Goal: Task Accomplishment & Management: Use online tool/utility

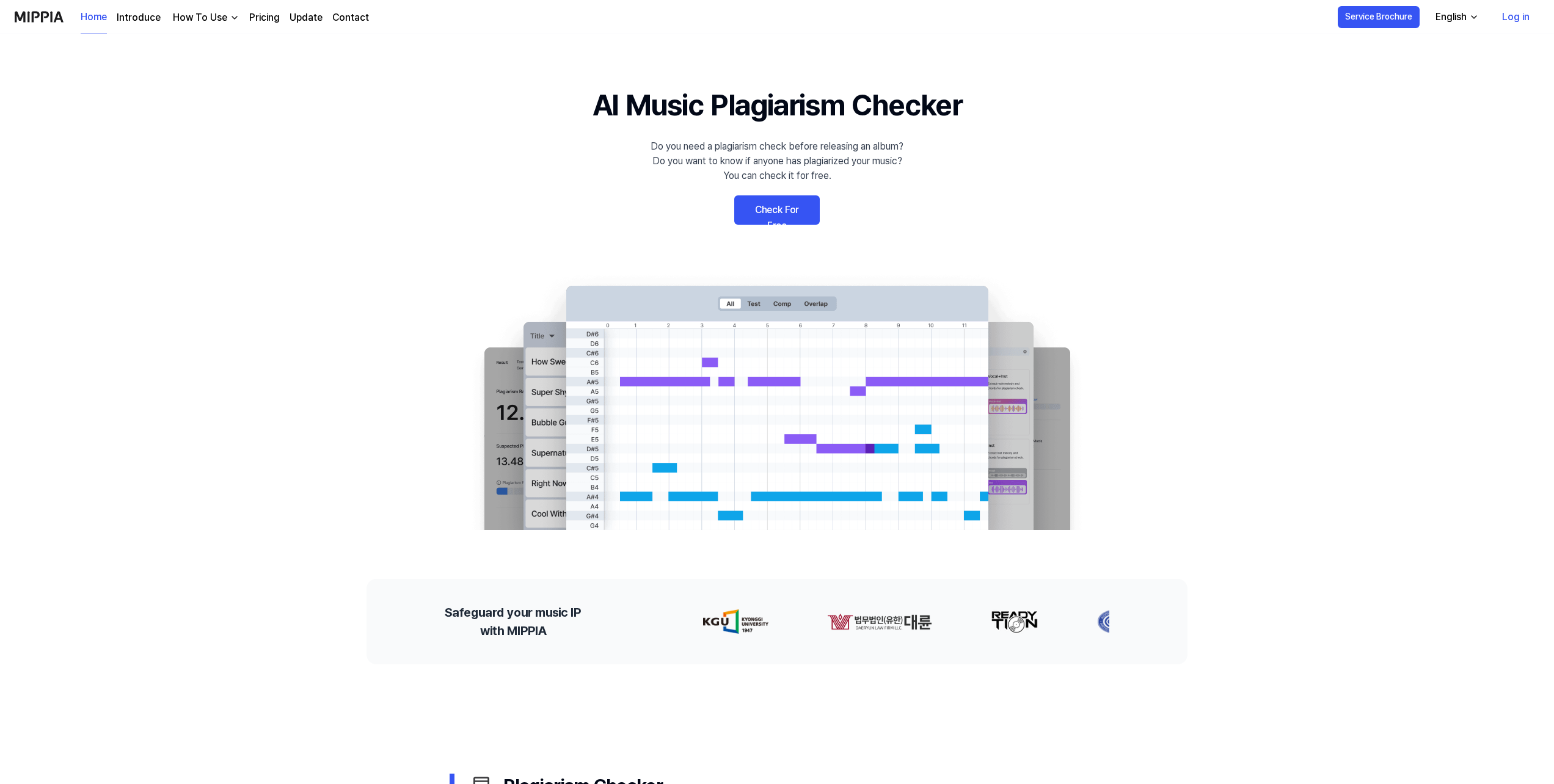
drag, startPoint x: 0, startPoint y: 0, endPoint x: 769, endPoint y: 215, distance: 798.5
click at [769, 215] on link "Check For Free" at bounding box center [777, 210] width 86 height 30
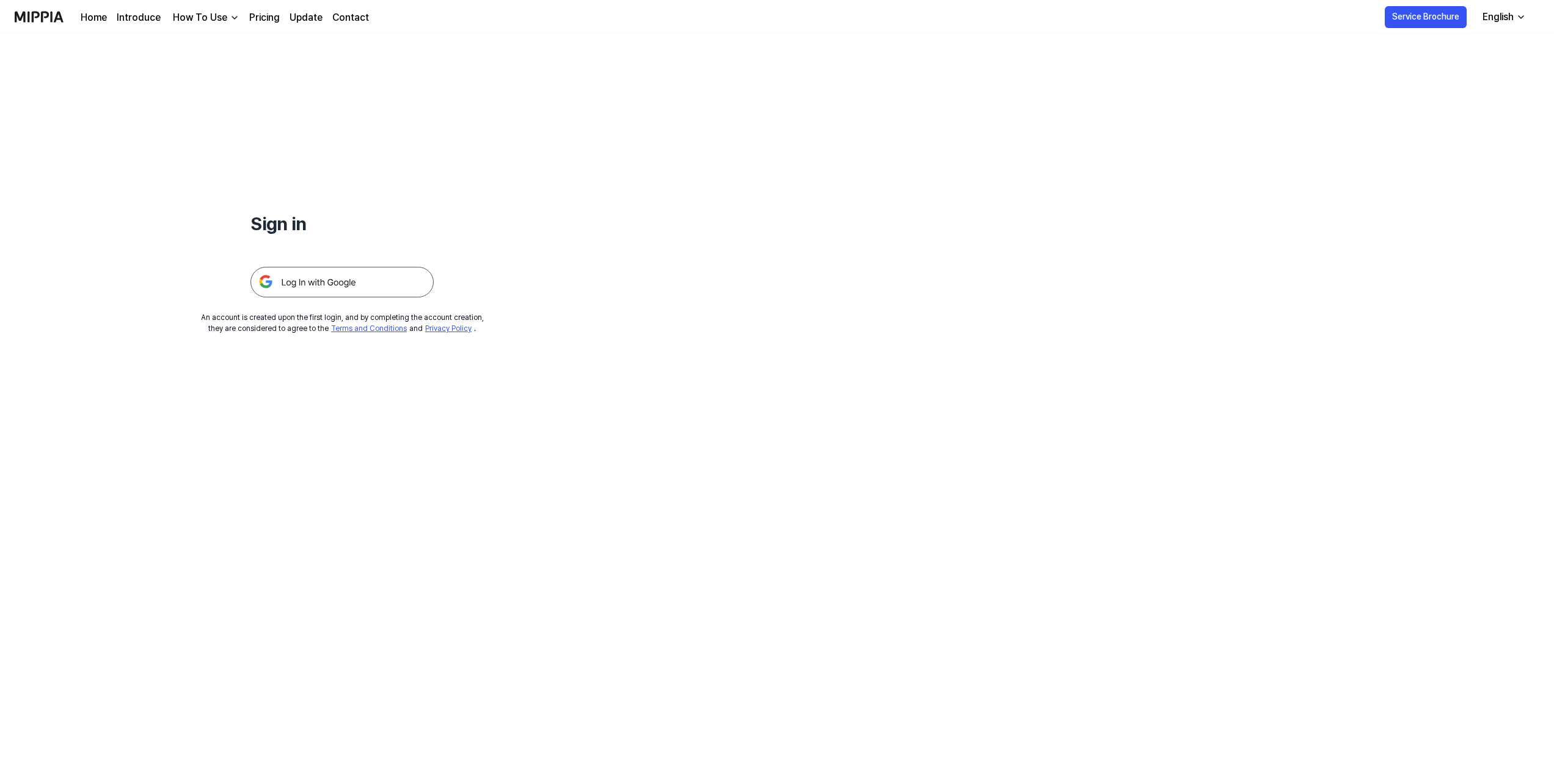
click at [404, 280] on img at bounding box center [342, 281] width 183 height 31
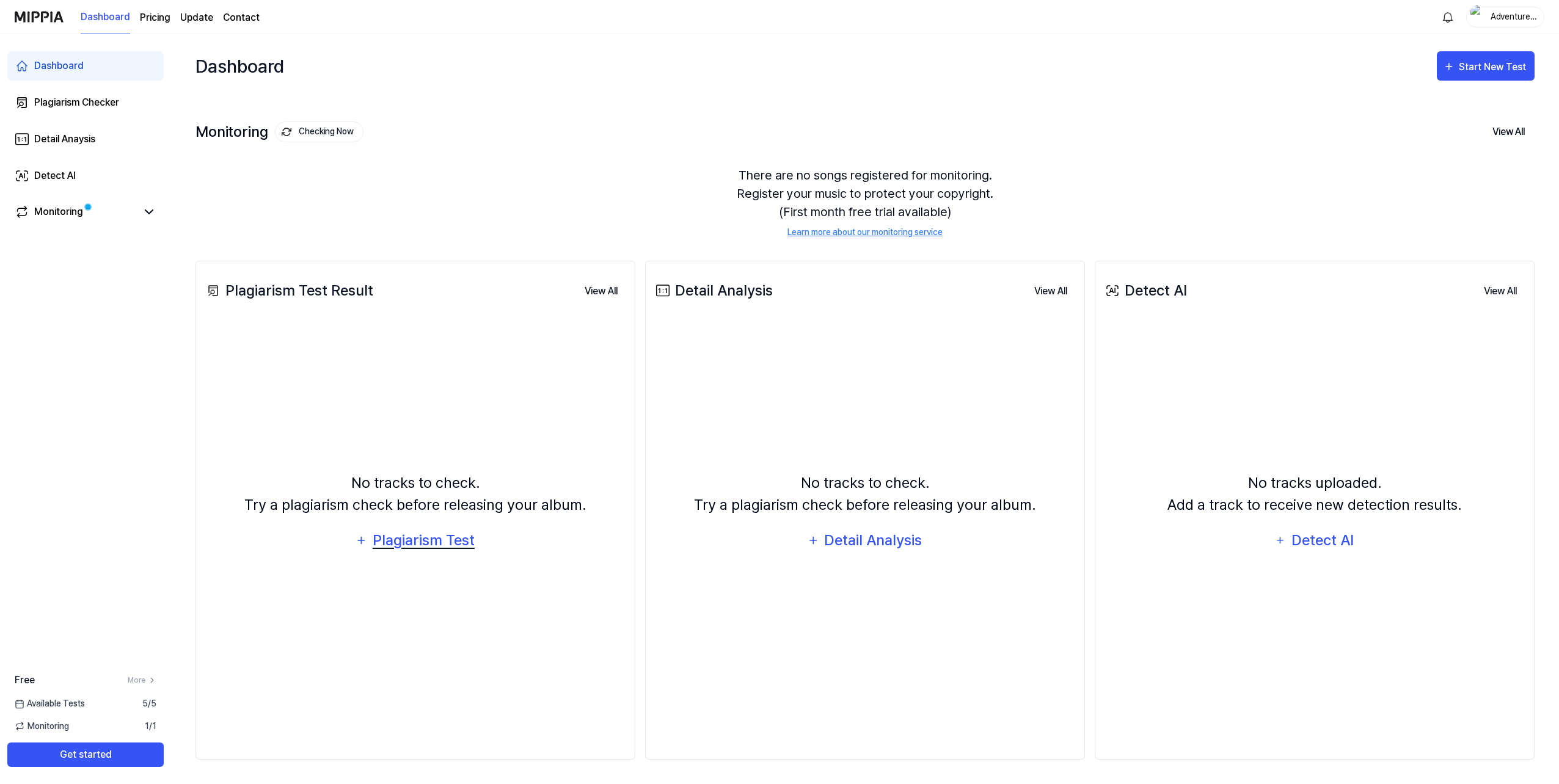
click at [446, 537] on div "Plagiarism Test" at bounding box center [423, 541] width 104 height 23
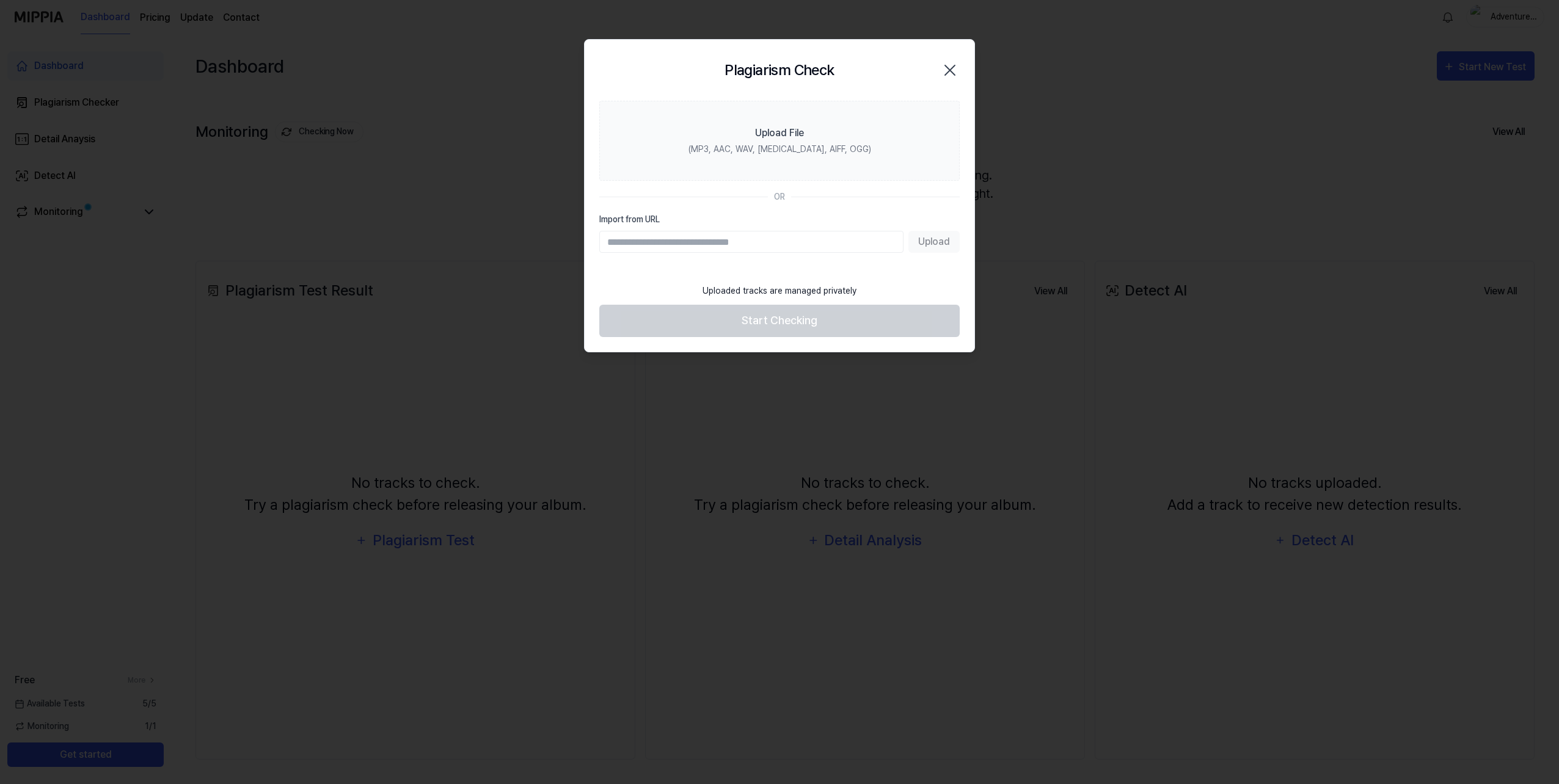
drag, startPoint x: 952, startPoint y: 67, endPoint x: 862, endPoint y: 75, distance: 90.4
click at [951, 67] on icon "button" at bounding box center [950, 70] width 20 height 20
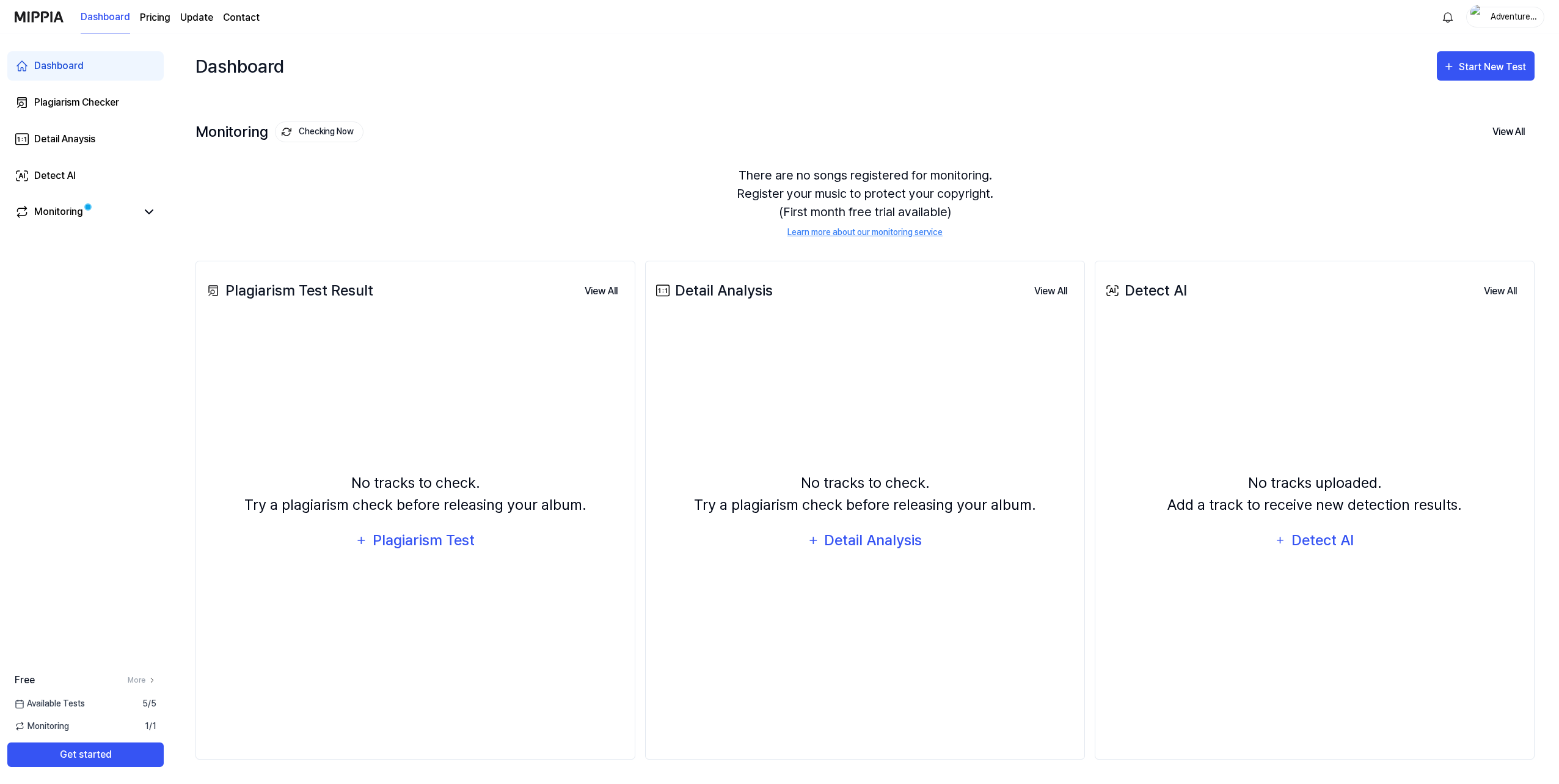
click at [154, 17] on page\) "Pricing" at bounding box center [155, 18] width 31 height 15
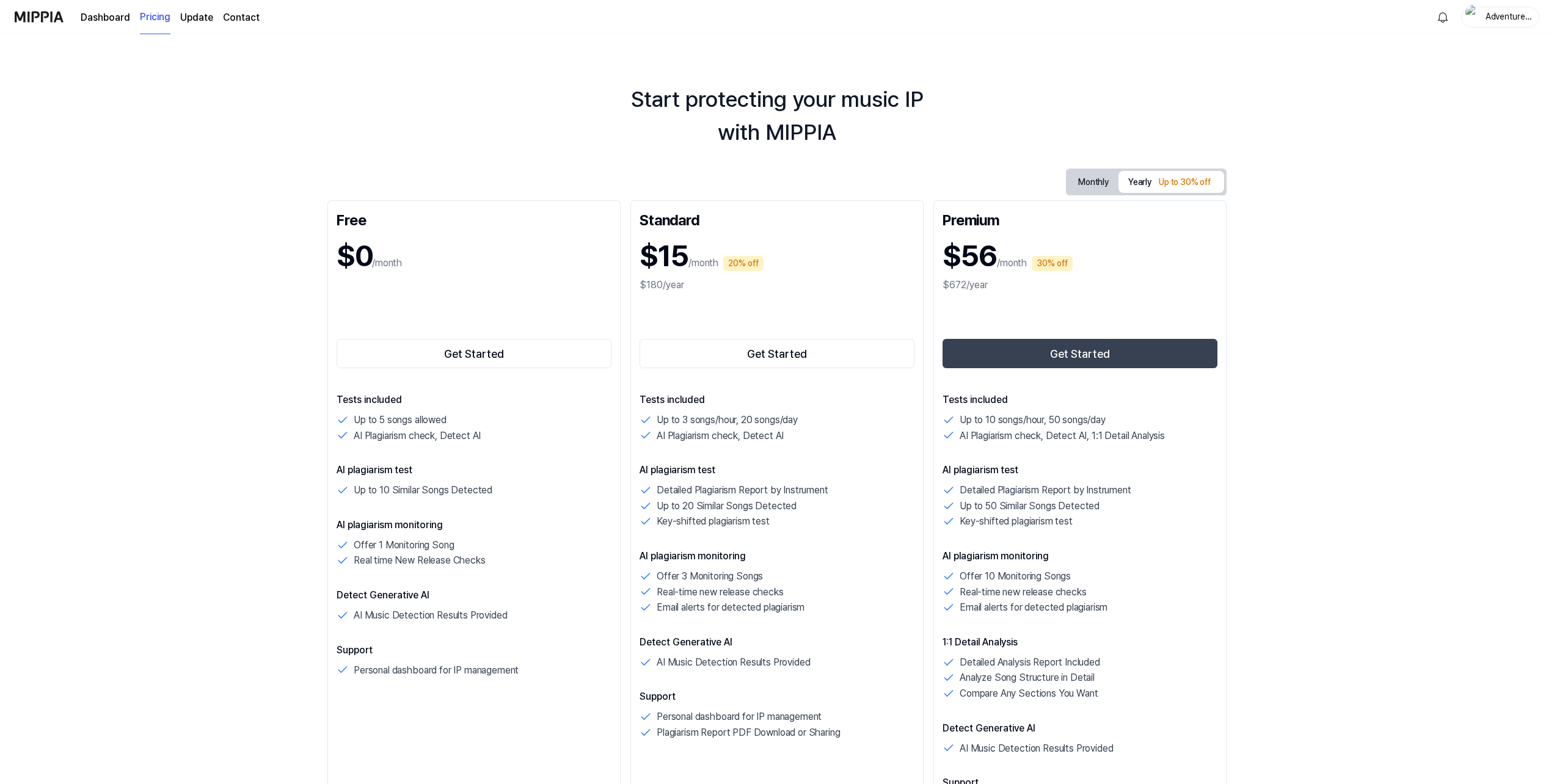
click at [106, 17] on link "Dashboard" at bounding box center [106, 18] width 50 height 15
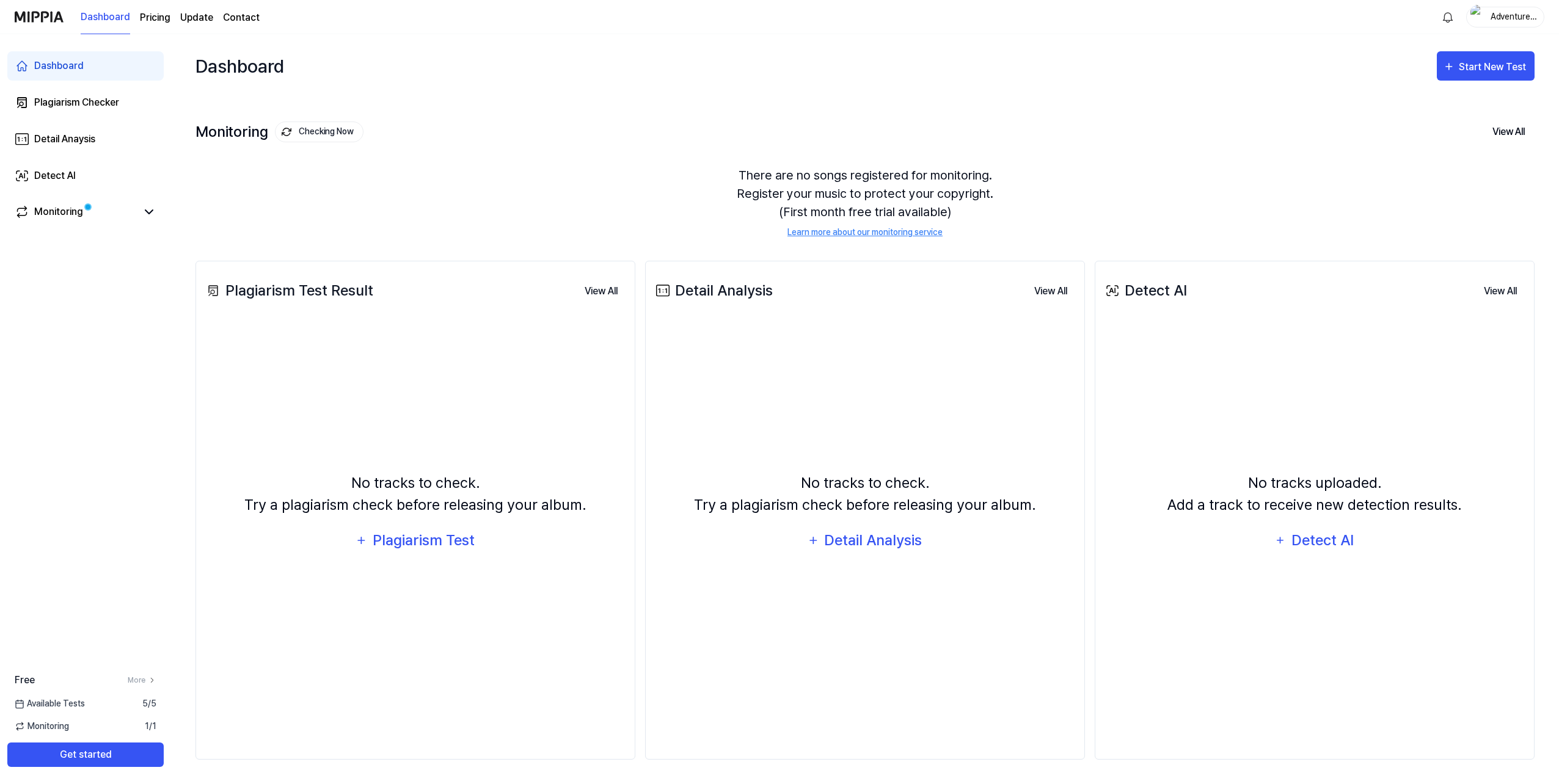
click at [147, 17] on page\) "Pricing" at bounding box center [155, 18] width 31 height 15
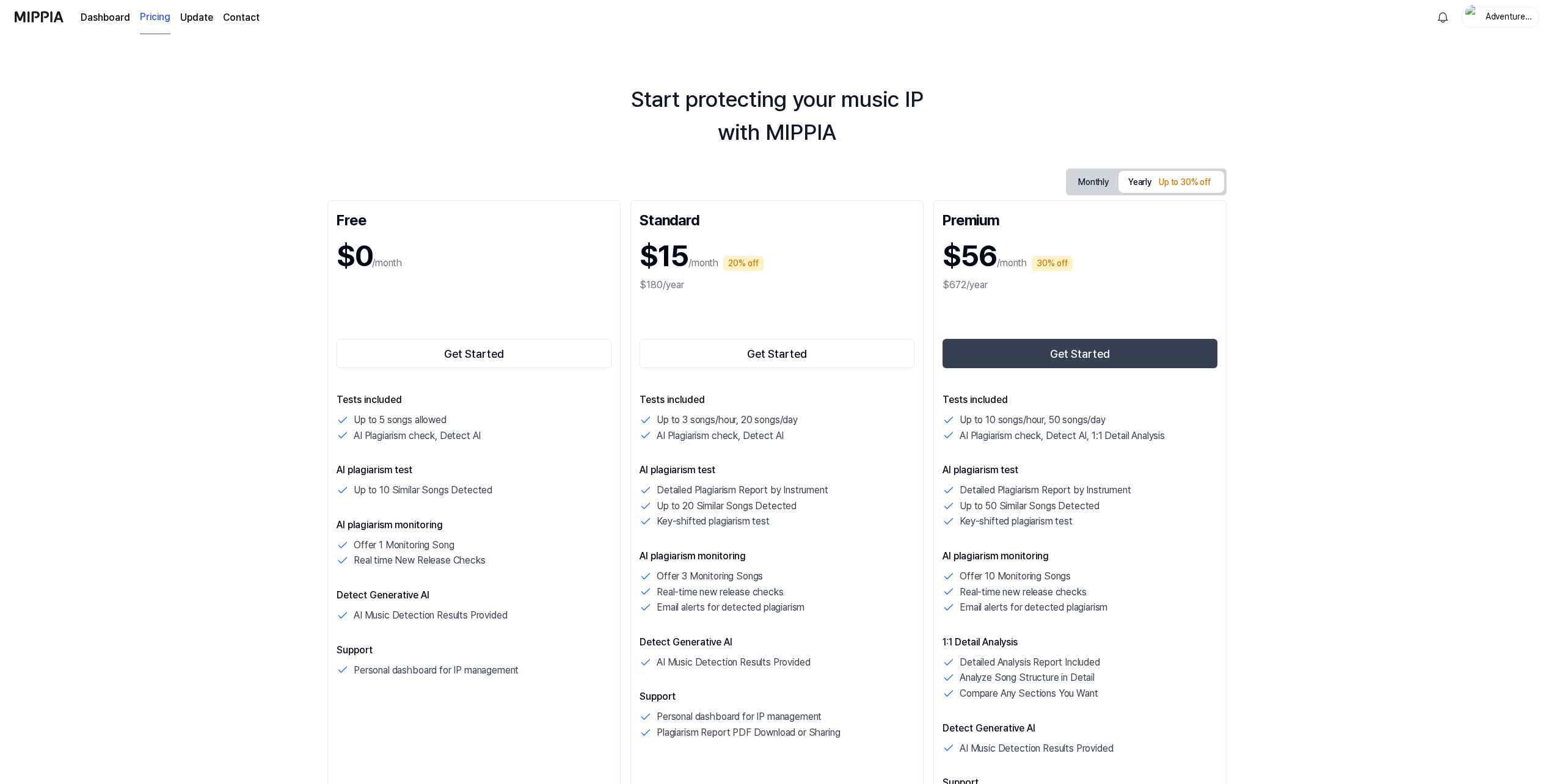
click at [107, 17] on link "Dashboard" at bounding box center [106, 18] width 50 height 15
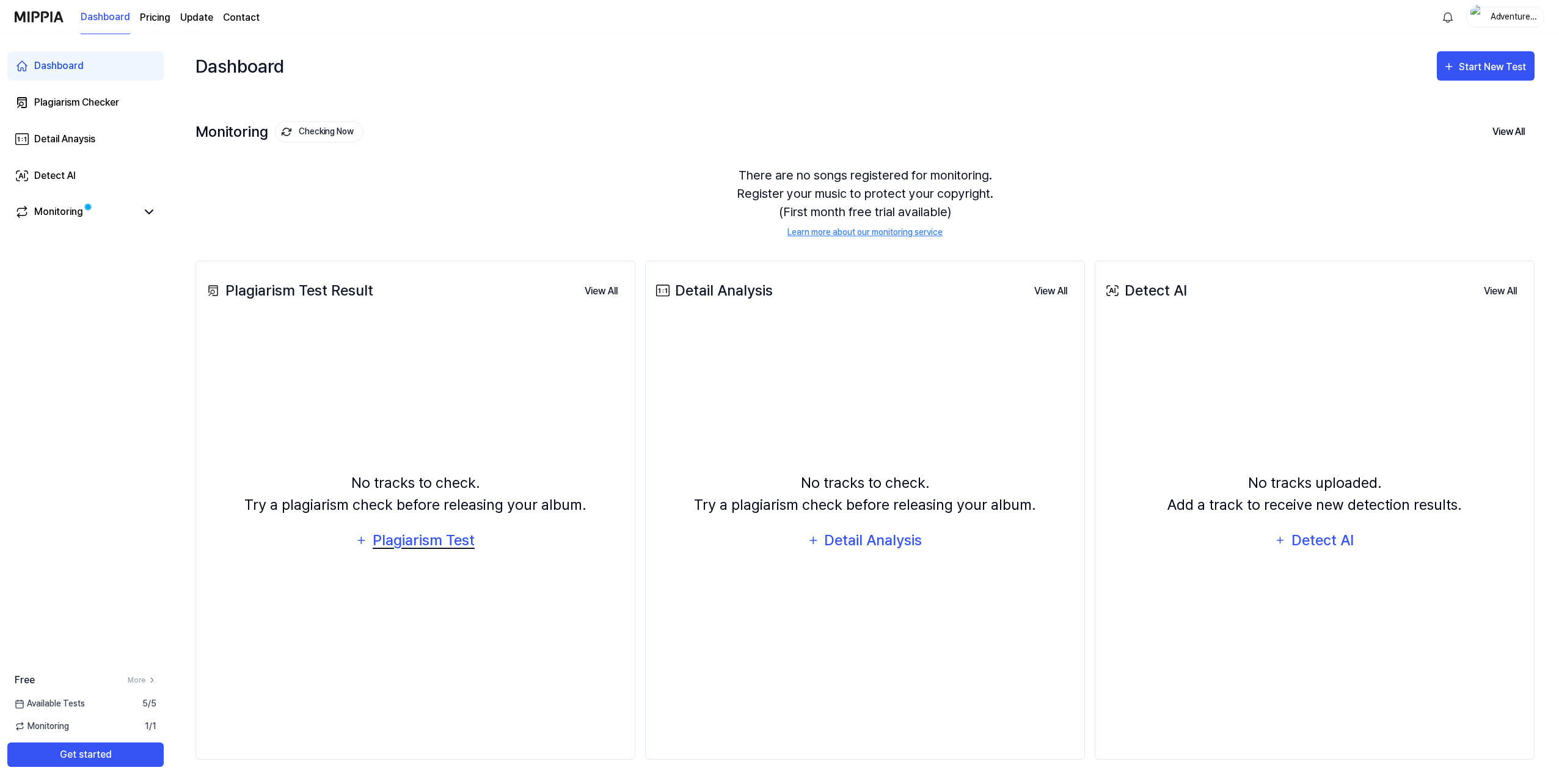
click at [456, 541] on div "Plagiarism Test" at bounding box center [423, 541] width 104 height 23
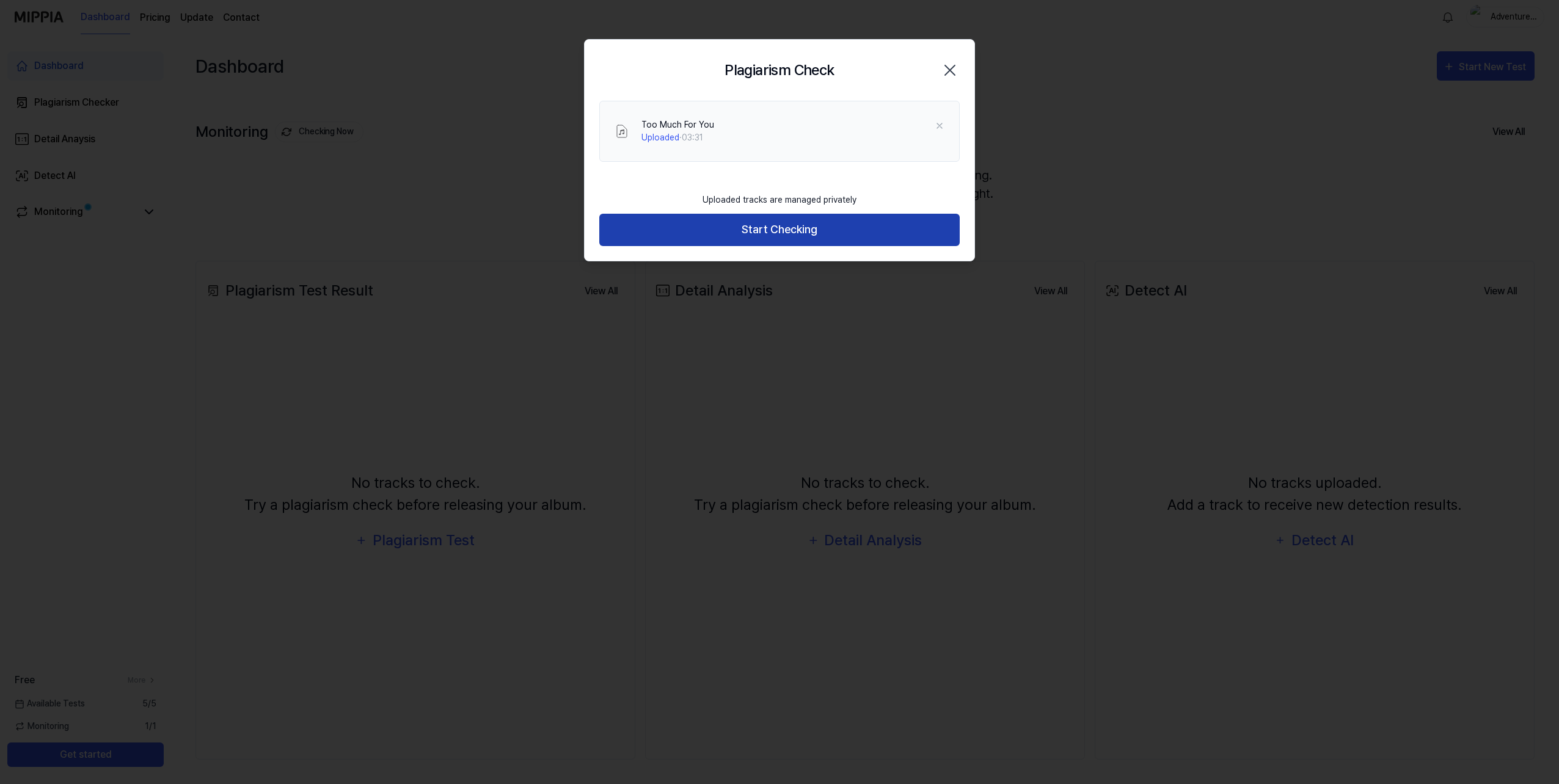
click at [835, 223] on button "Start Checking" at bounding box center [779, 229] width 361 height 32
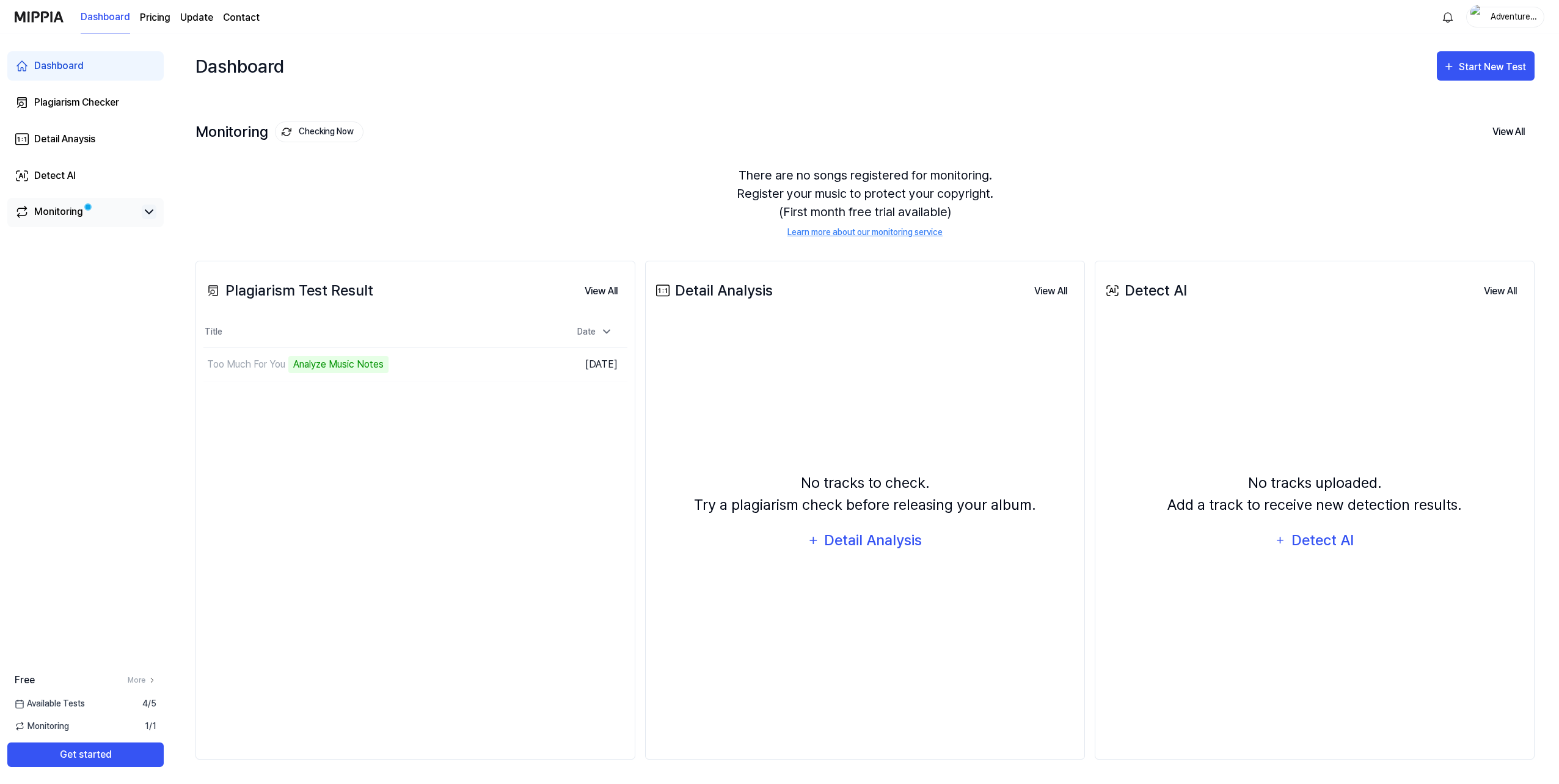
click at [144, 209] on icon at bounding box center [149, 212] width 15 height 15
click at [468, 161] on div "There are no songs registered for monitoring. Register your music to protect yo…" at bounding box center [865, 203] width 1339 height 102
click at [121, 488] on div "Dashboard Plagiarism Checker Detail Anaysis Detect AI Monitoring Free More Avai…" at bounding box center [85, 409] width 171 height 750
click at [485, 370] on td "Too Much For You Analyze Music Notes Go to Results" at bounding box center [362, 364] width 319 height 34
click at [1113, 189] on div "There are no songs registered for monitoring. Register your music to protect yo…" at bounding box center [865, 203] width 1339 height 102
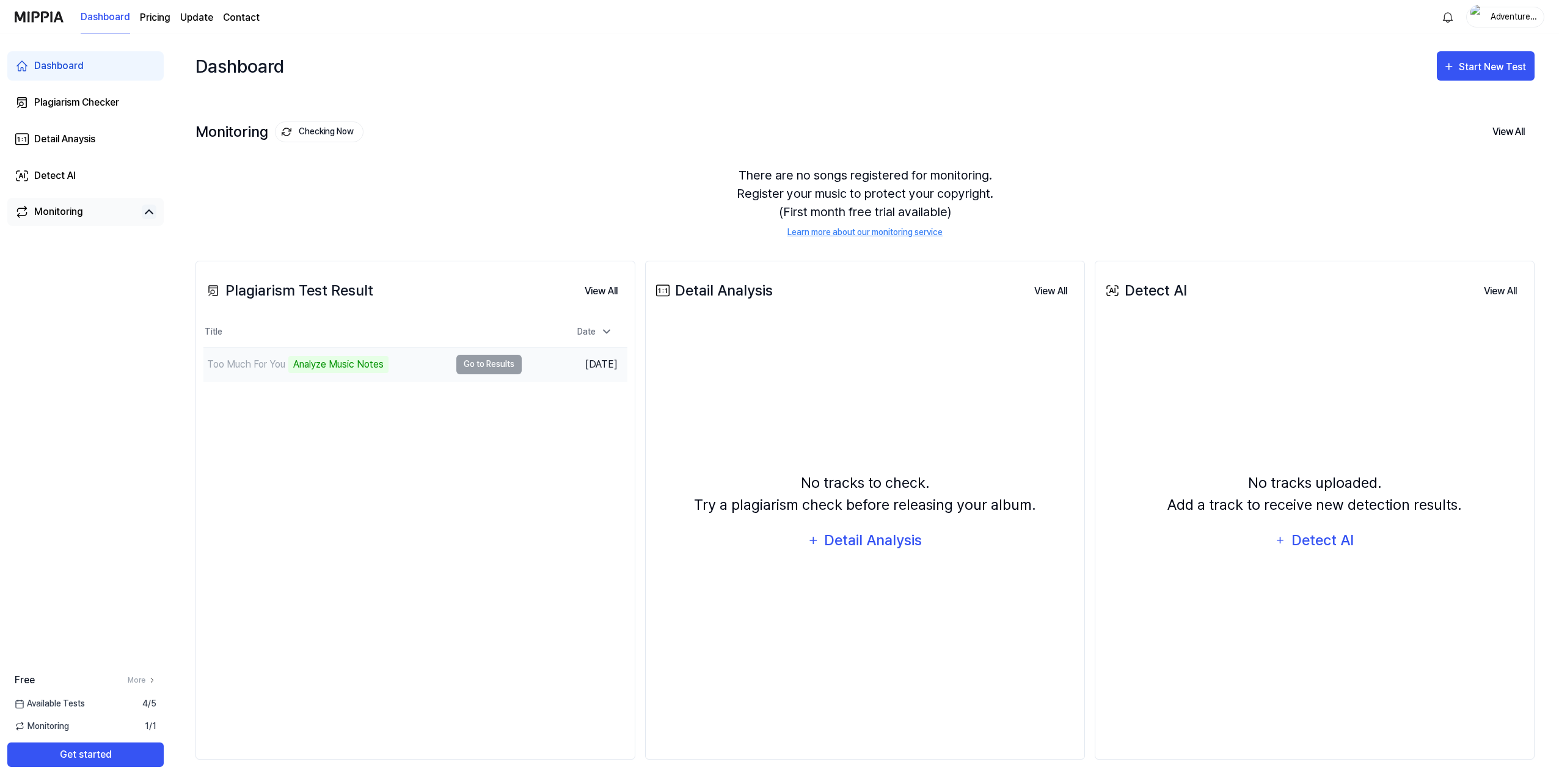
click at [484, 368] on td "Too Much For You Analyze Music Notes Go to Results" at bounding box center [362, 364] width 319 height 34
click at [609, 290] on button "View All" at bounding box center [602, 291] width 53 height 25
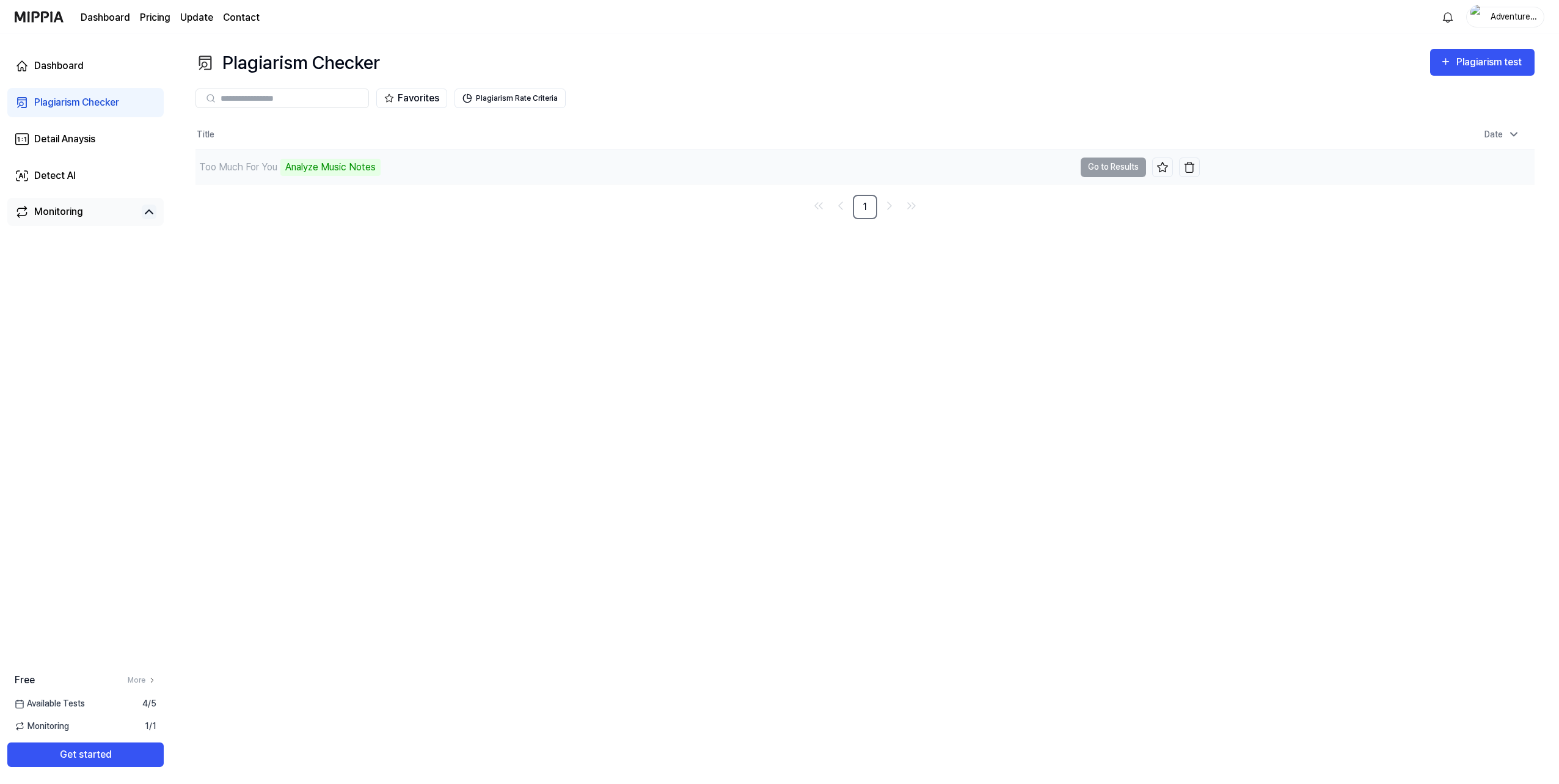
click at [1109, 163] on td "Too Much For You Analyze Music Notes Go to Results" at bounding box center [697, 167] width 1004 height 34
click at [78, 140] on div "Detail Anaysis" at bounding box center [64, 139] width 61 height 15
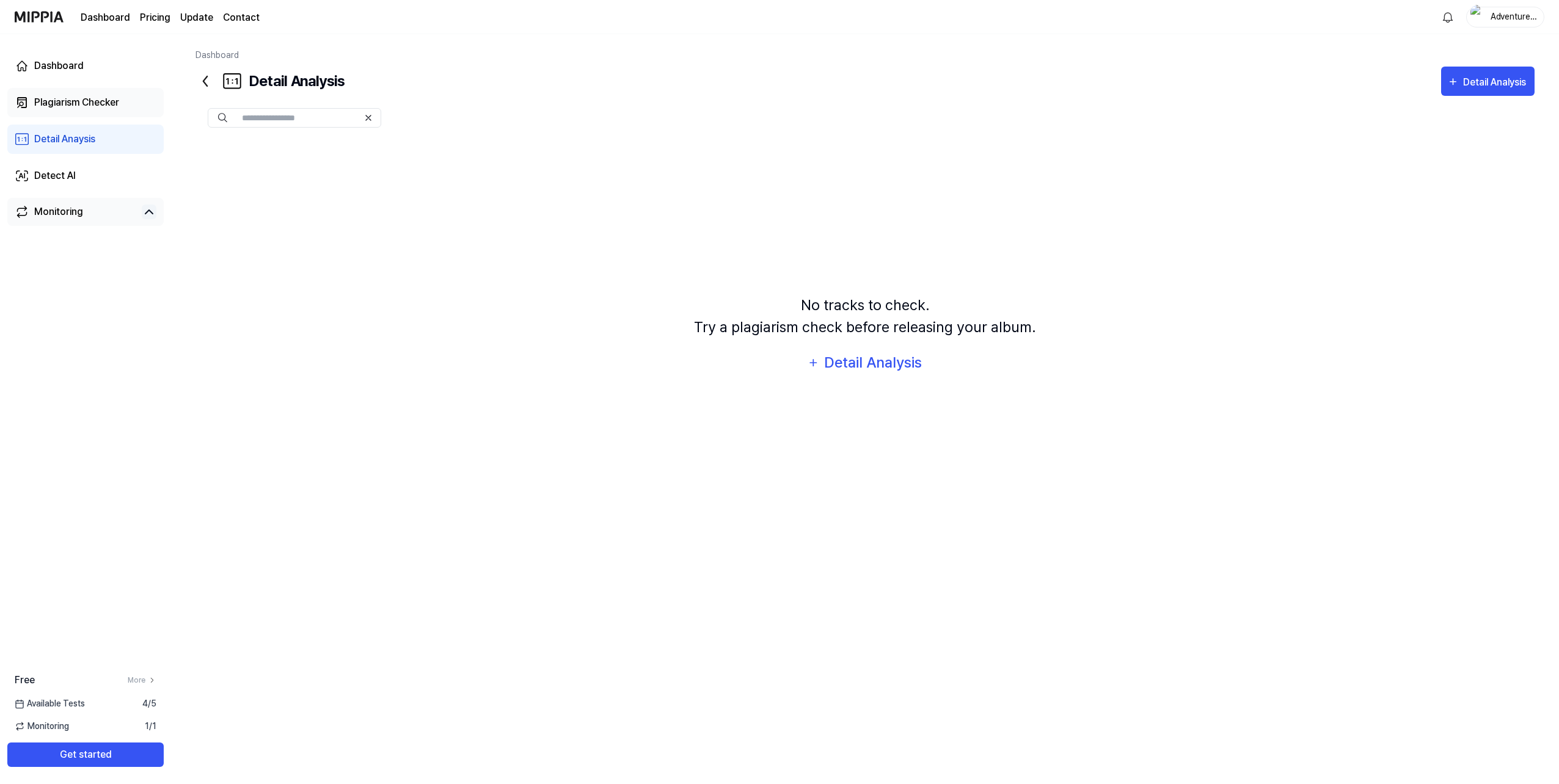
click at [90, 103] on div "Plagiarism Checker" at bounding box center [76, 102] width 85 height 15
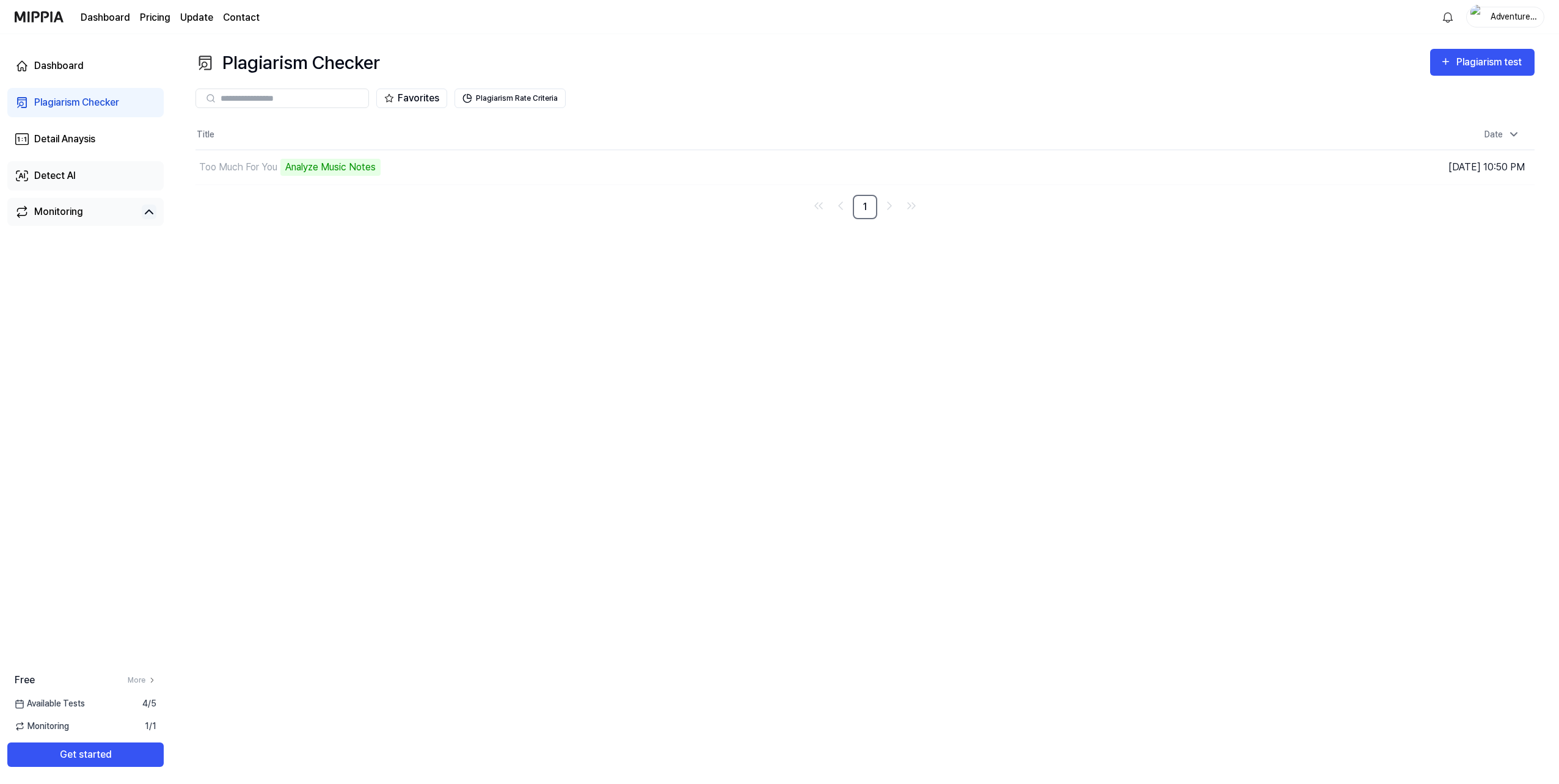
click at [64, 174] on div "Detect AI" at bounding box center [54, 176] width 41 height 15
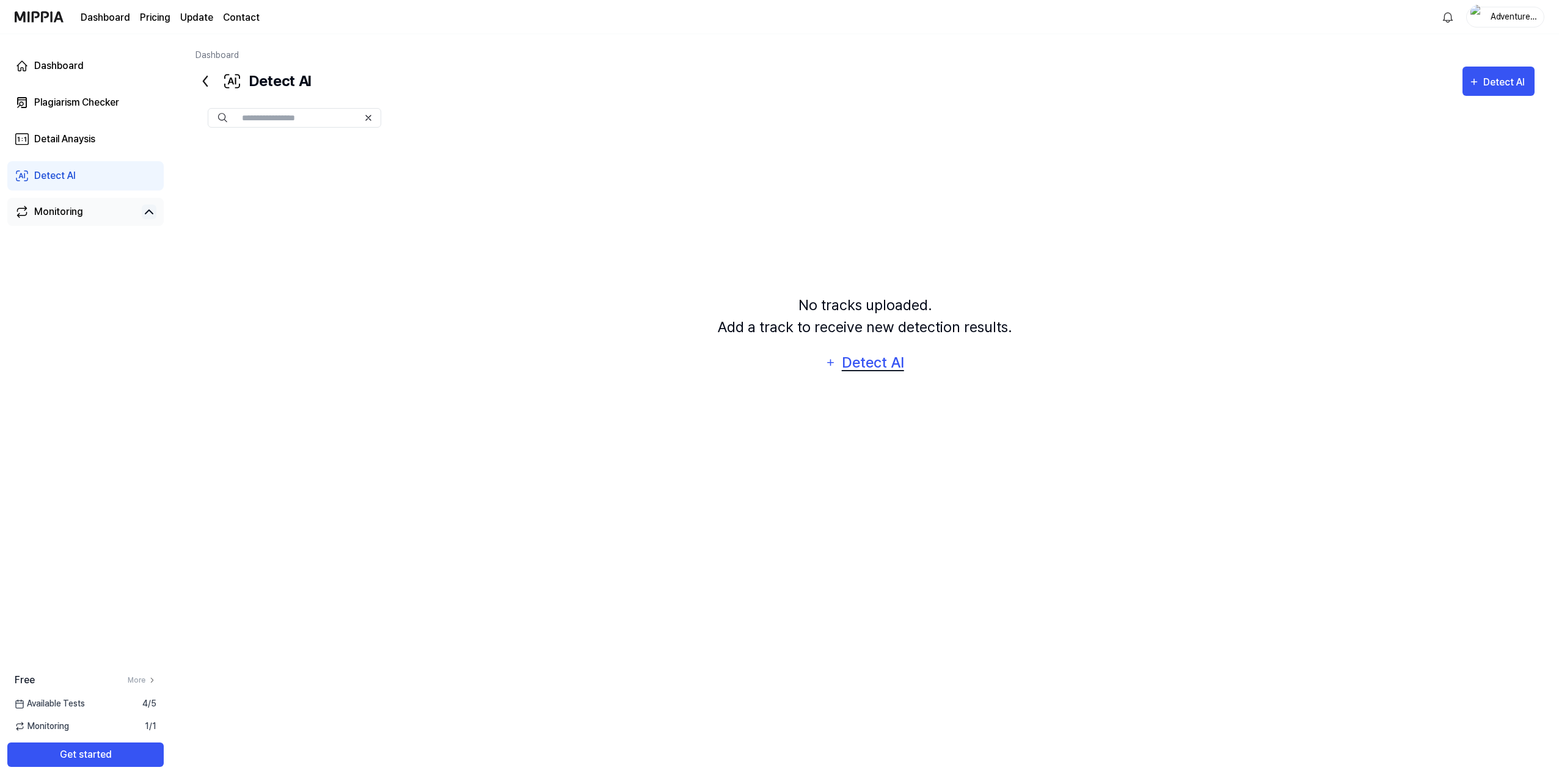
click at [872, 365] on div "Detect AI" at bounding box center [872, 363] width 65 height 23
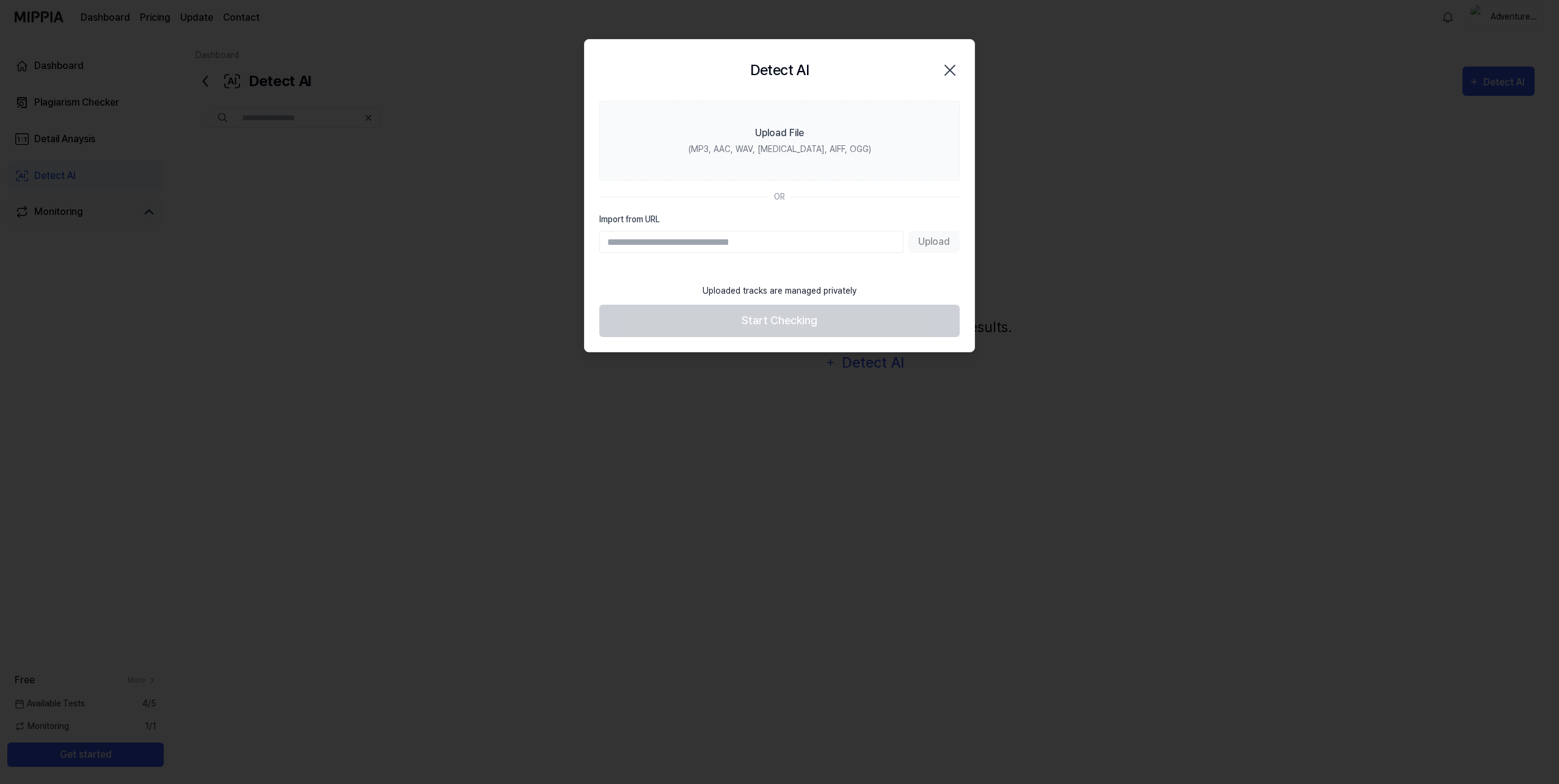
click at [947, 68] on icon "button" at bounding box center [950, 70] width 10 height 10
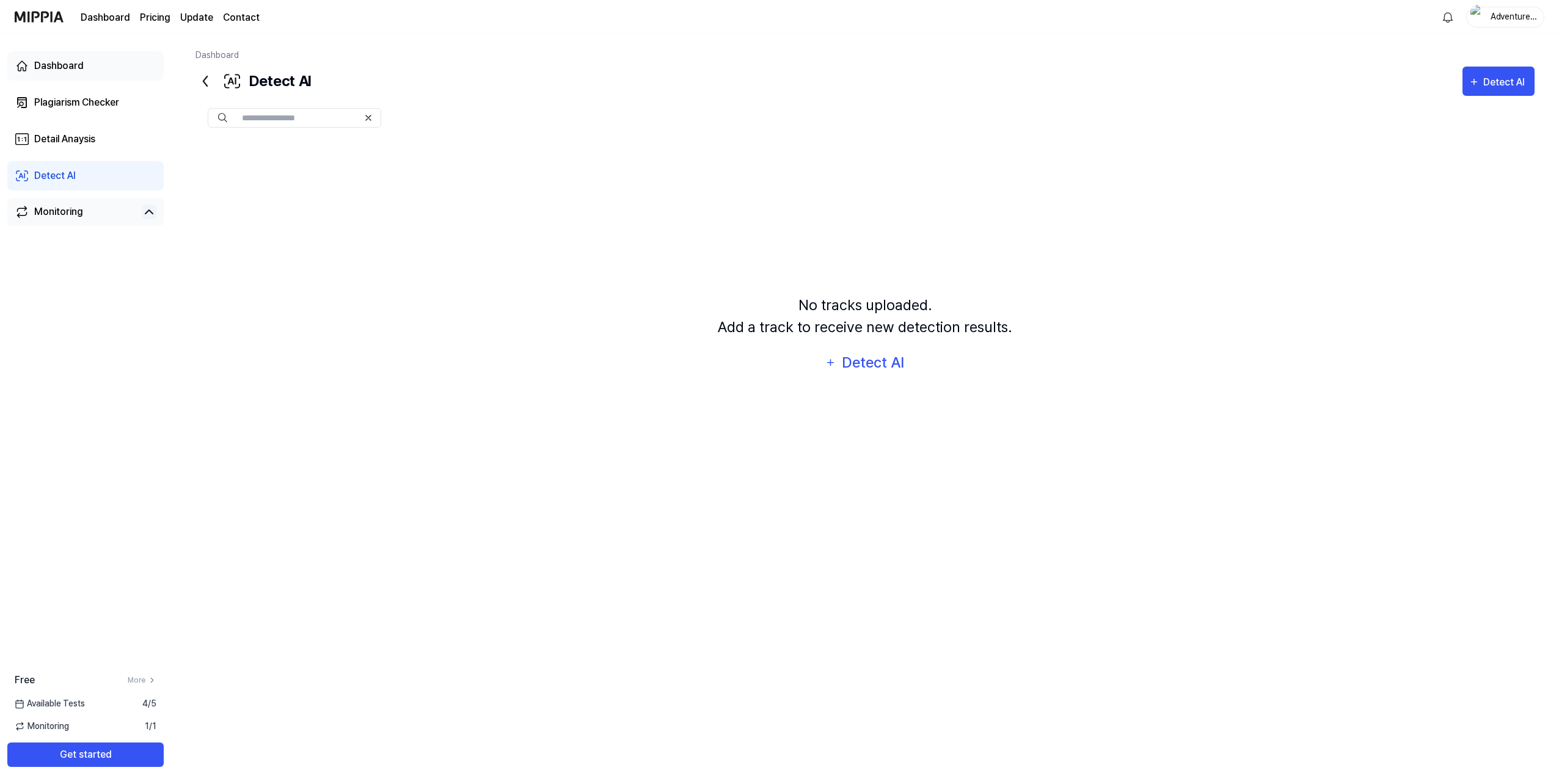
click at [63, 67] on div "Dashboard" at bounding box center [59, 66] width 50 height 15
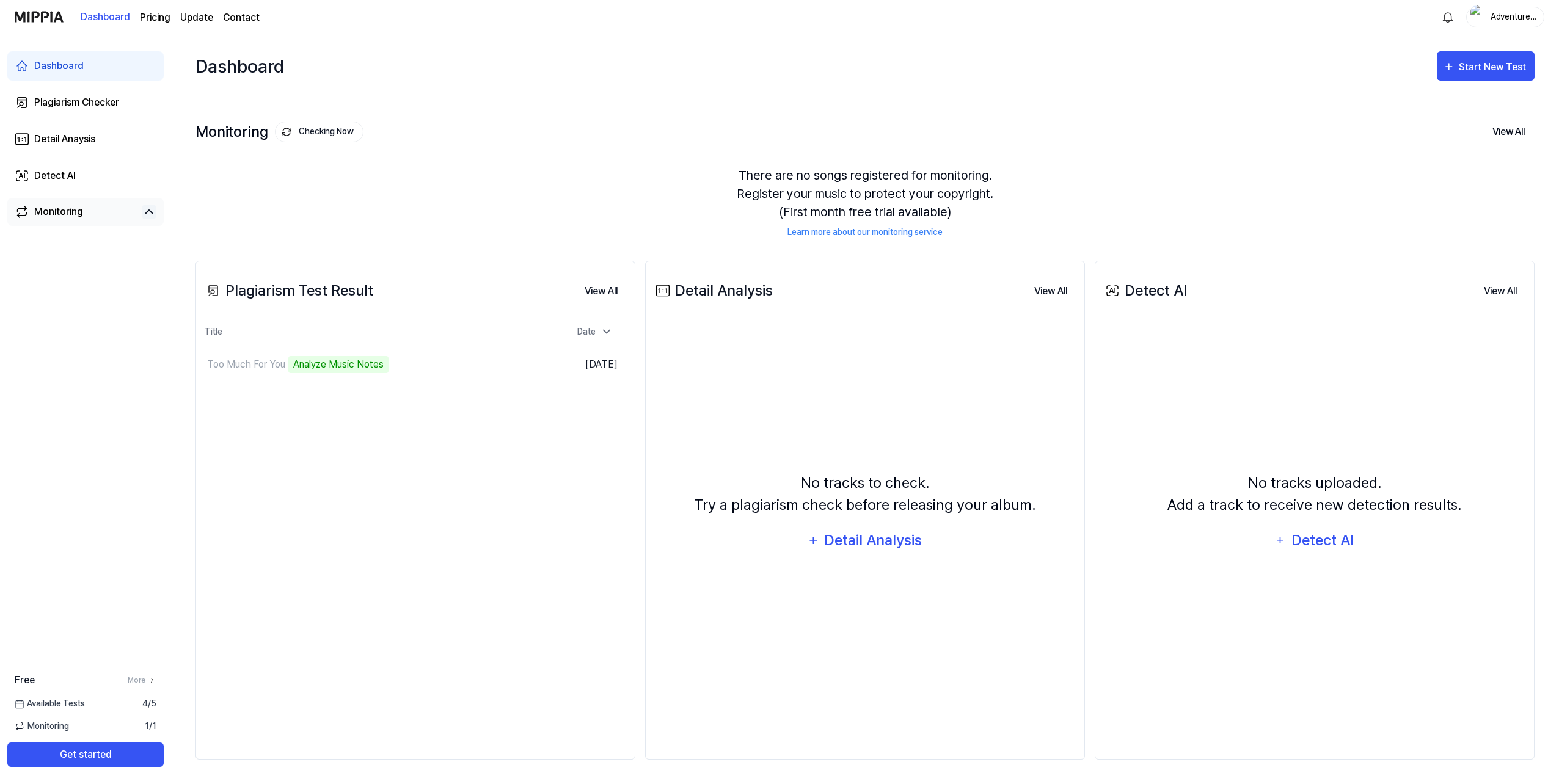
click at [514, 197] on div "There are no songs registered for monitoring. Register your music to protect yo…" at bounding box center [865, 203] width 1339 height 102
click at [322, 367] on div "Analyze Music Notes" at bounding box center [338, 365] width 100 height 17
click at [498, 367] on td "Too Much For You Analyze Music Notes Go to Results" at bounding box center [362, 364] width 319 height 34
click at [152, 420] on div "Dashboard Plagiarism Checker Detail Anaysis Detect AI Monitoring Free More Avai…" at bounding box center [85, 409] width 171 height 750
click at [505, 366] on button "Go to Results" at bounding box center [489, 365] width 65 height 20
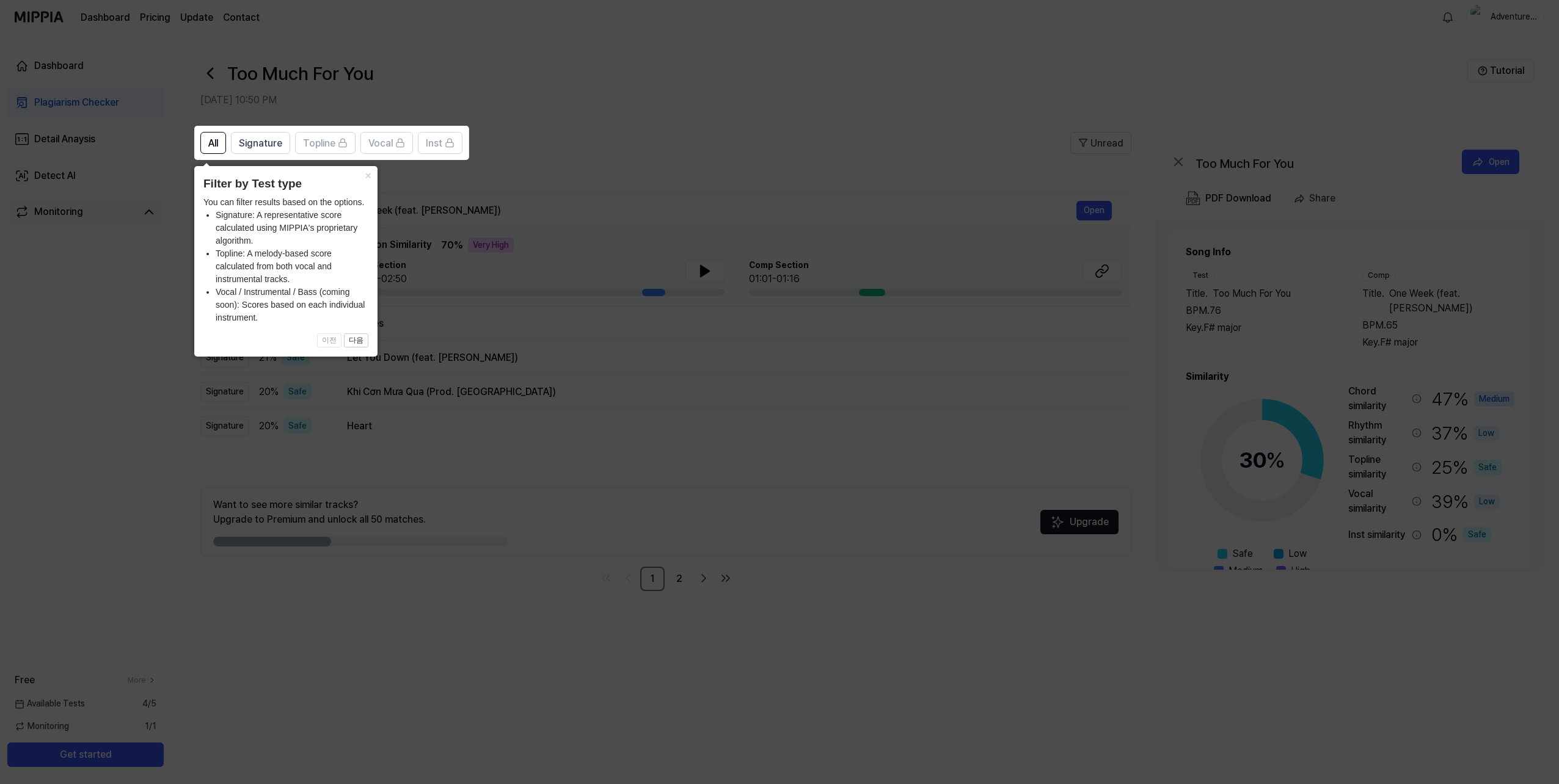
click at [542, 181] on icon at bounding box center [779, 392] width 1559 height 784
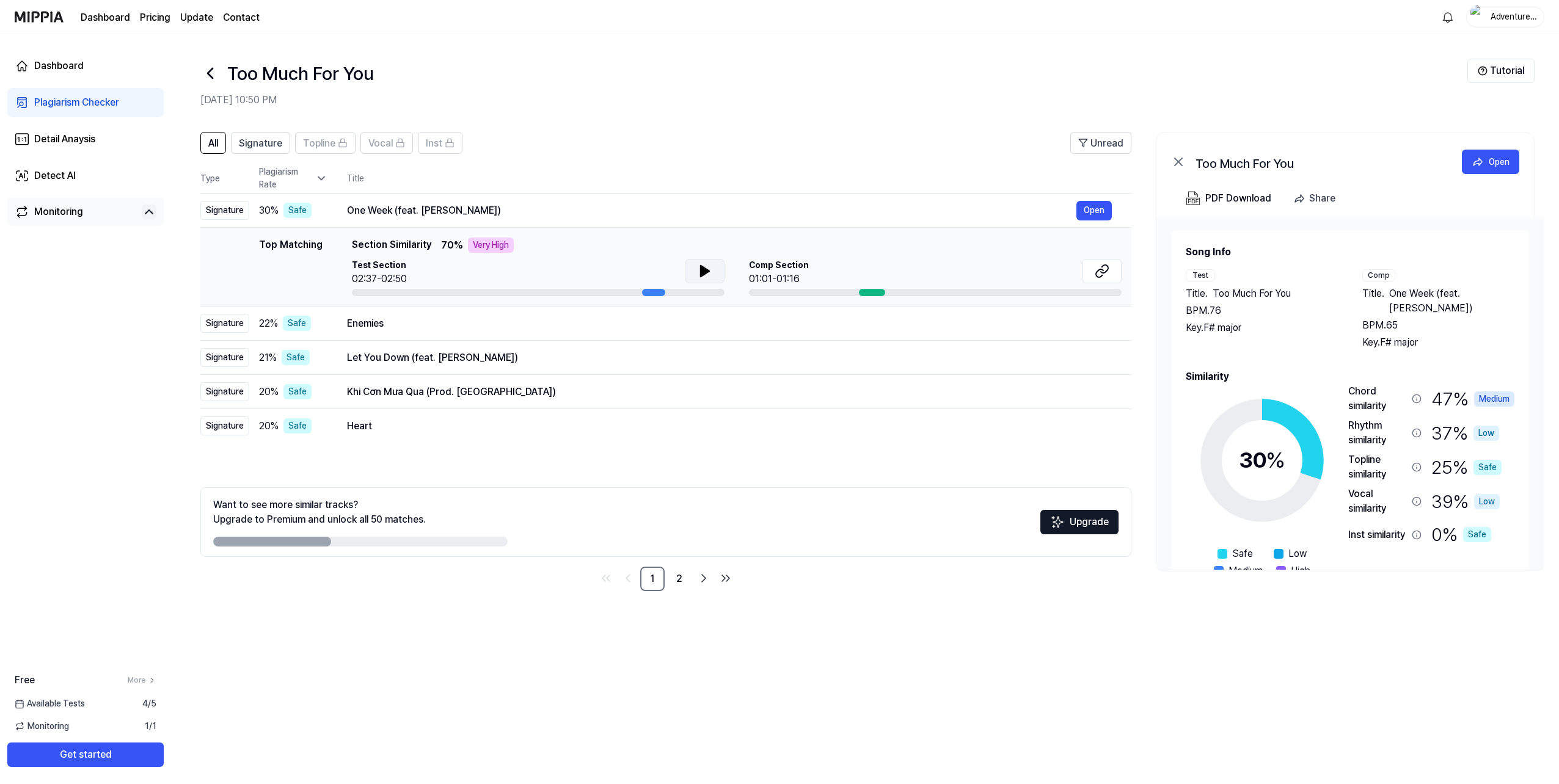
click at [697, 274] on icon at bounding box center [705, 272] width 15 height 15
click at [1098, 272] on icon at bounding box center [1099, 273] width 7 height 8
click at [391, 243] on span "Section Similarity" at bounding box center [391, 245] width 79 height 16
drag, startPoint x: 650, startPoint y: 290, endPoint x: 437, endPoint y: 293, distance: 213.0
click at [437, 293] on div at bounding box center [538, 292] width 373 height 7
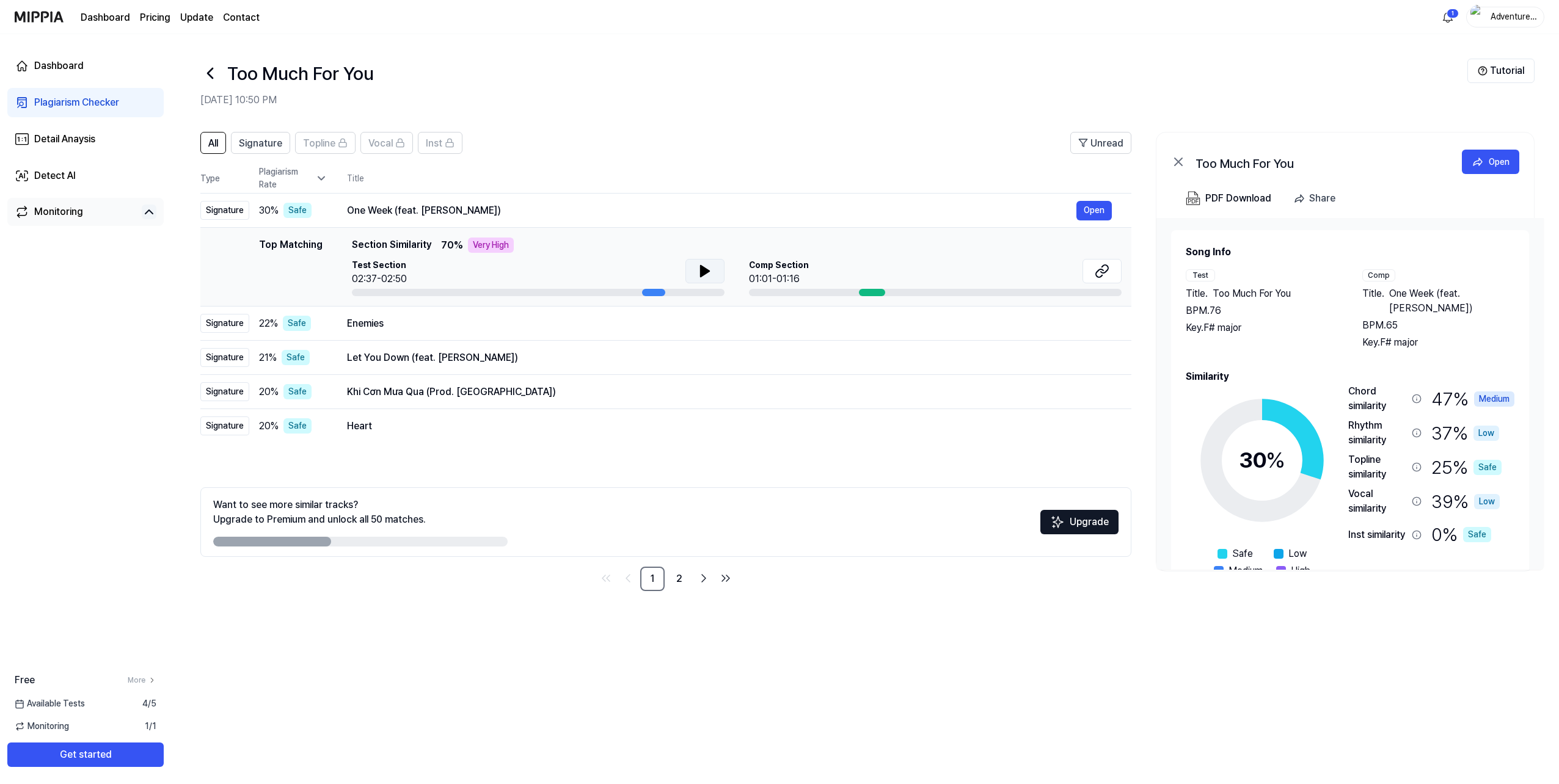
drag, startPoint x: 412, startPoint y: 295, endPoint x: 396, endPoint y: 288, distance: 17.5
click at [404, 292] on div at bounding box center [538, 292] width 373 height 7
drag, startPoint x: 396, startPoint y: 288, endPoint x: 546, endPoint y: 263, distance: 152.1
click at [399, 286] on div "Test Section 02:37-02:50" at bounding box center [538, 277] width 373 height 37
click at [704, 274] on icon at bounding box center [705, 271] width 8 height 11
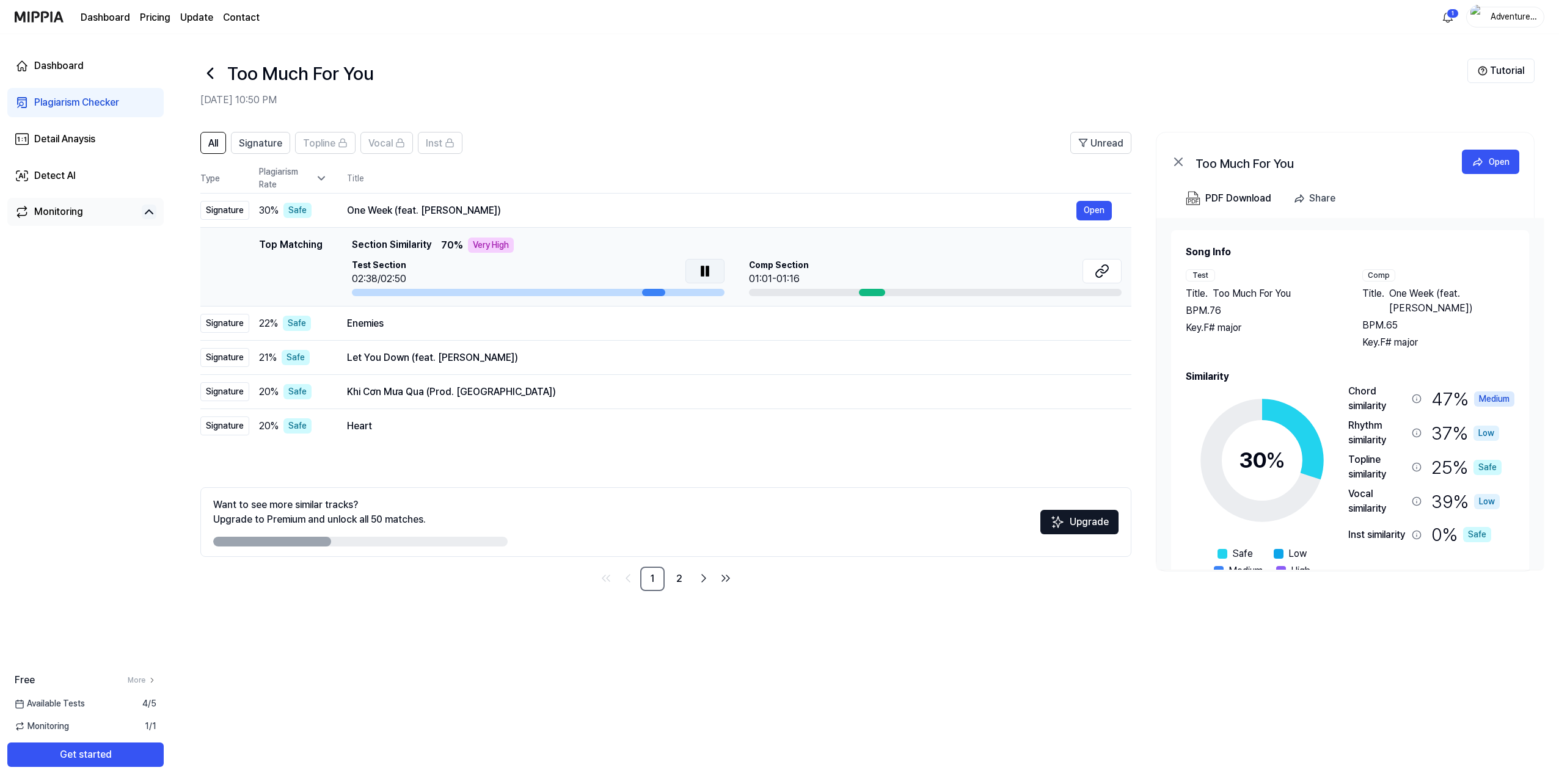
drag, startPoint x: 650, startPoint y: 293, endPoint x: 535, endPoint y: 292, distance: 115.0
click at [535, 292] on div at bounding box center [538, 292] width 373 height 7
click at [650, 100] on h2 "Aug 23, 2025, 10:50 PM" at bounding box center [834, 101] width 1267 height 15
click at [815, 107] on h2 "Aug 23, 2025, 10:50 PM" at bounding box center [834, 101] width 1267 height 15
click at [592, 97] on h2 "Aug 23, 2025, 10:50 PM" at bounding box center [834, 101] width 1267 height 15
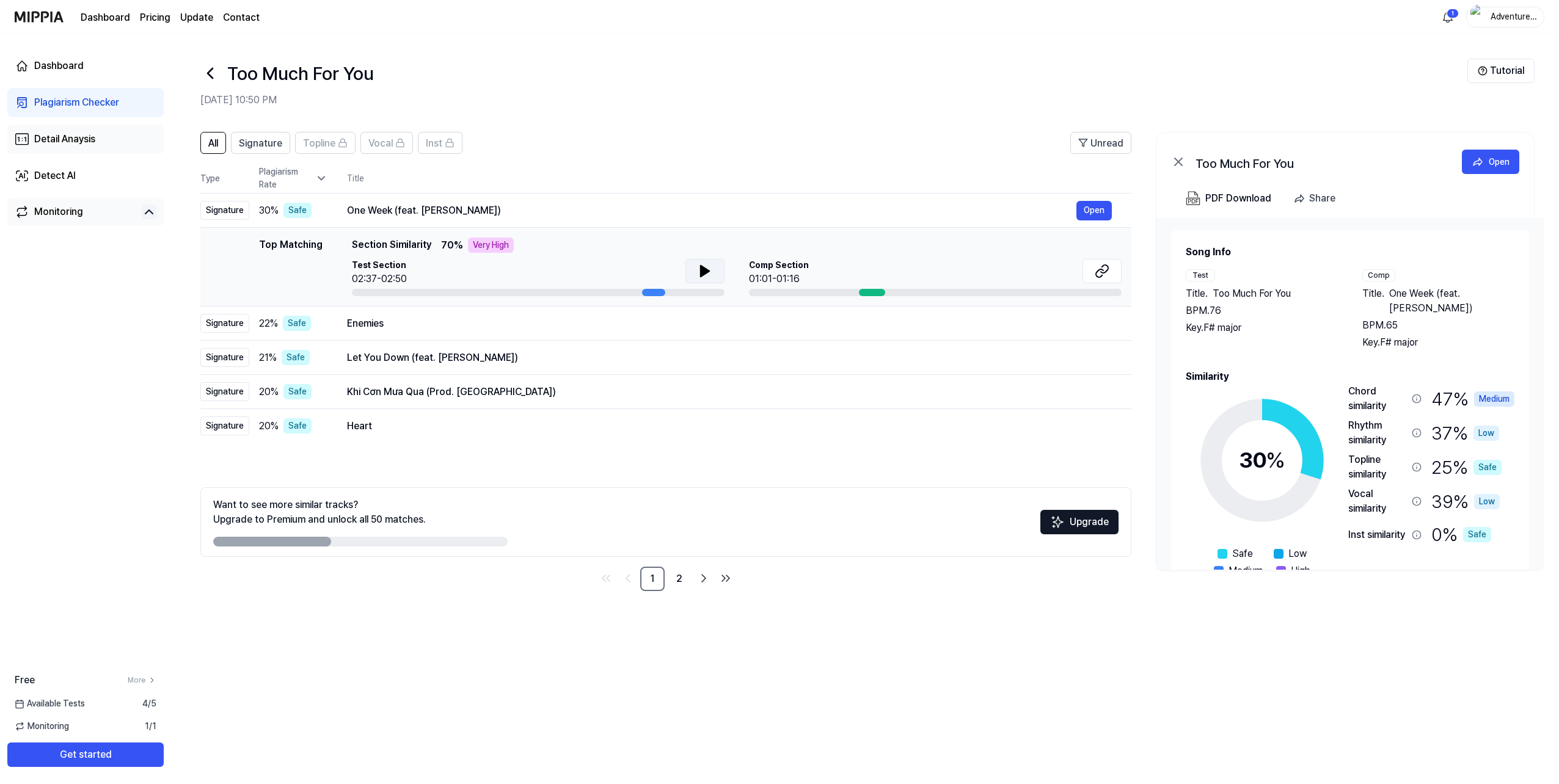
click at [77, 149] on link "Detail Anaysis" at bounding box center [85, 139] width 156 height 30
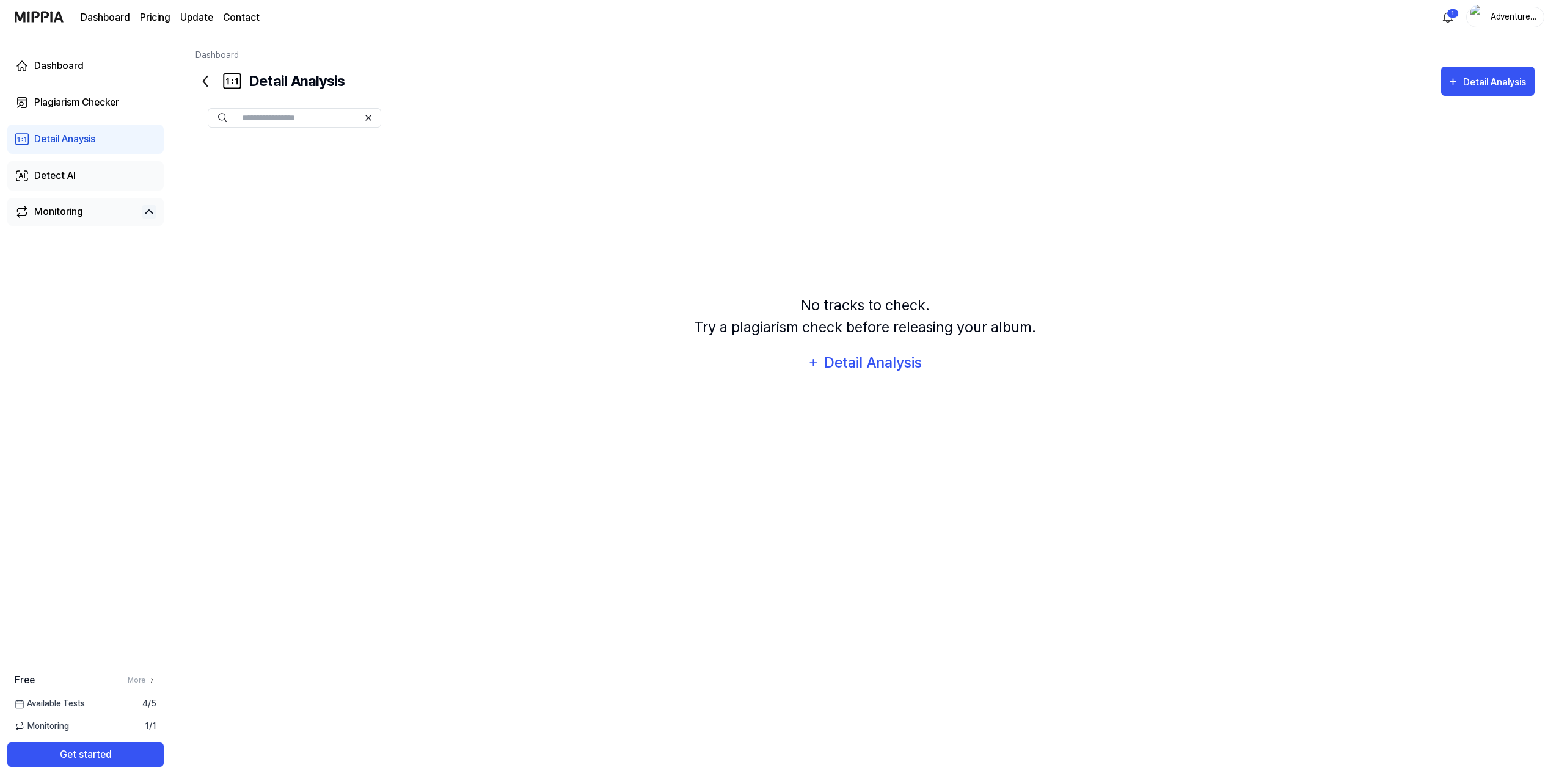
click at [60, 178] on div "Detect AI" at bounding box center [54, 176] width 41 height 15
click at [872, 360] on div "Detect AI" at bounding box center [872, 363] width 65 height 23
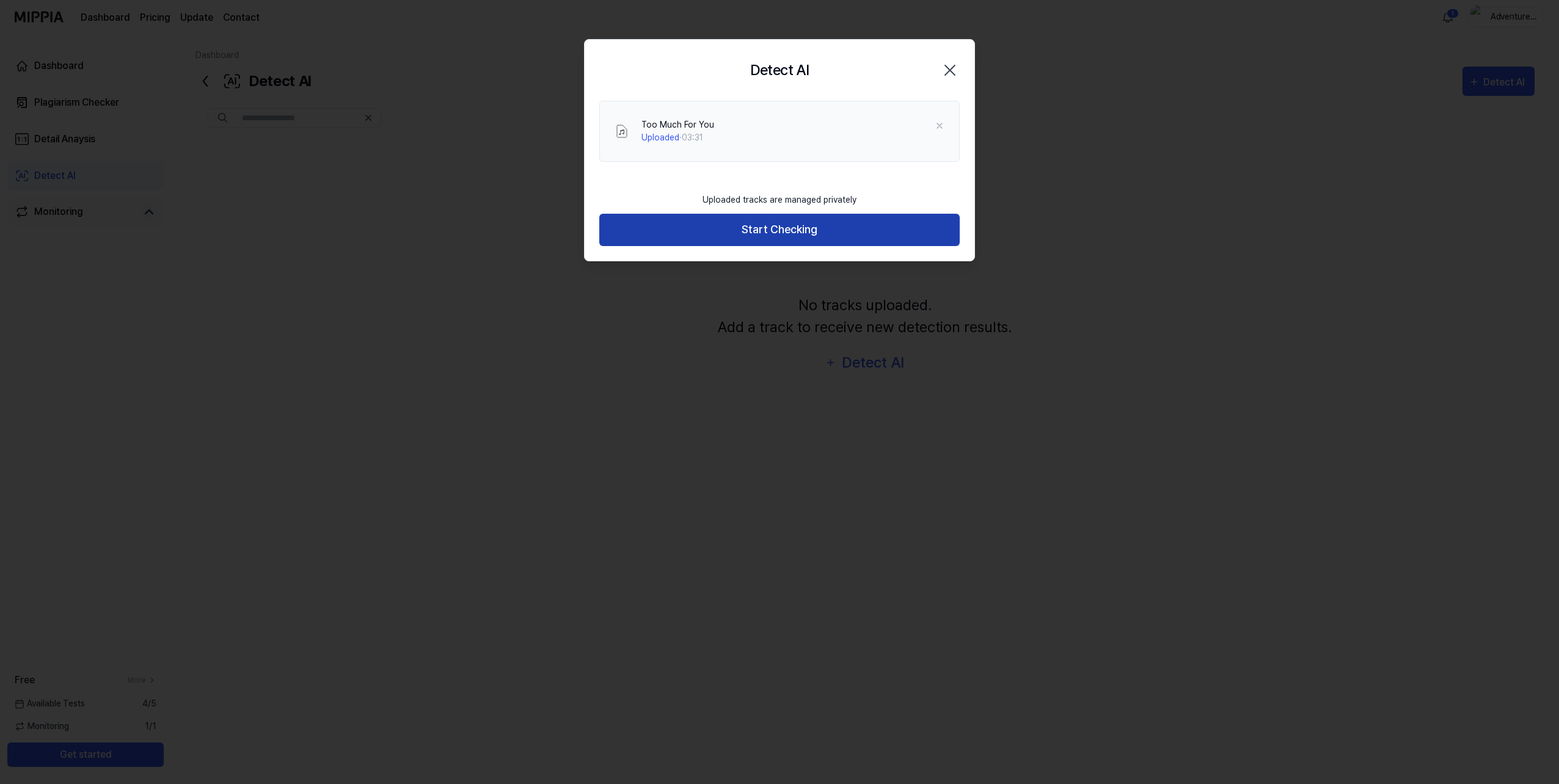
click at [817, 229] on button "Start Checking" at bounding box center [779, 229] width 361 height 32
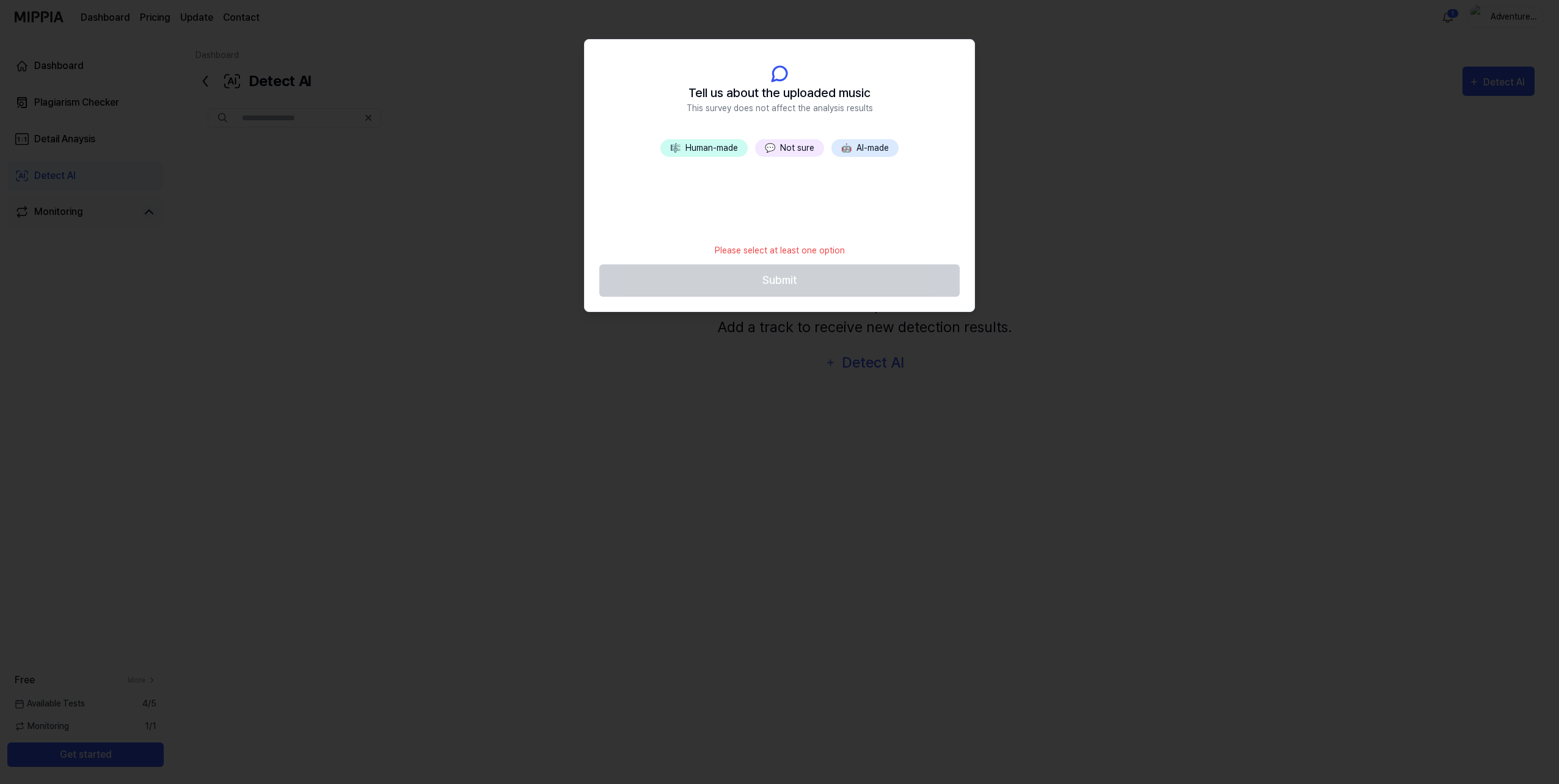
click at [798, 149] on button "💬 Not sure" at bounding box center [790, 148] width 69 height 17
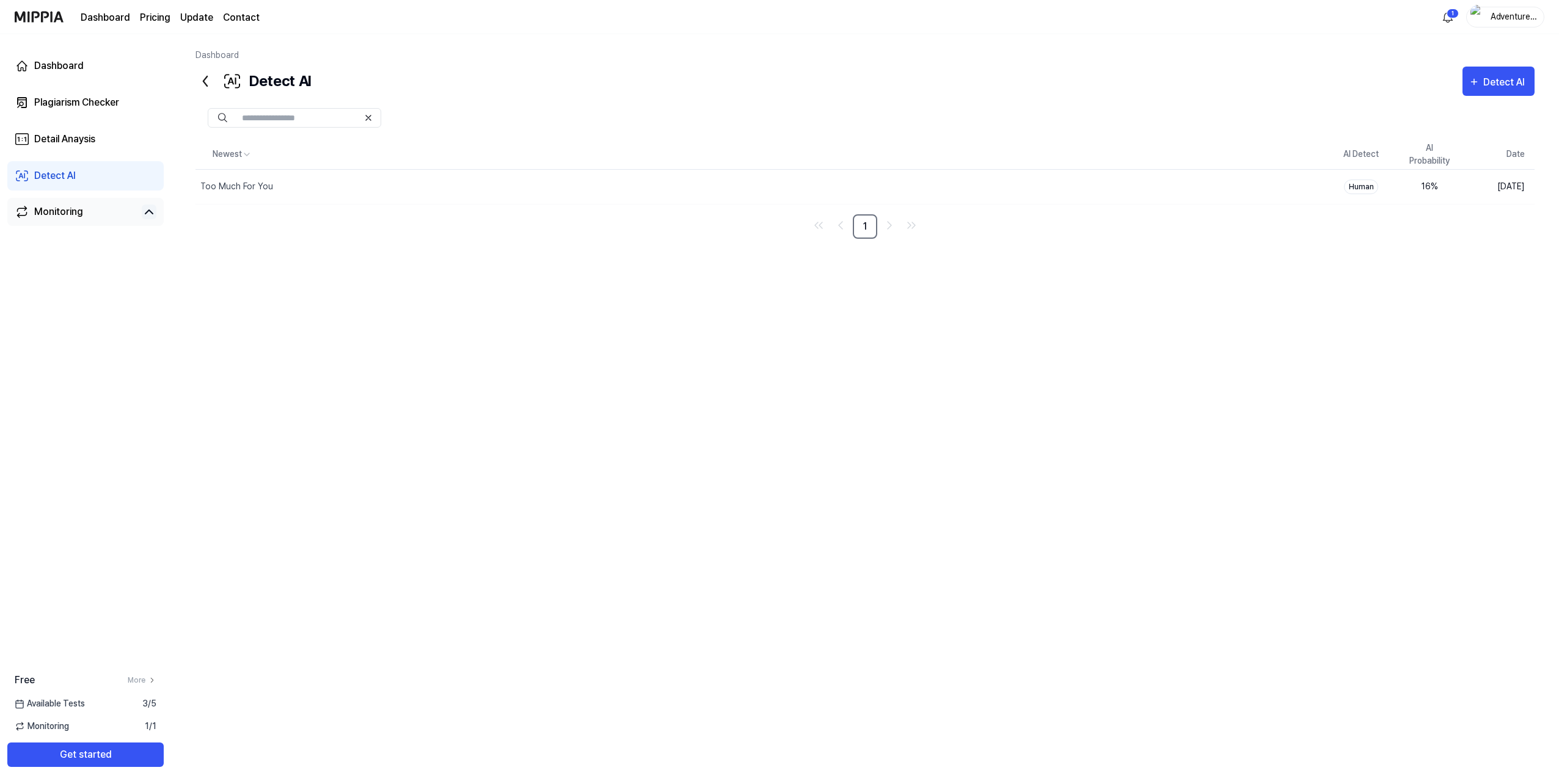
drag, startPoint x: 752, startPoint y: 120, endPoint x: 522, endPoint y: 125, distance: 230.1
click at [749, 120] on div at bounding box center [865, 118] width 1339 height 20
click at [74, 70] on div "Dashboard" at bounding box center [59, 66] width 50 height 15
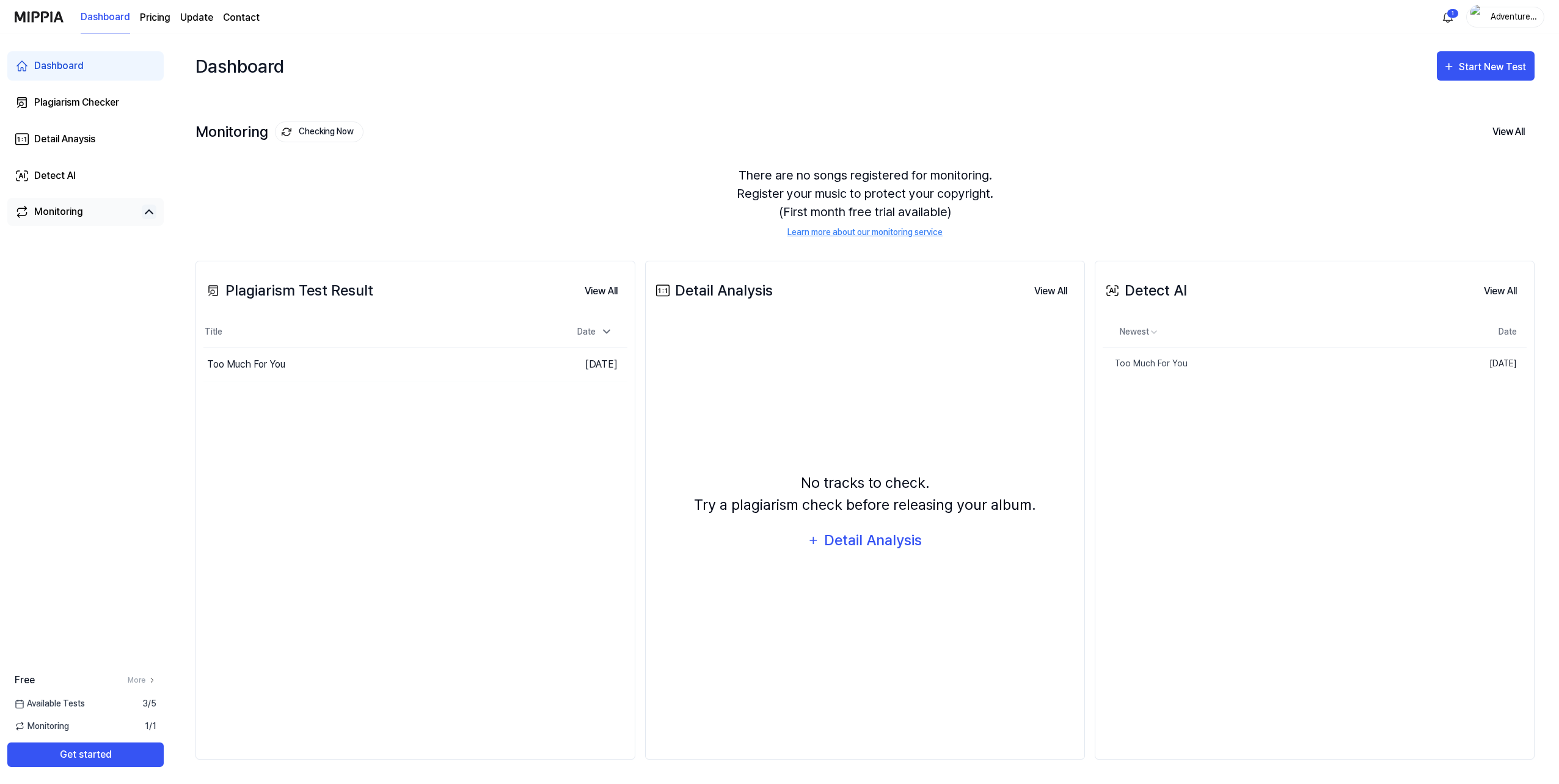
click at [589, 64] on div "Dashboard Start New Test" at bounding box center [865, 65] width 1339 height 64
click at [88, 105] on div "Plagiarism Checker" at bounding box center [76, 102] width 85 height 15
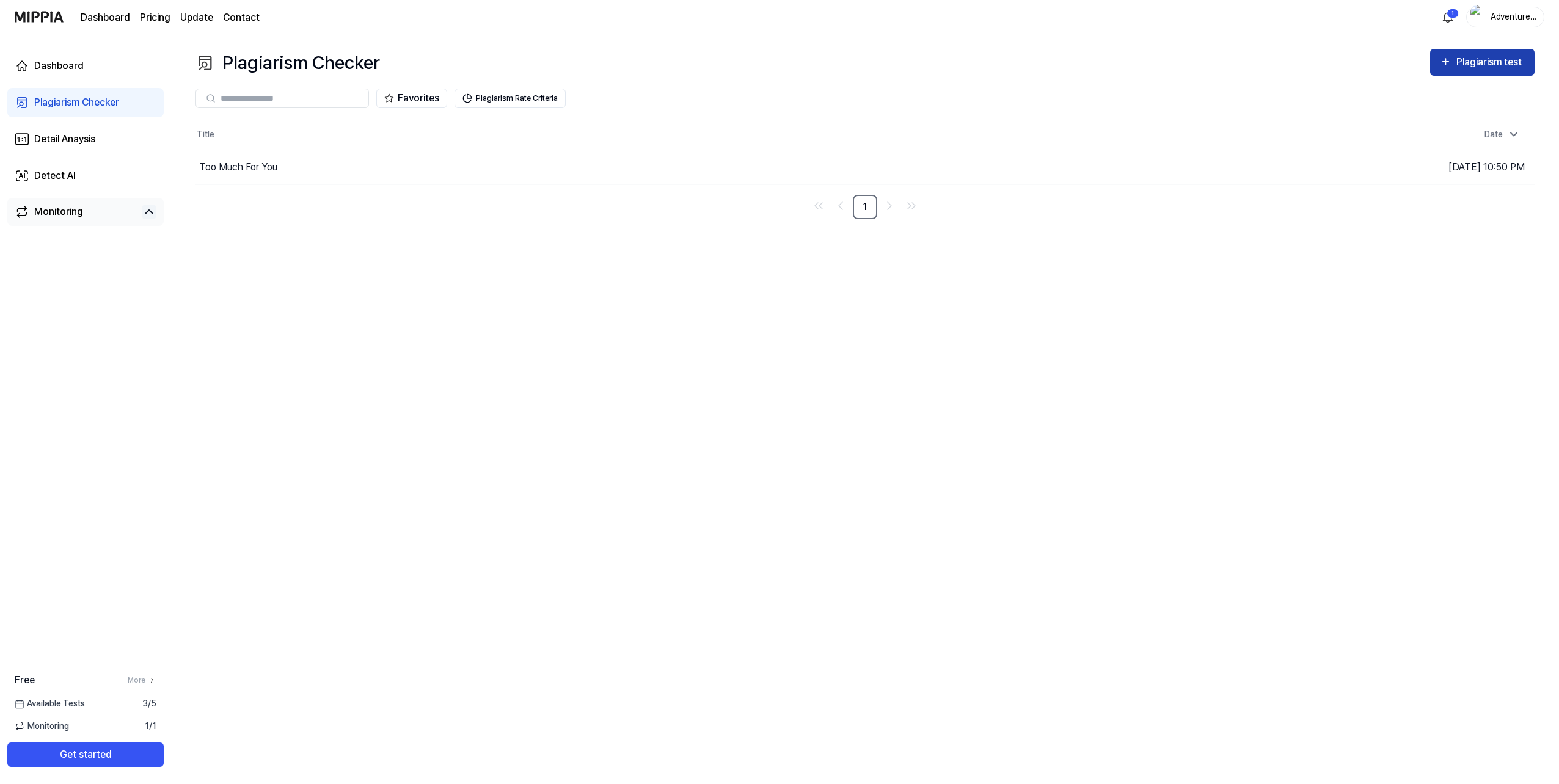
click at [1446, 67] on icon "button" at bounding box center [1446, 62] width 12 height 15
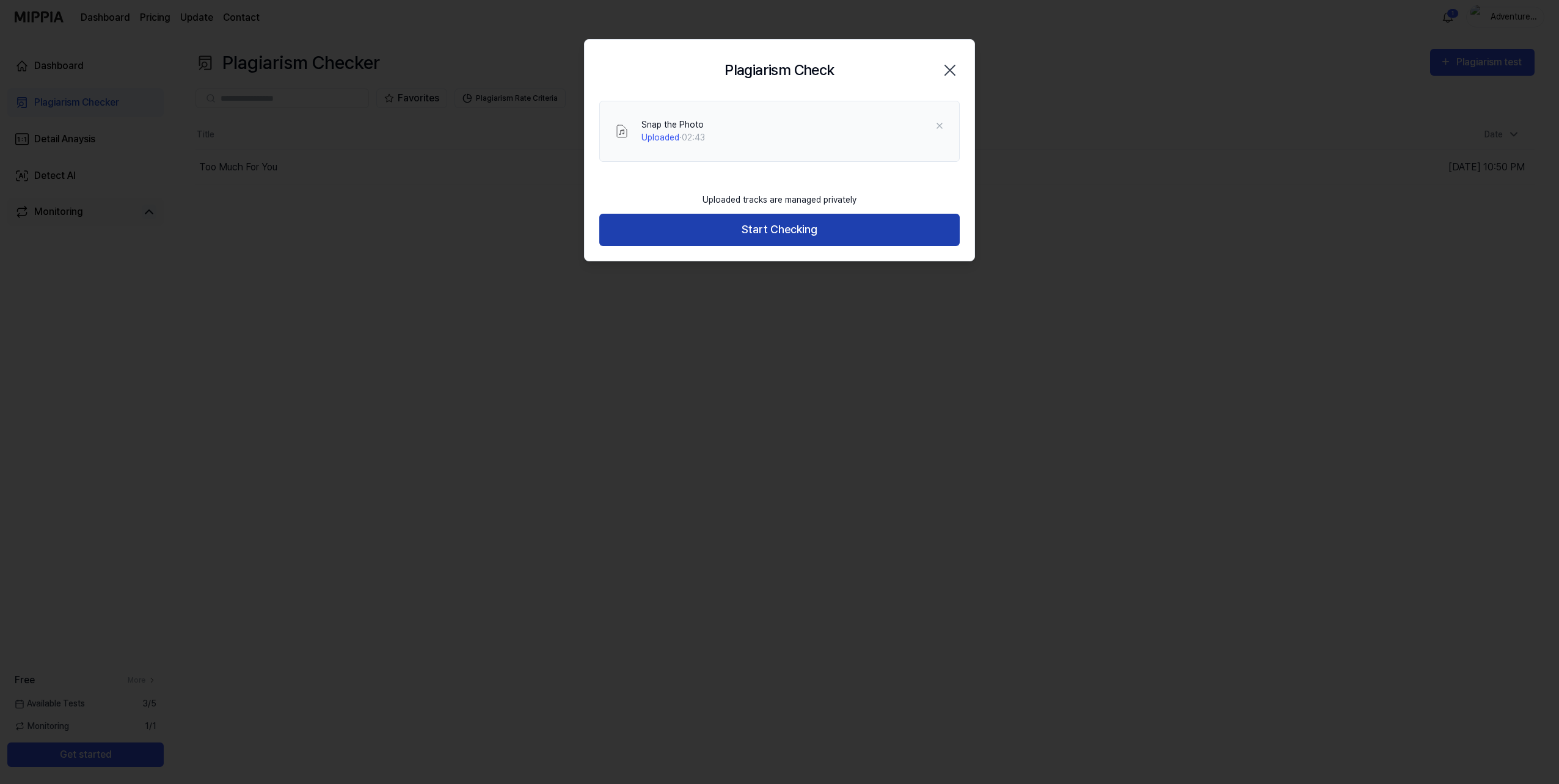
click at [810, 230] on button "Start Checking" at bounding box center [779, 229] width 361 height 32
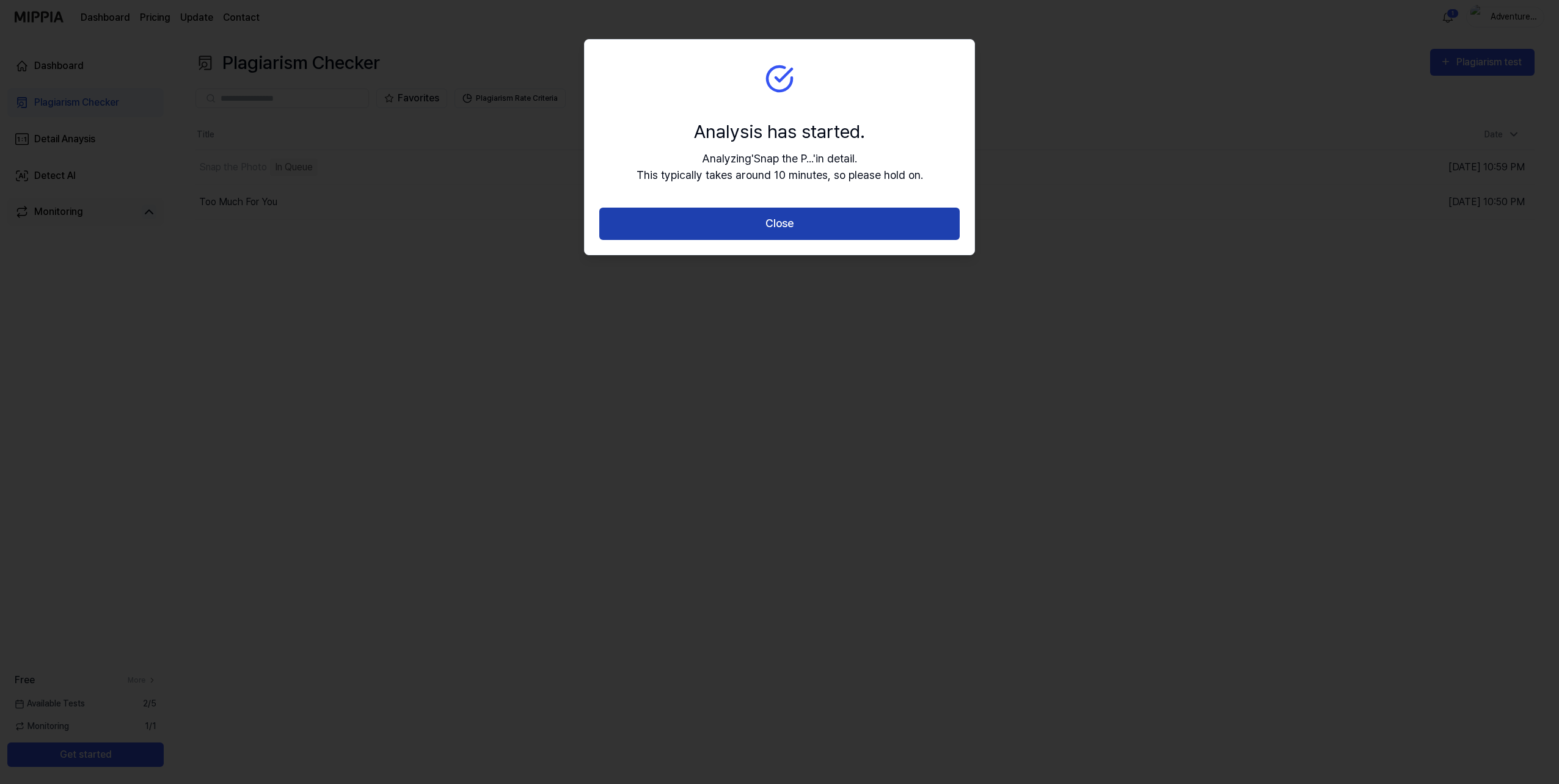
click at [780, 227] on button "Close" at bounding box center [779, 224] width 361 height 32
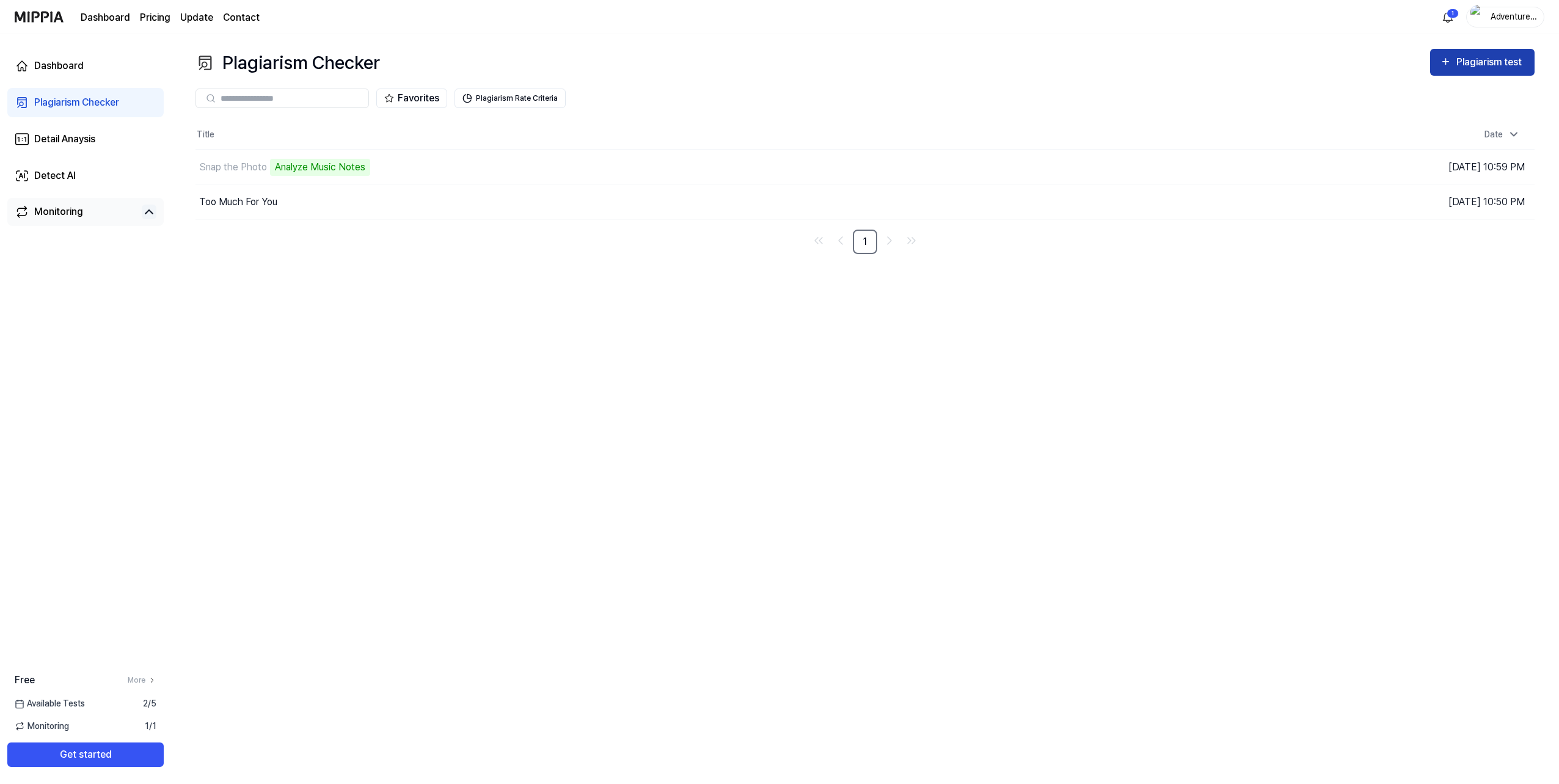
click at [1498, 58] on div "Plagiarism test" at bounding box center [1490, 62] width 69 height 16
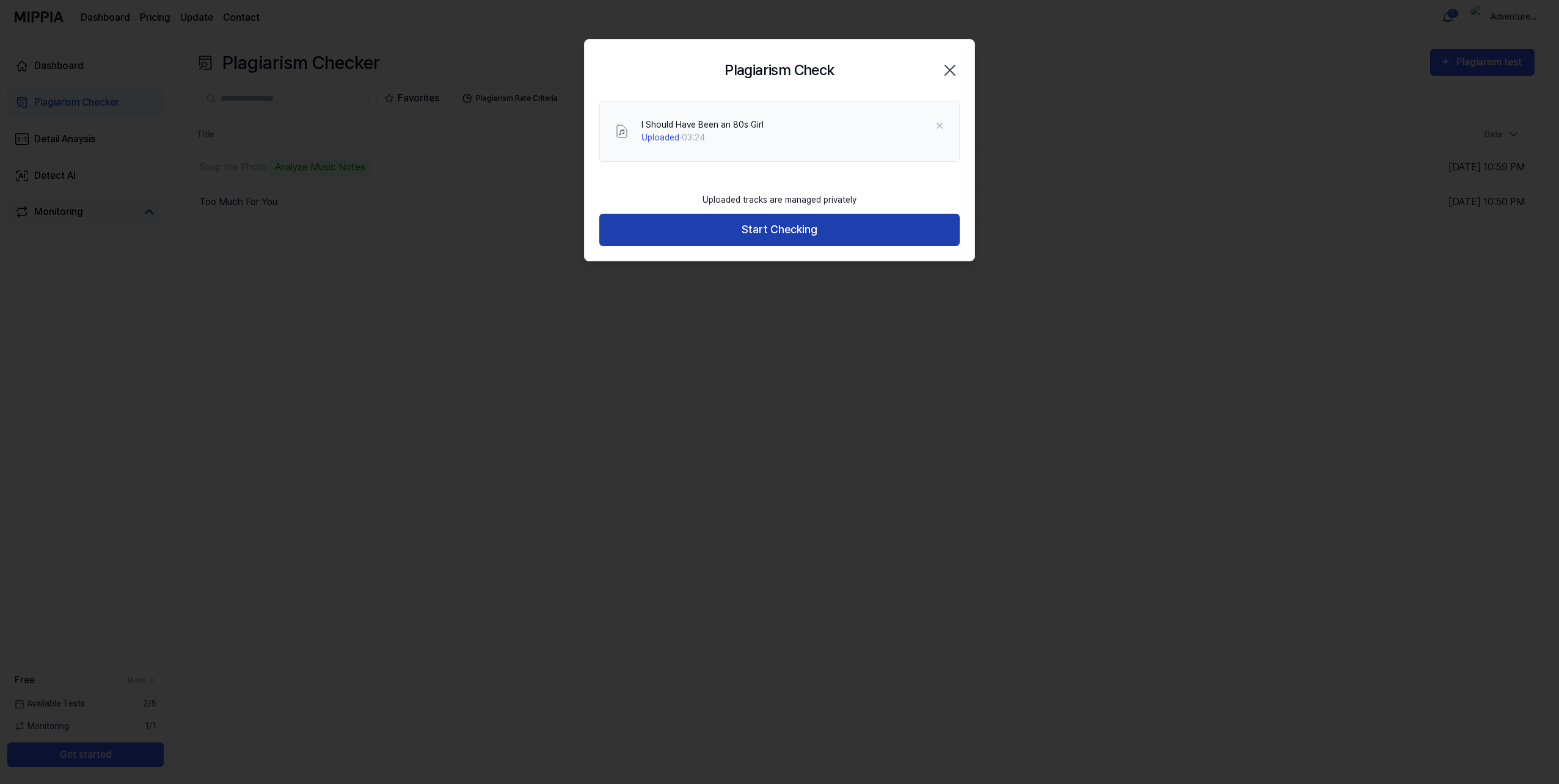
click at [769, 229] on button "Start Checking" at bounding box center [779, 229] width 361 height 32
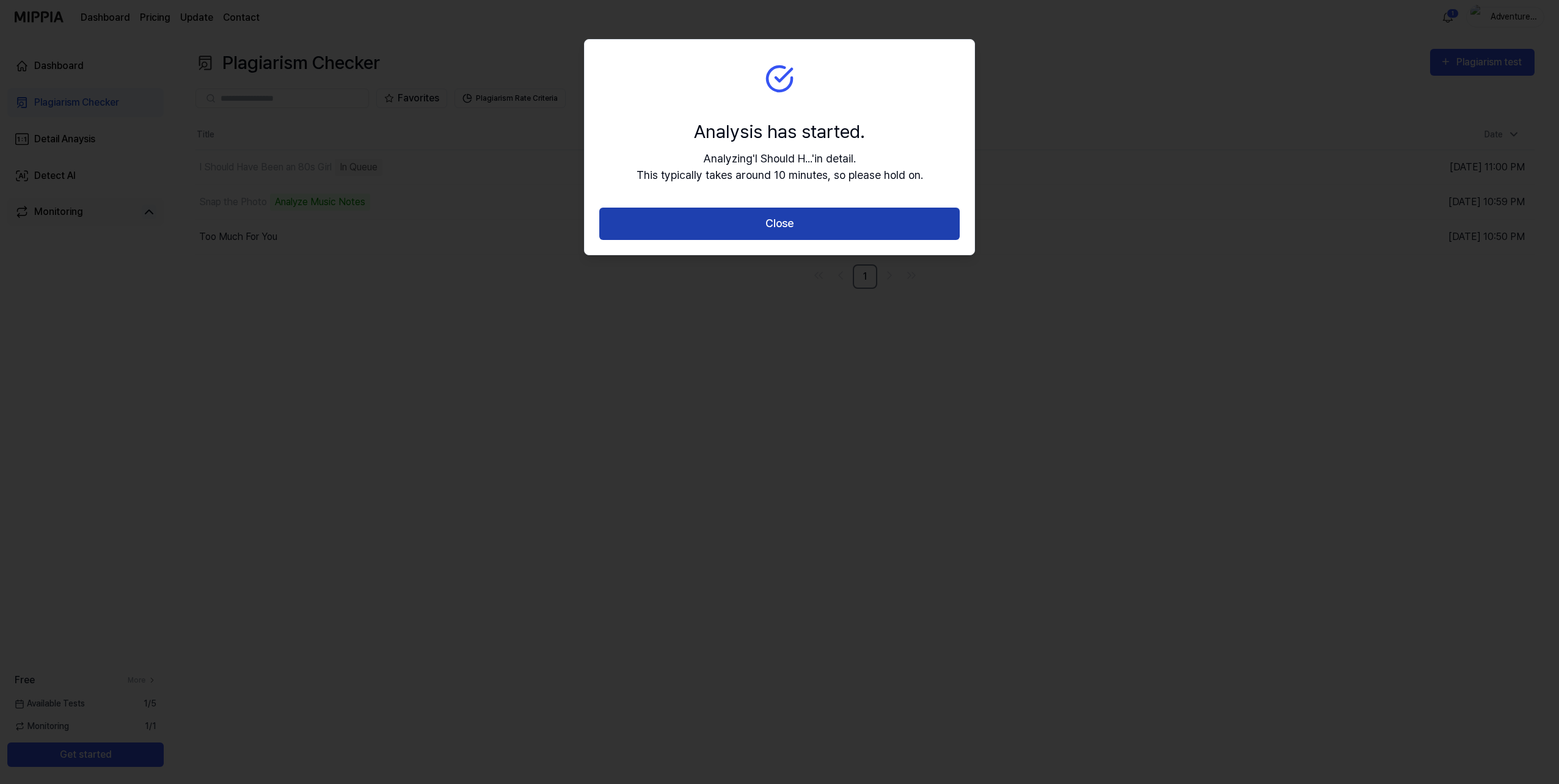
click at [761, 224] on button "Close" at bounding box center [779, 224] width 361 height 32
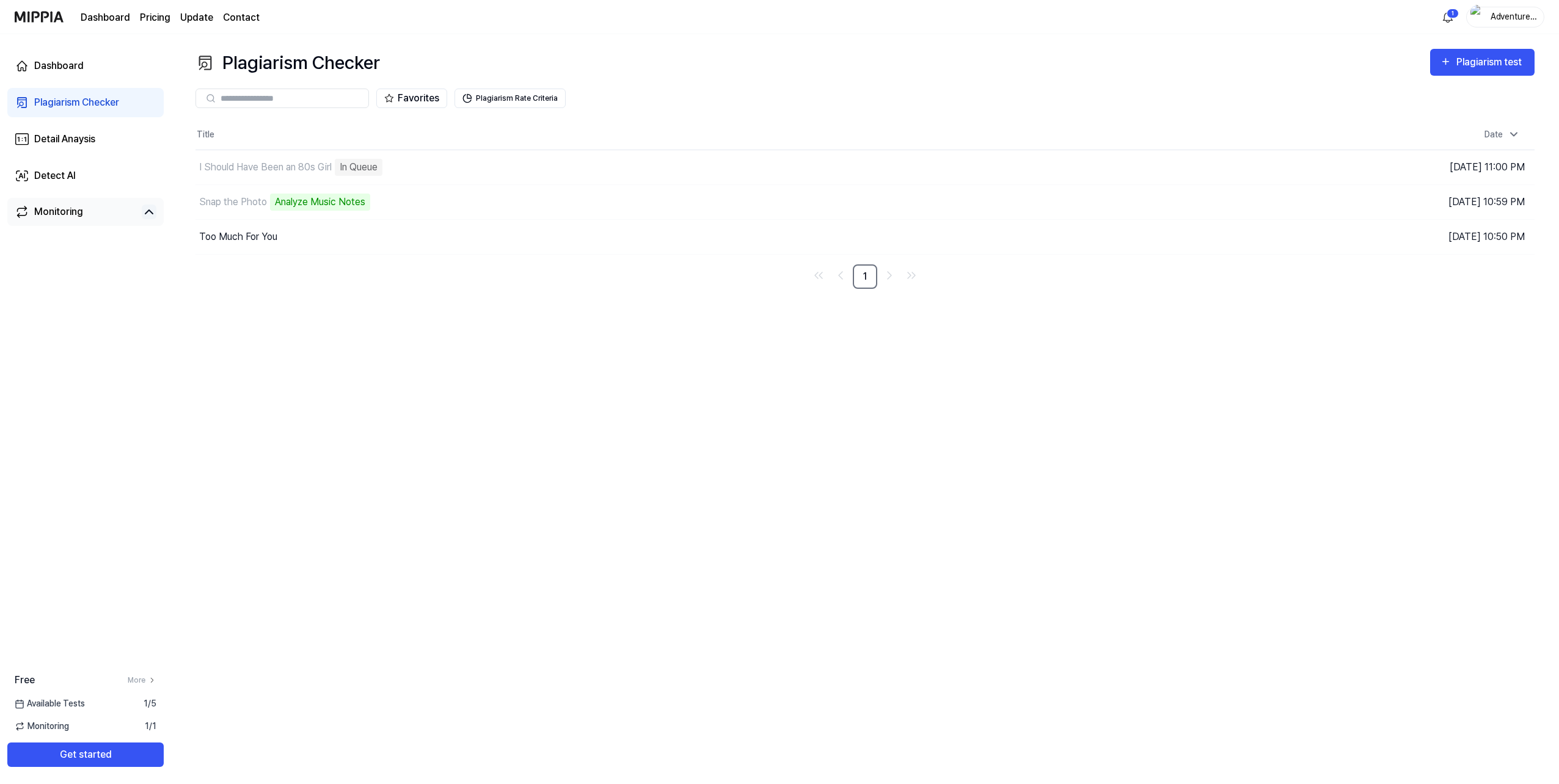
click at [160, 17] on page\) "Pricing" at bounding box center [155, 18] width 31 height 15
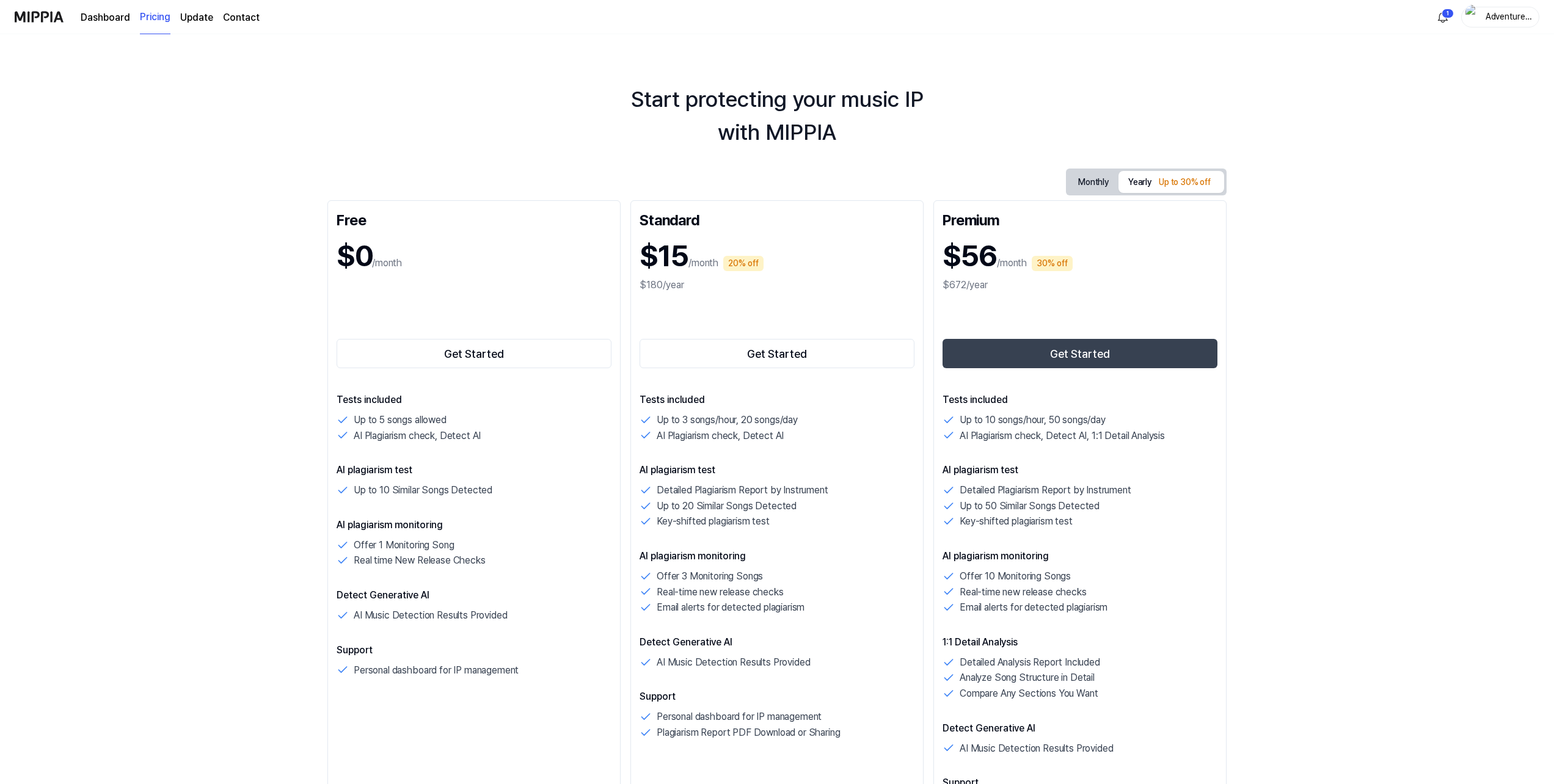
click at [102, 18] on link "Dashboard" at bounding box center [106, 18] width 50 height 15
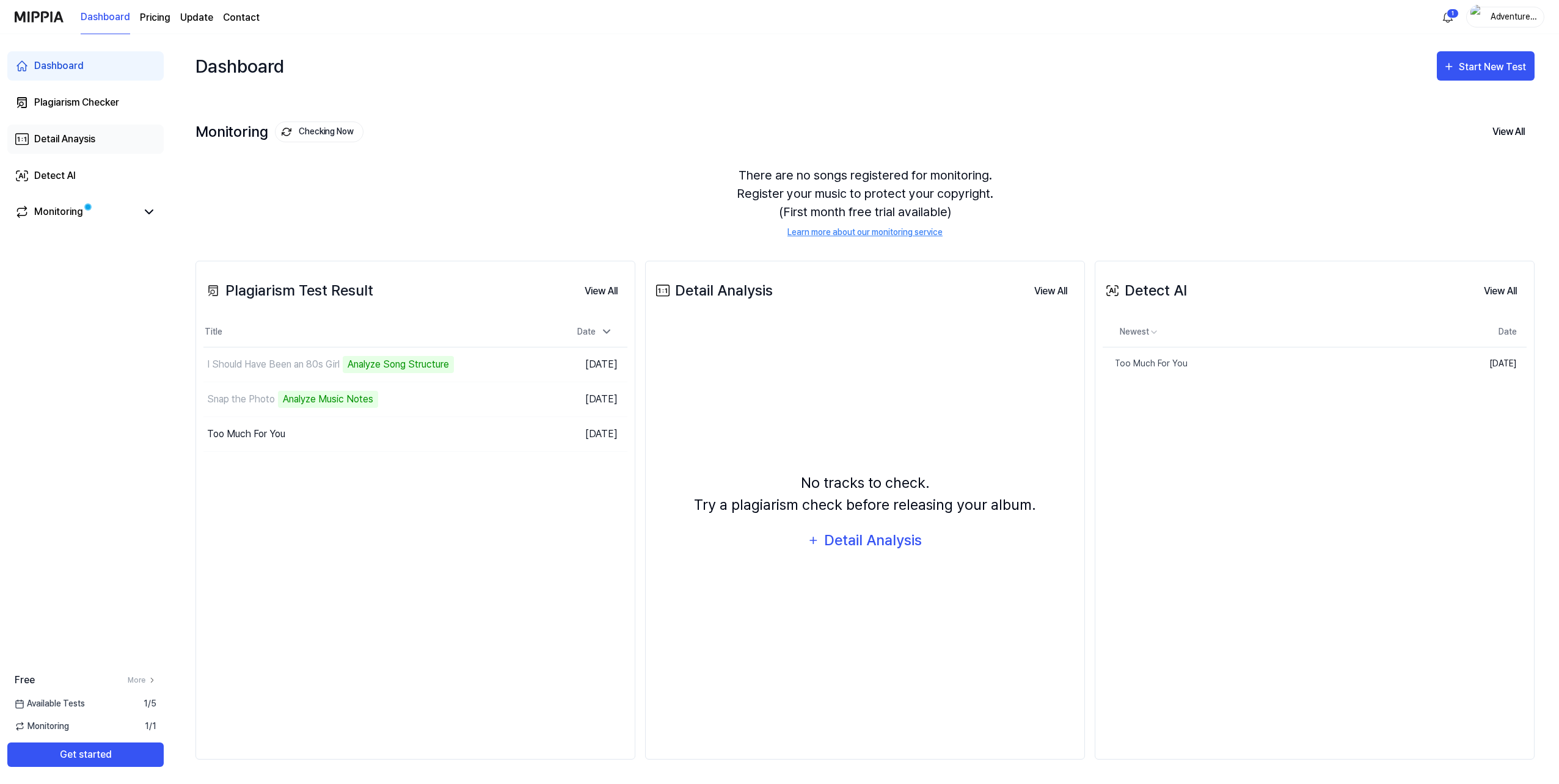
click at [60, 143] on div "Detail Anaysis" at bounding box center [64, 139] width 61 height 15
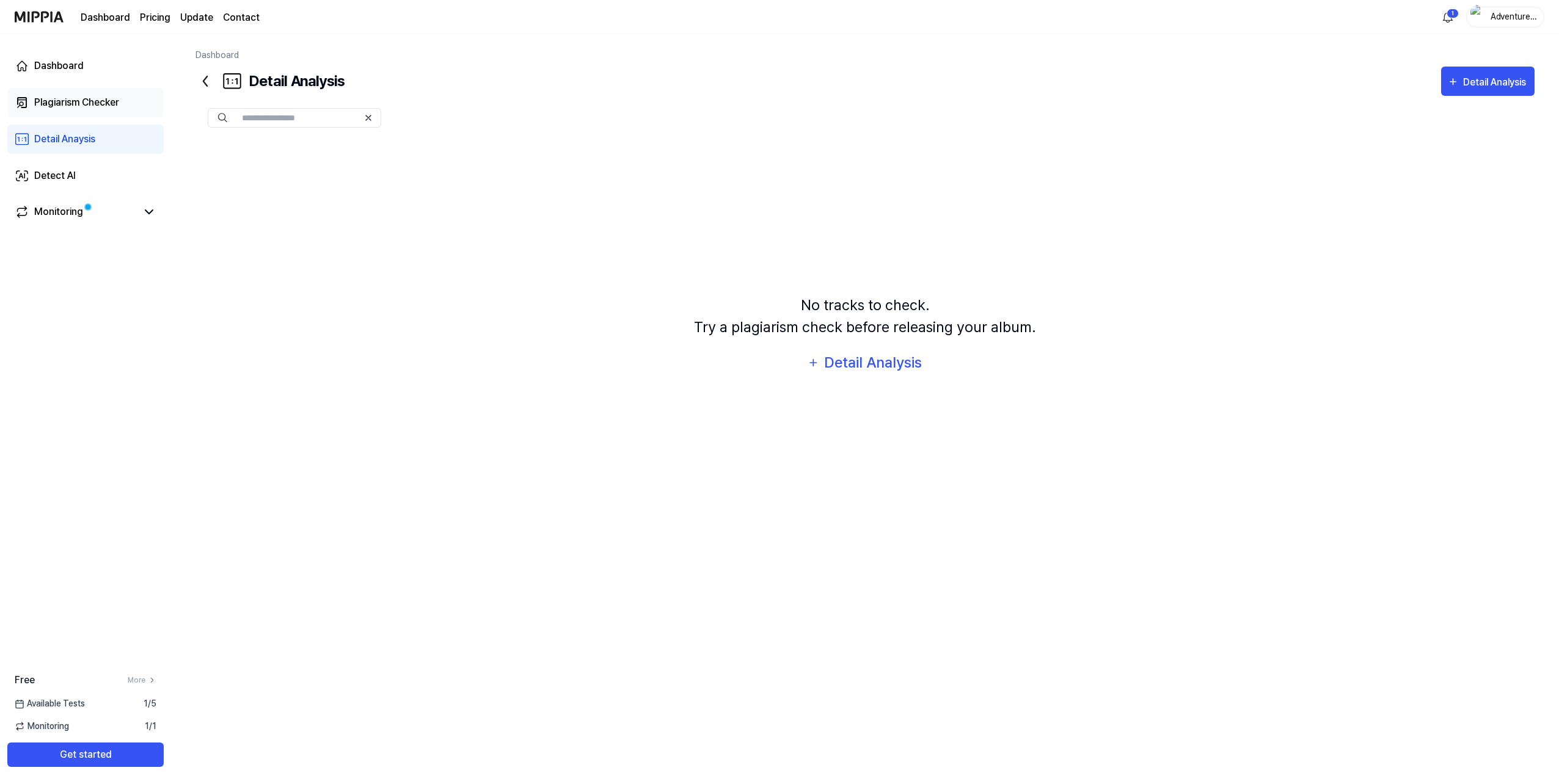
click at [54, 102] on div "Plagiarism Checker" at bounding box center [76, 102] width 85 height 15
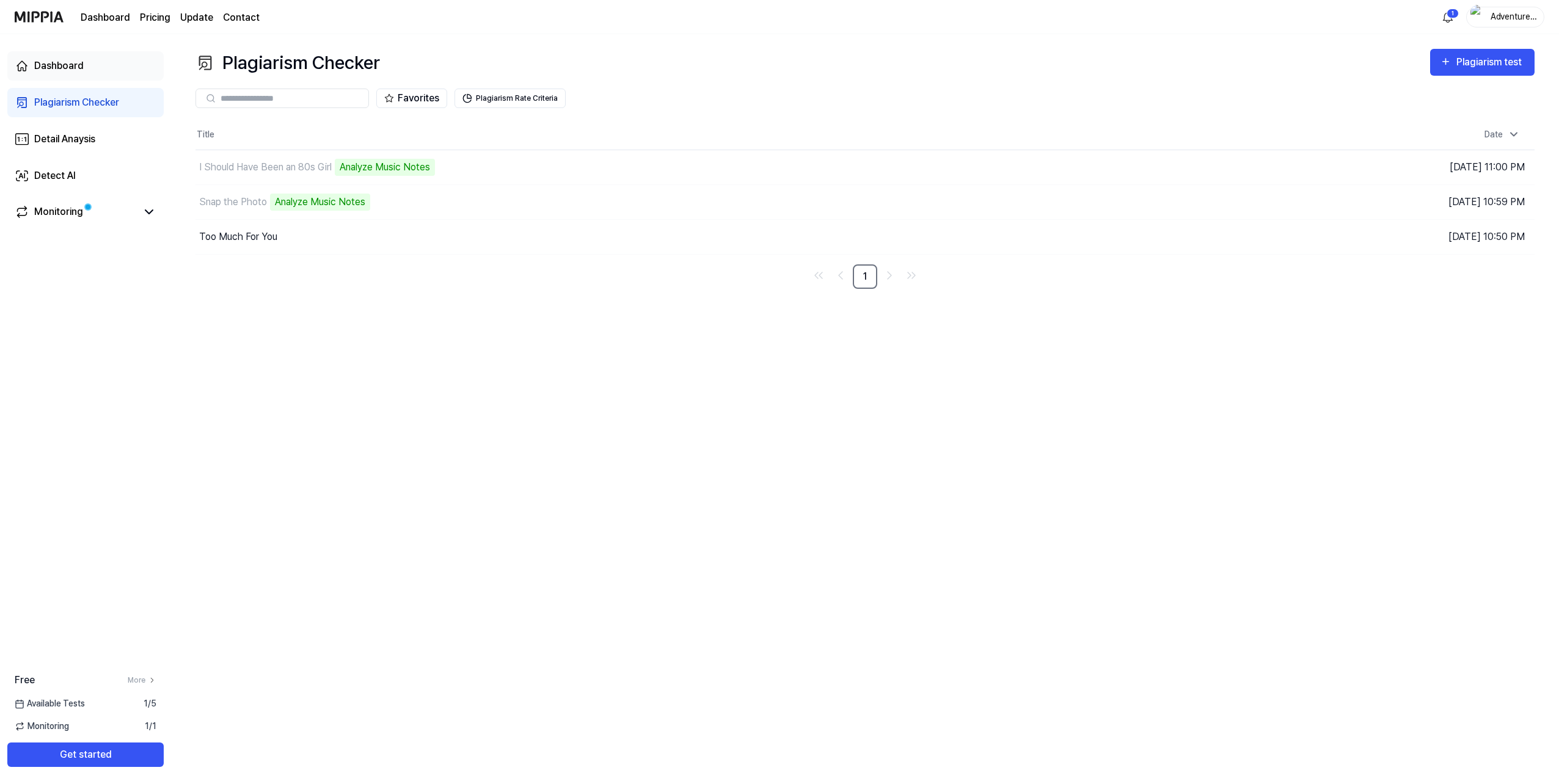
click at [60, 63] on div "Dashboard" at bounding box center [59, 66] width 50 height 15
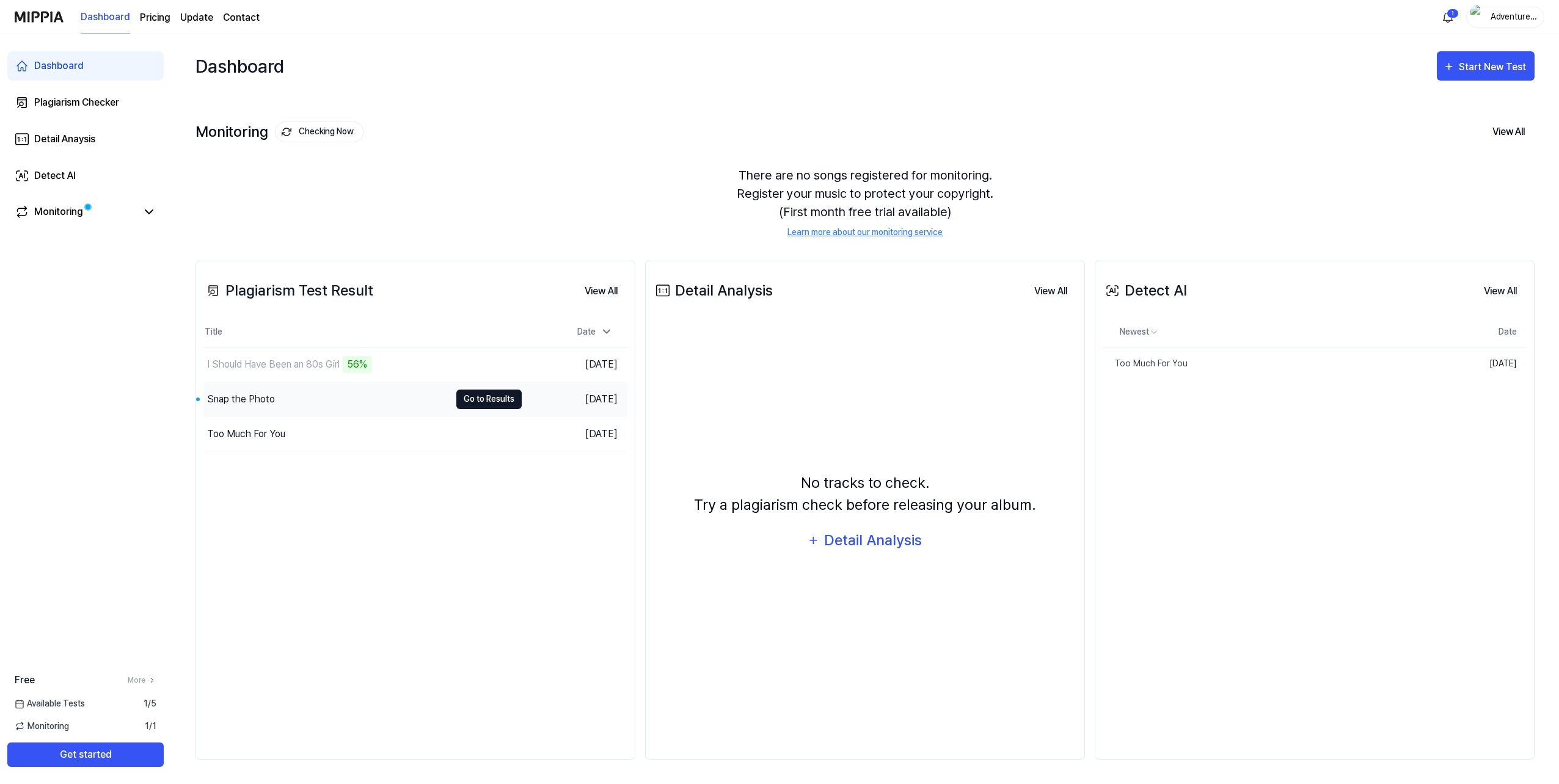
click at [465, 401] on button "Go to Results" at bounding box center [489, 399] width 65 height 20
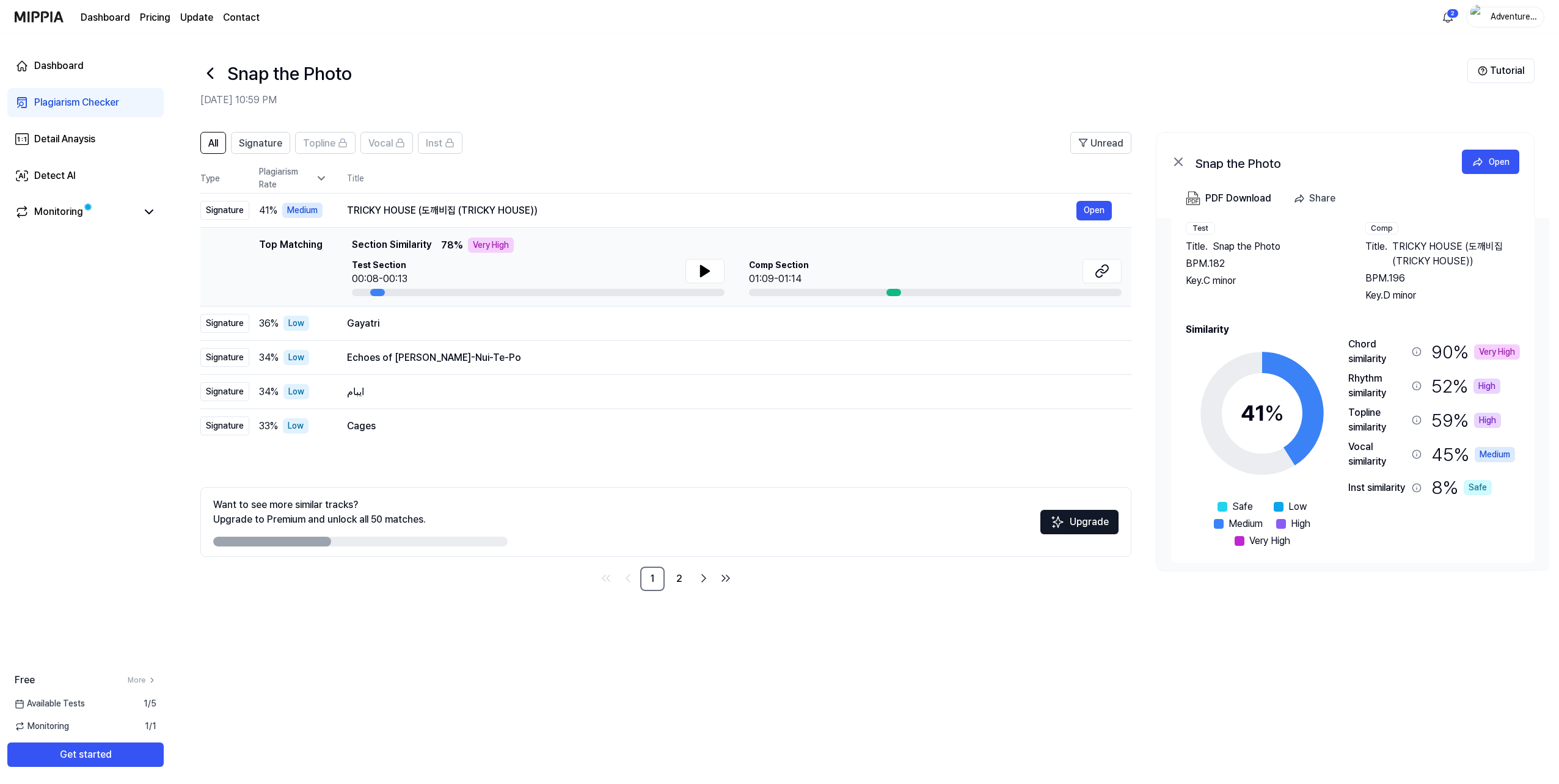
scroll to position [53, 0]
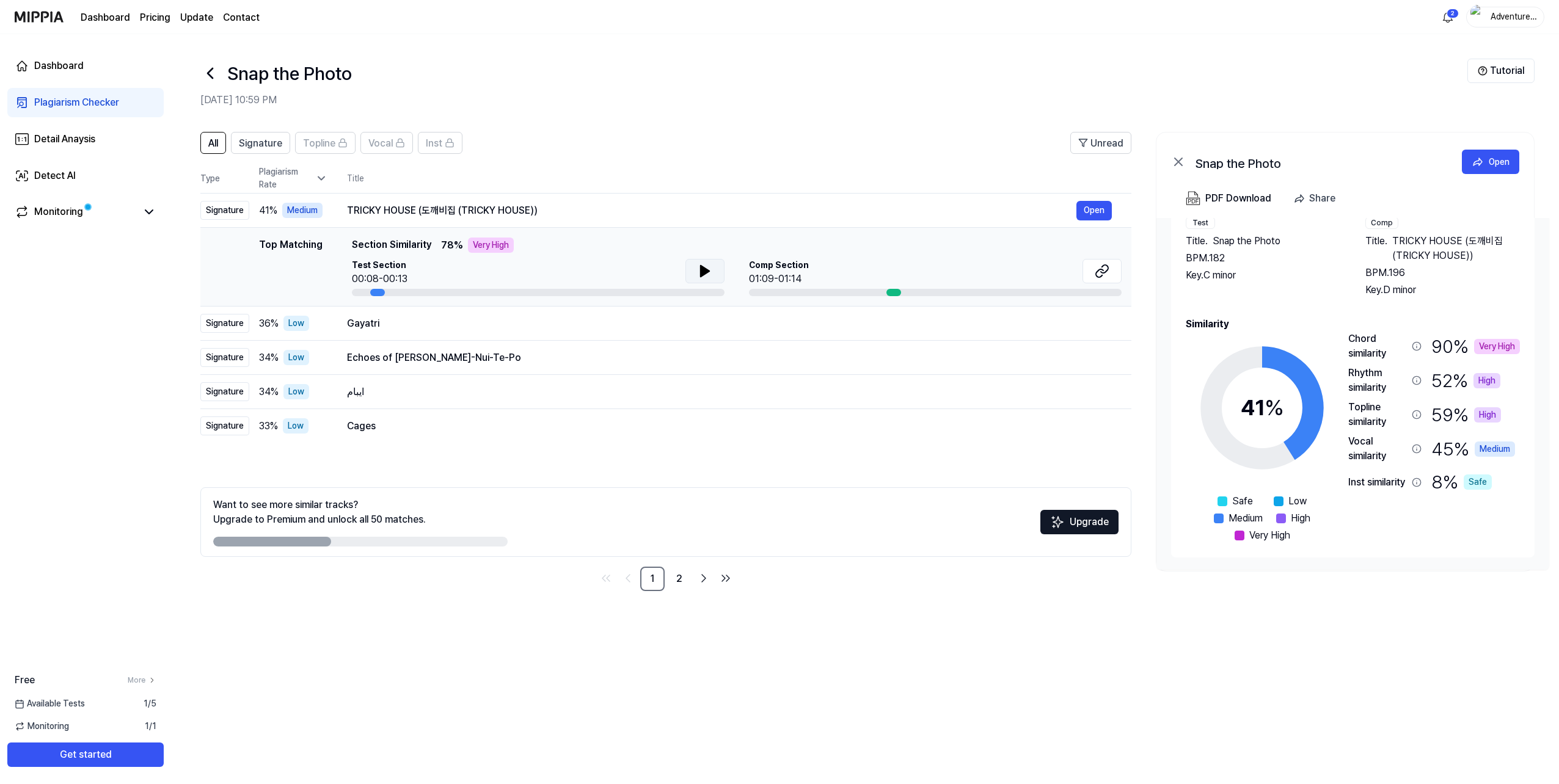
click at [709, 267] on icon at bounding box center [705, 272] width 15 height 15
click at [1103, 268] on icon at bounding box center [1102, 272] width 15 height 15
click at [696, 270] on button at bounding box center [705, 272] width 39 height 25
click at [1287, 384] on icon at bounding box center [1262, 408] width 153 height 153
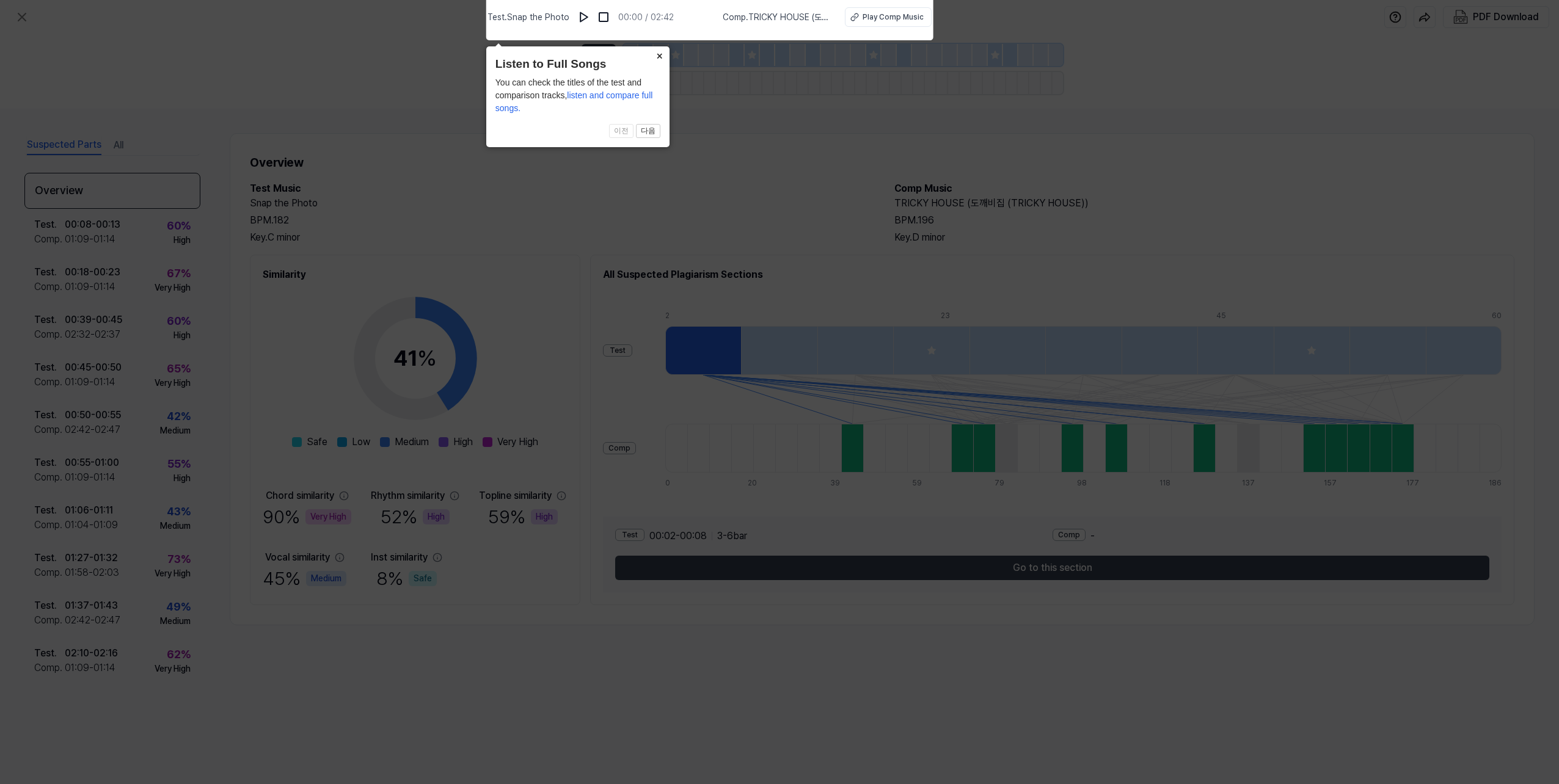
click at [658, 52] on button "×" at bounding box center [660, 54] width 20 height 17
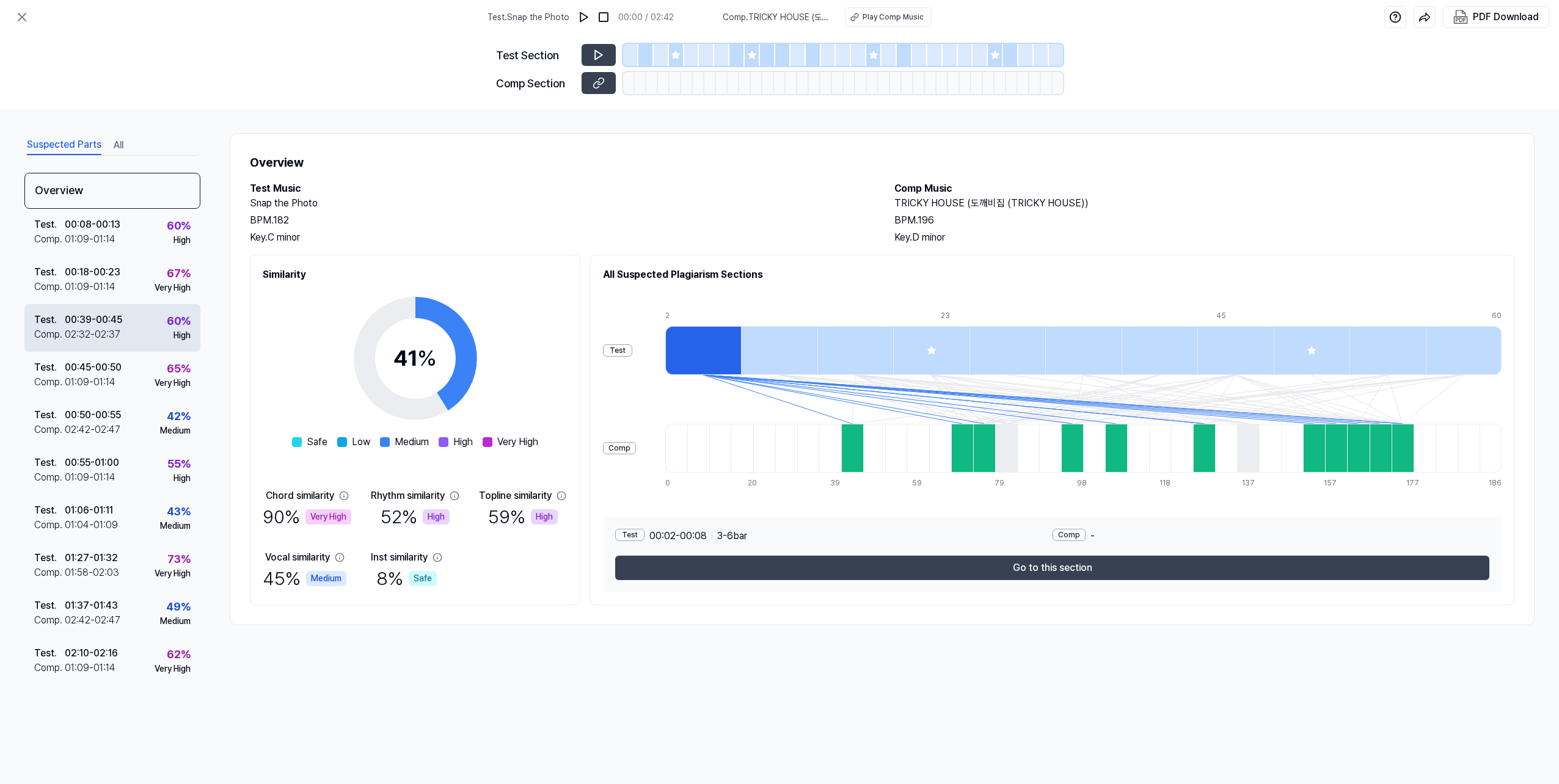
click at [116, 330] on div "02:32 - 02:37" at bounding box center [92, 335] width 55 height 15
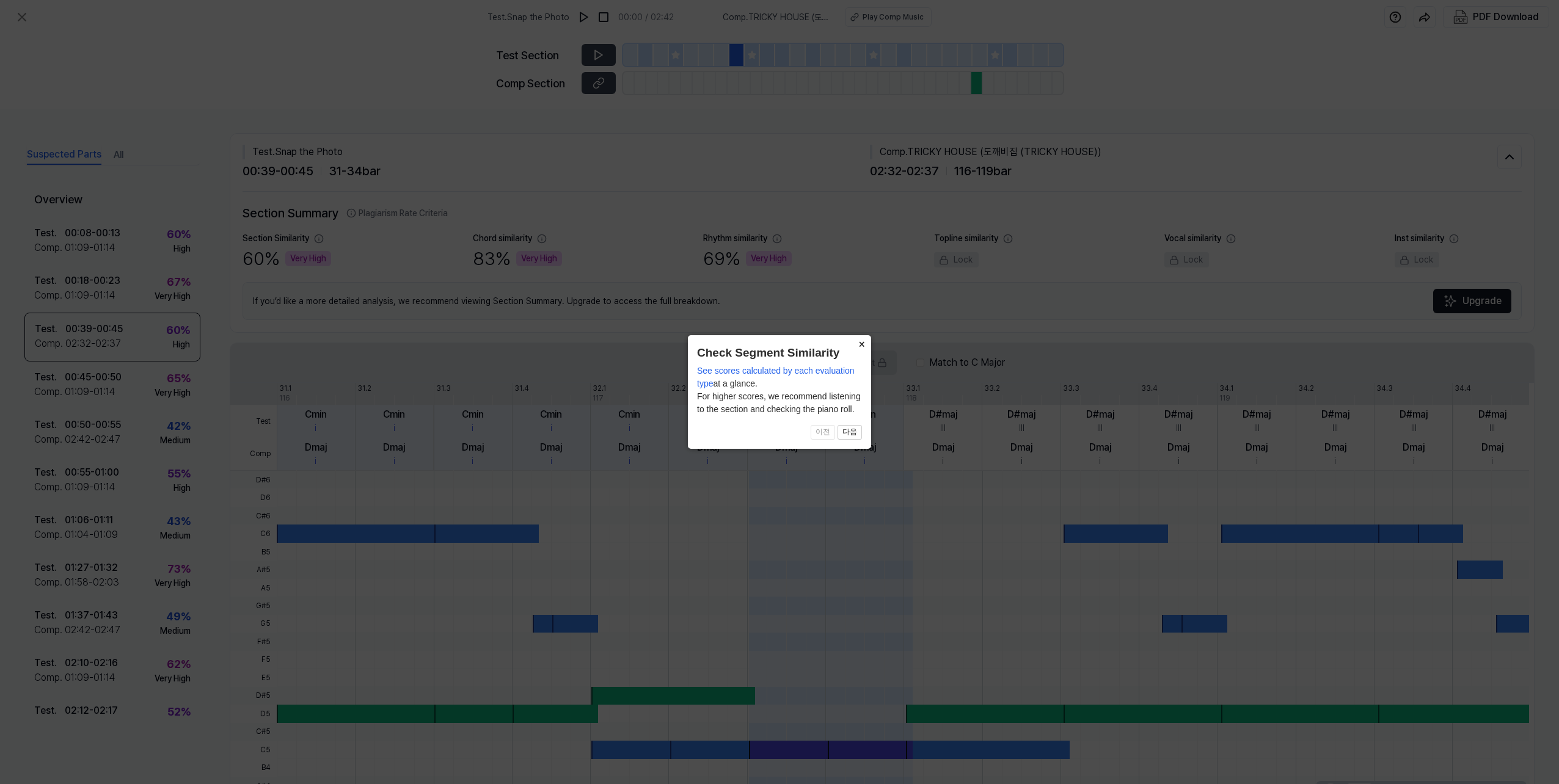
click at [862, 344] on button "×" at bounding box center [862, 343] width 20 height 17
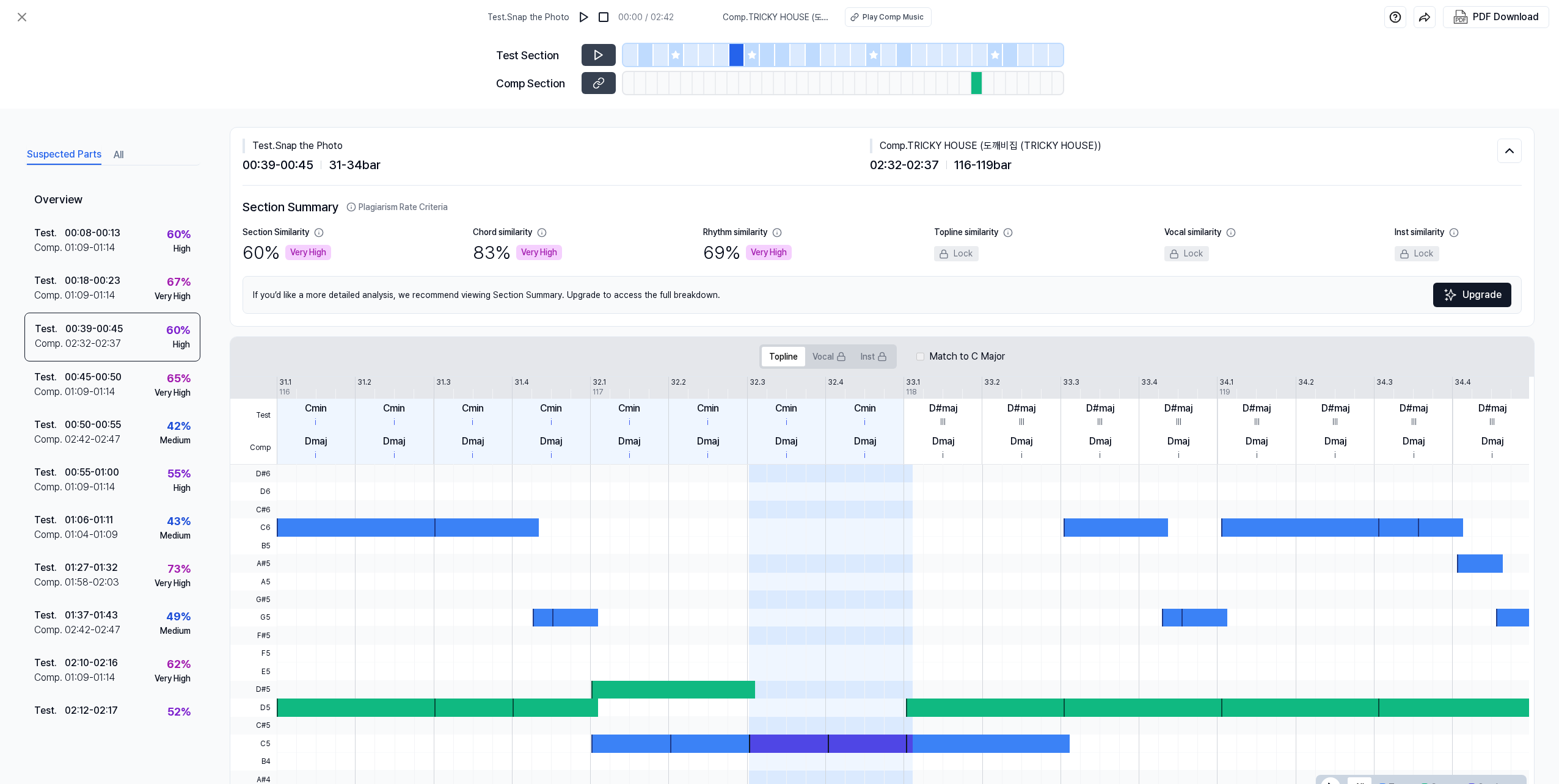
scroll to position [0, 0]
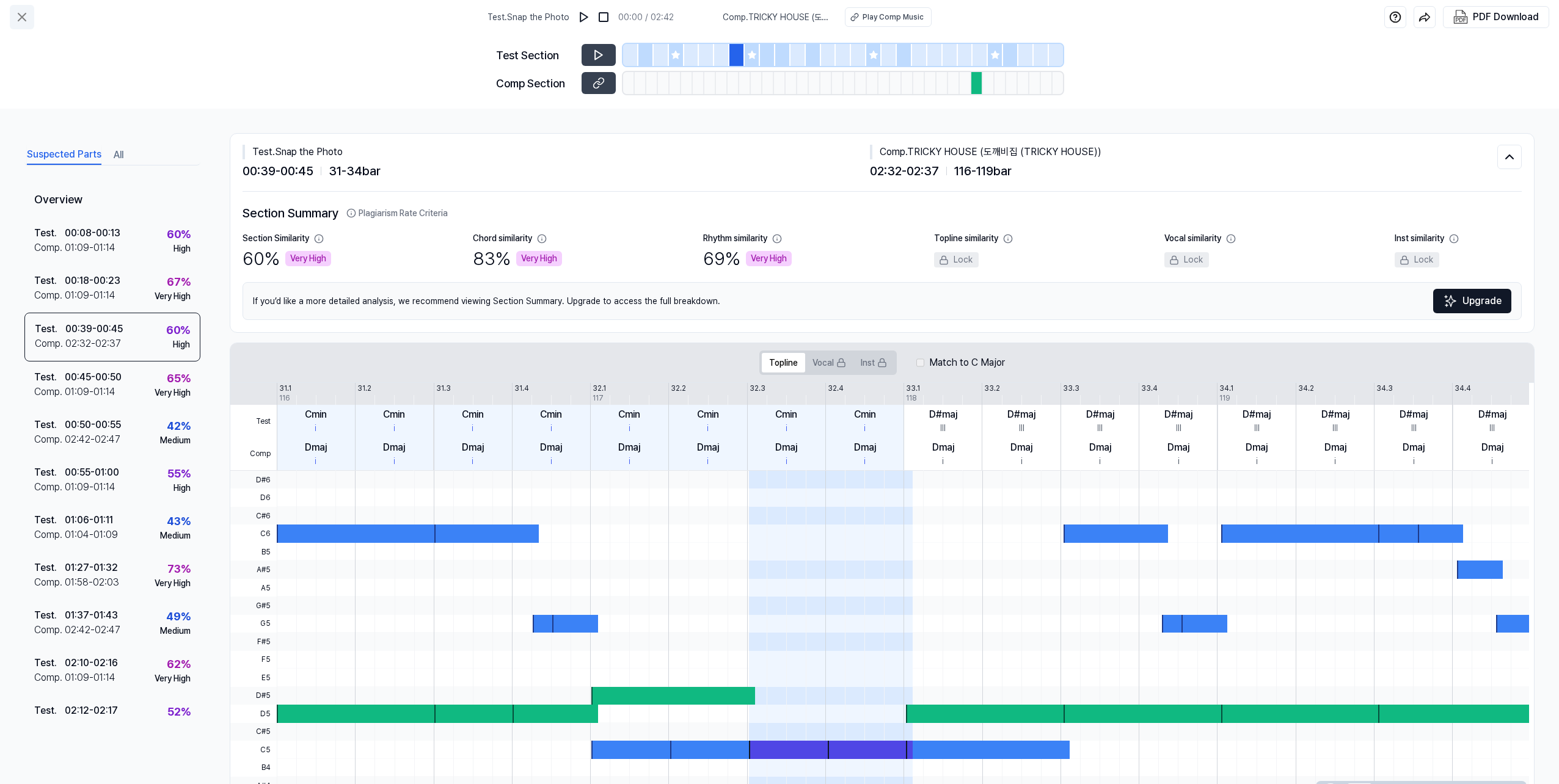
click at [21, 16] on icon at bounding box center [21, 17] width 7 height 7
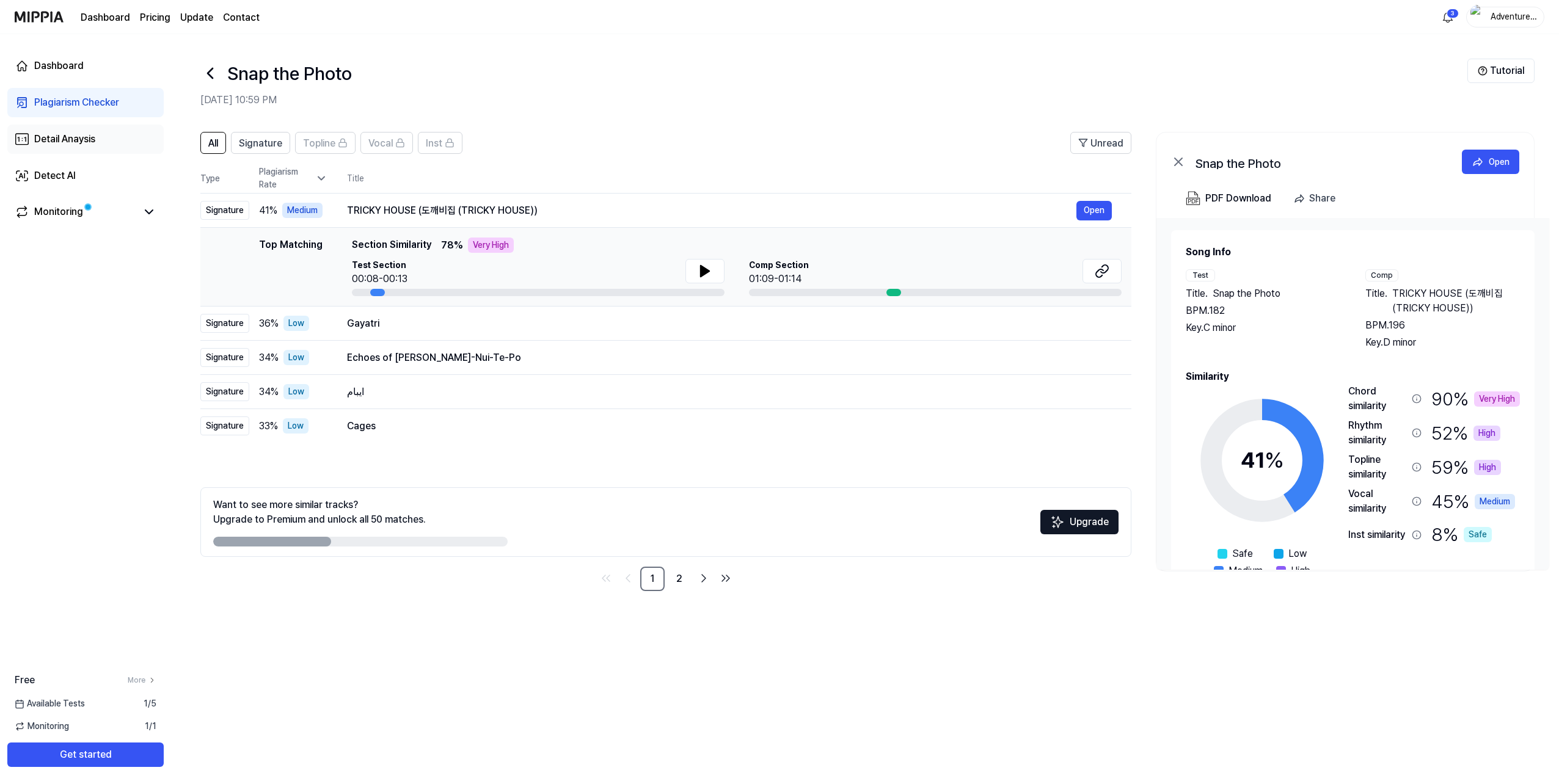
click at [72, 135] on div "Detail Anaysis" at bounding box center [64, 139] width 61 height 15
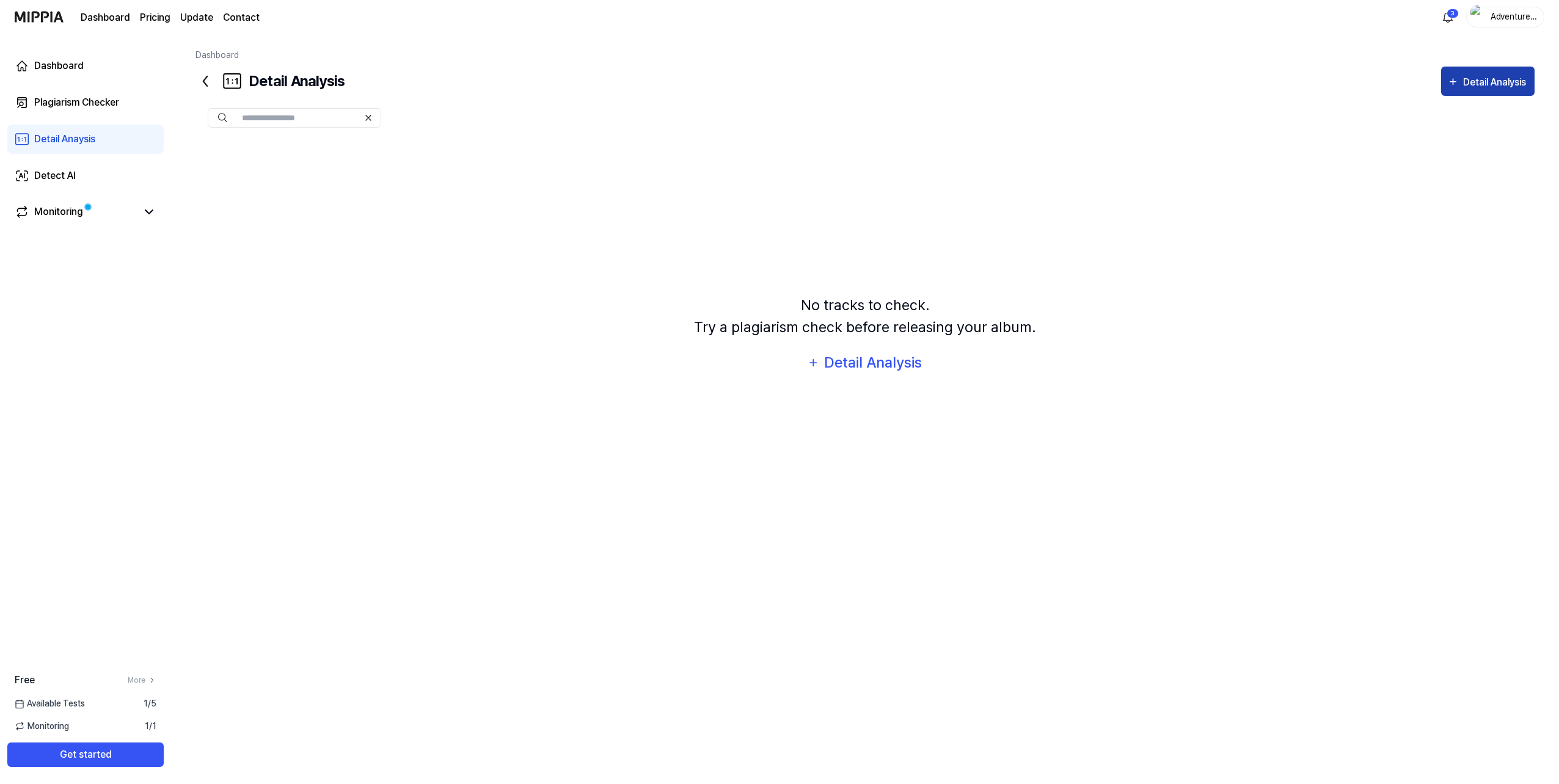
click at [1490, 77] on div "Detail Analysis" at bounding box center [1496, 82] width 66 height 16
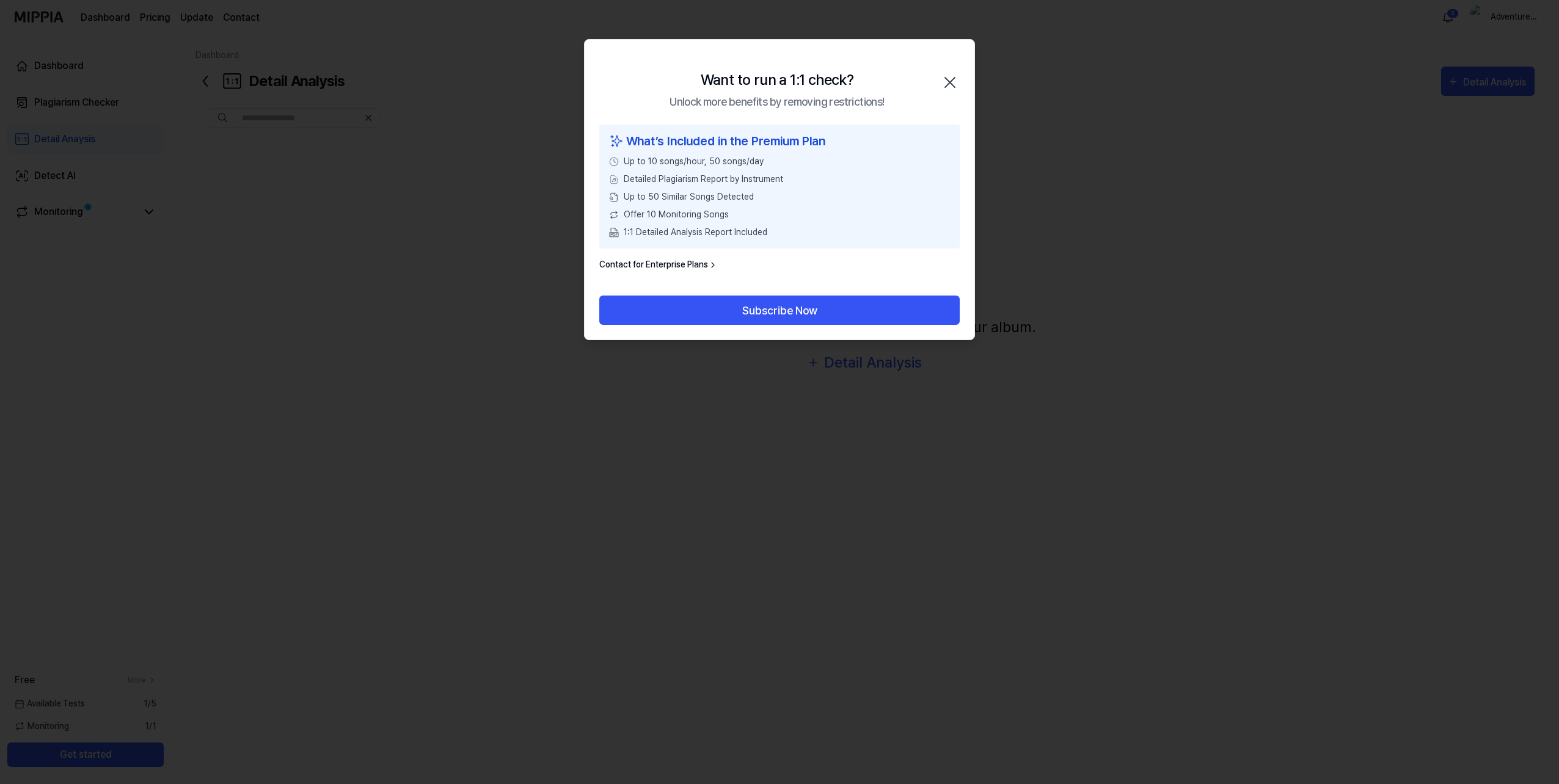
click at [944, 81] on icon "button" at bounding box center [950, 83] width 20 height 20
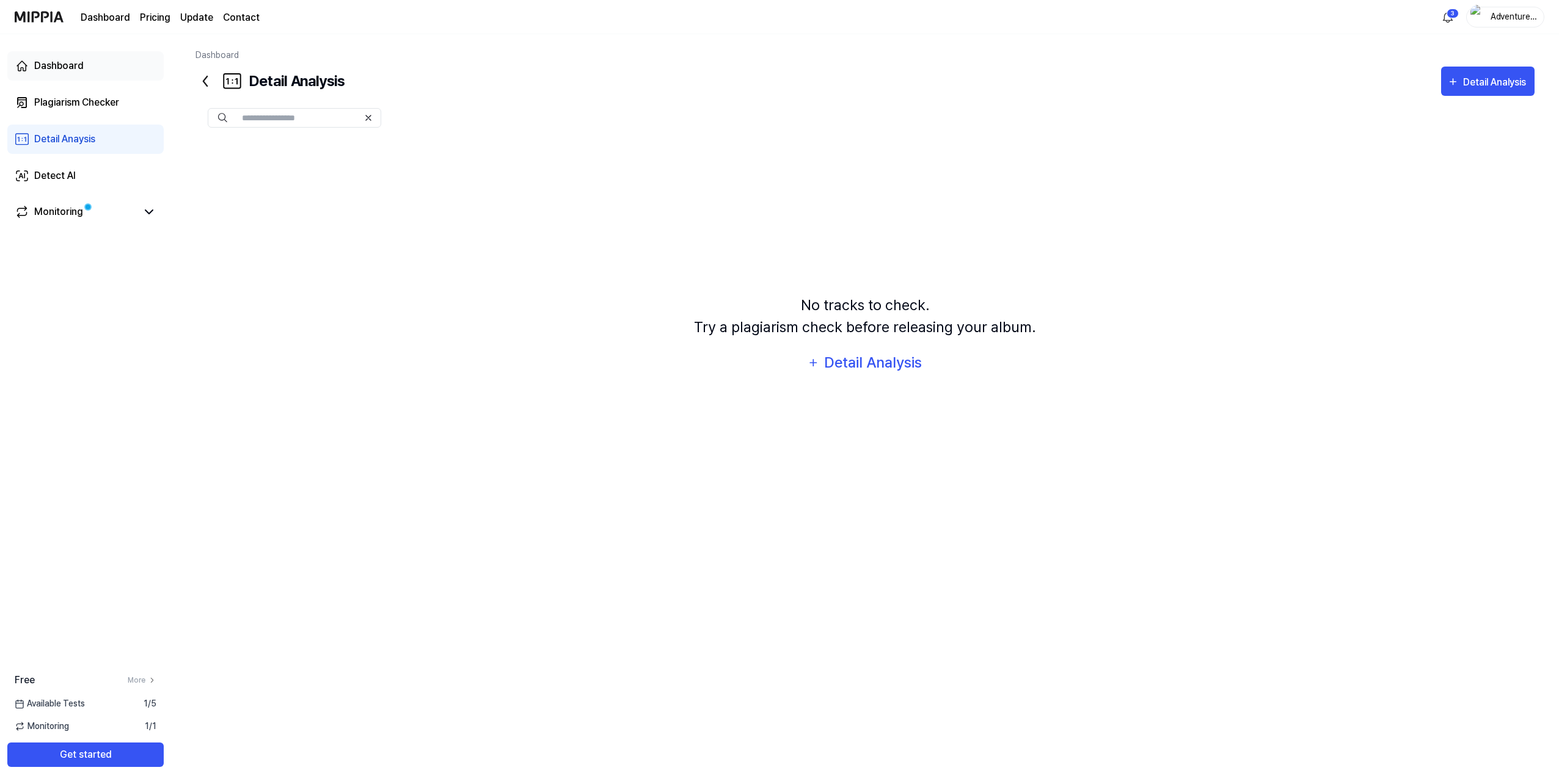
click at [69, 59] on div "Dashboard" at bounding box center [59, 66] width 50 height 15
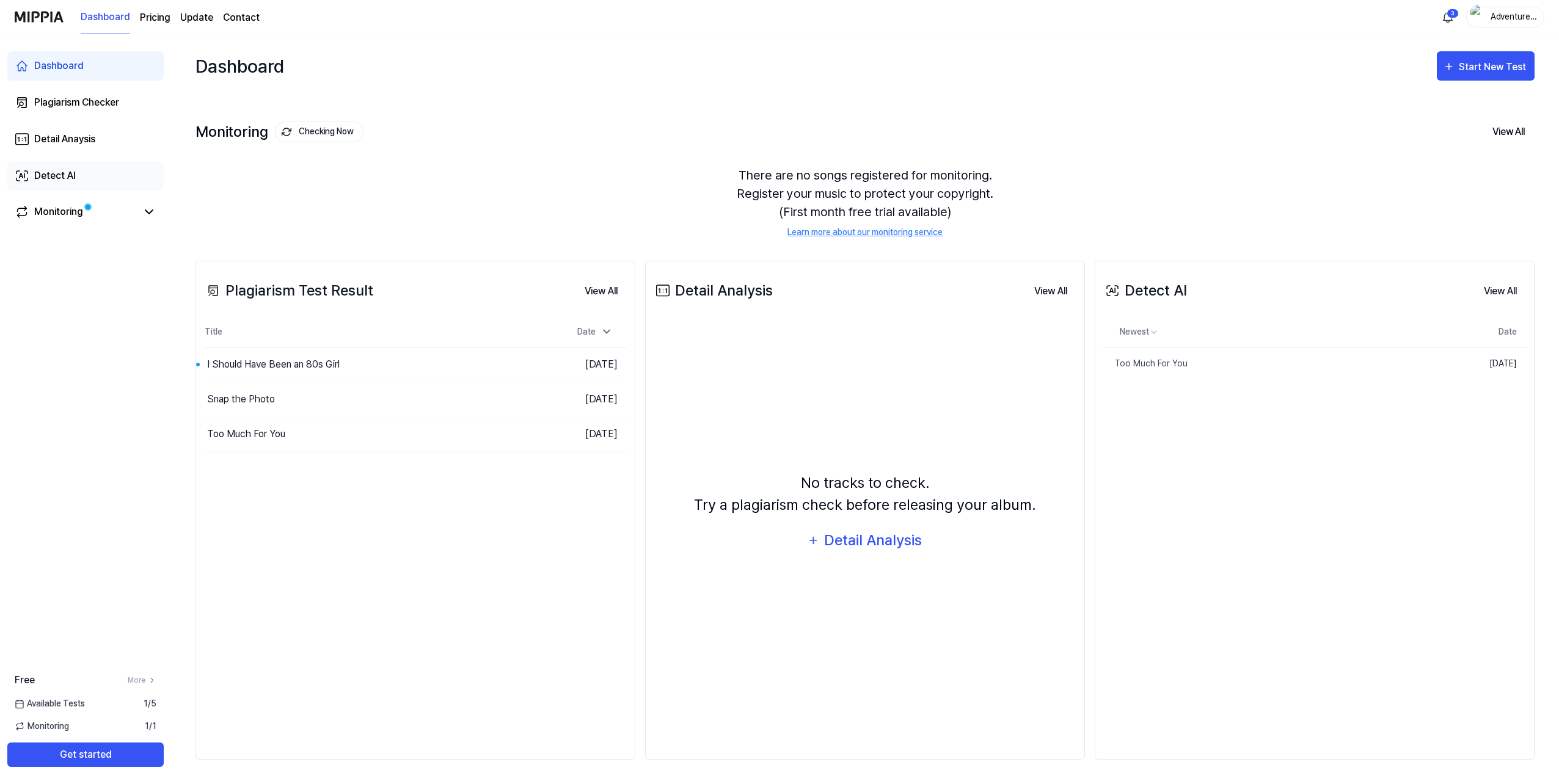
click at [59, 178] on div "Detect AI" at bounding box center [54, 176] width 41 height 15
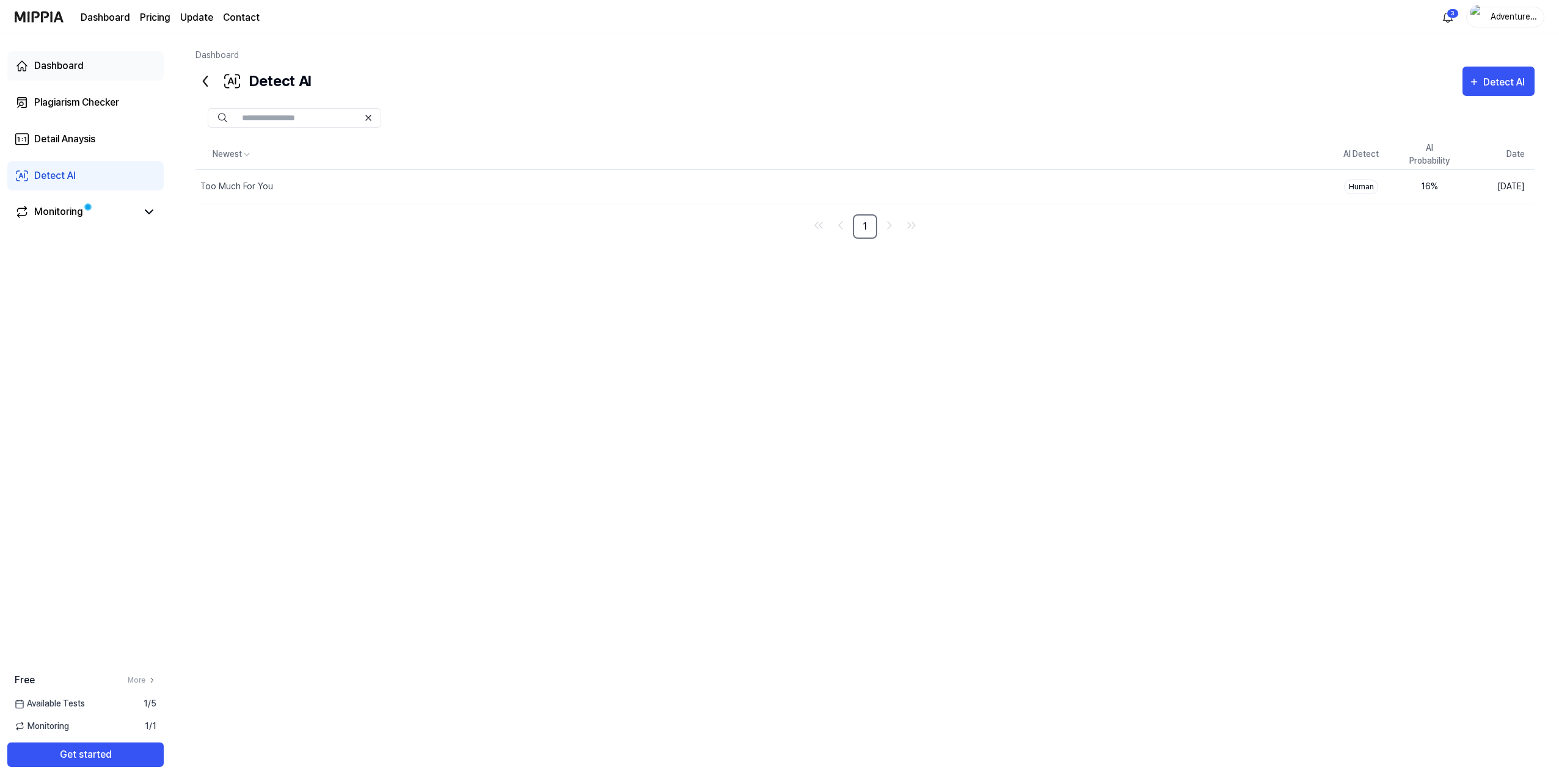
click at [73, 58] on link "Dashboard" at bounding box center [85, 66] width 156 height 30
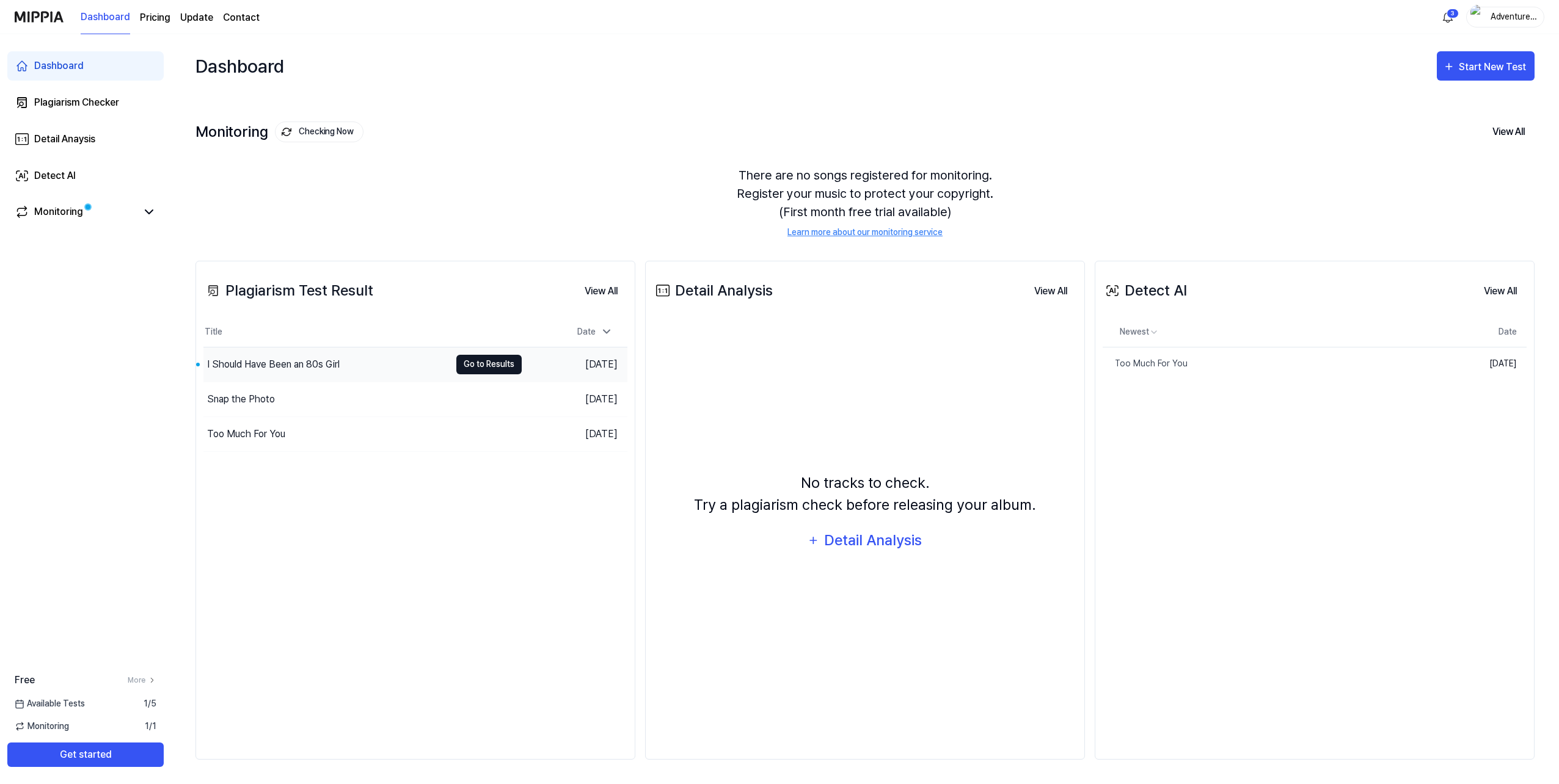
click at [478, 369] on button "Go to Results" at bounding box center [489, 365] width 65 height 20
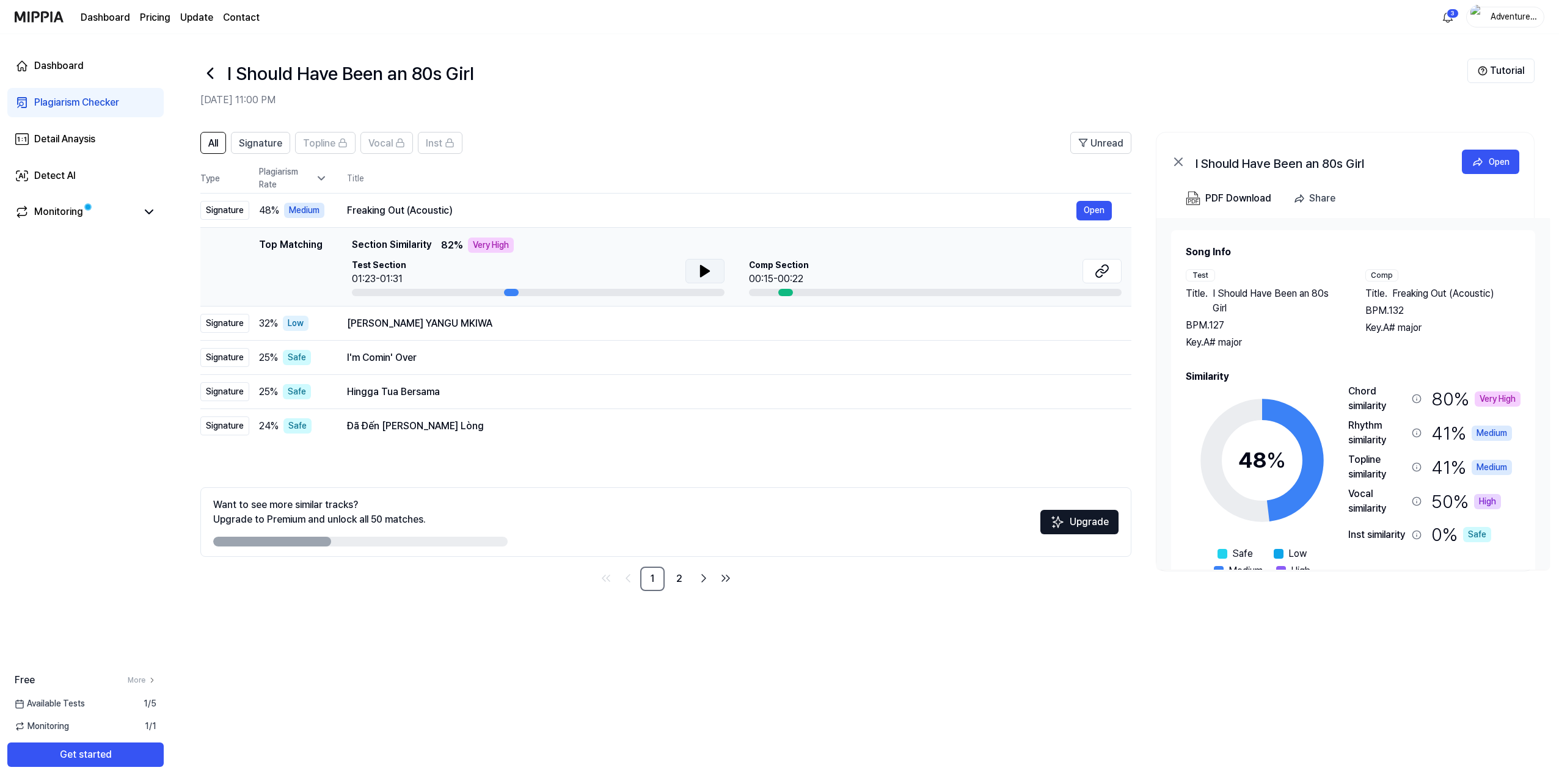
click at [697, 274] on icon at bounding box center [705, 272] width 15 height 15
click at [1096, 276] on icon at bounding box center [1102, 272] width 15 height 15
click at [702, 272] on icon at bounding box center [705, 271] width 8 height 11
click at [901, 66] on div "I Should Have Been an 80s Girl" at bounding box center [834, 73] width 1267 height 30
click at [57, 176] on div "Detect AI" at bounding box center [54, 176] width 41 height 15
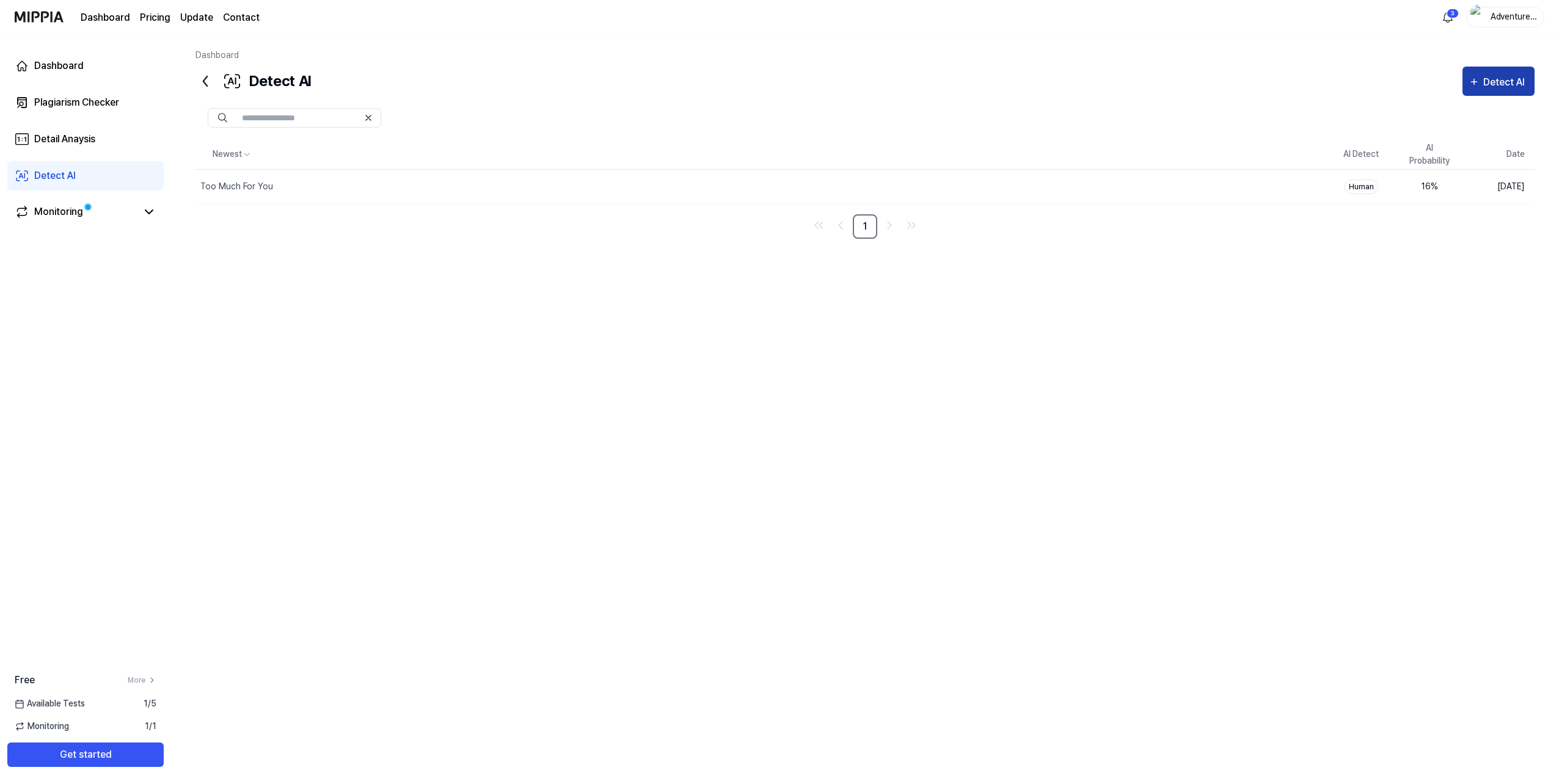
click at [1506, 78] on div "Detect AI" at bounding box center [1505, 82] width 45 height 16
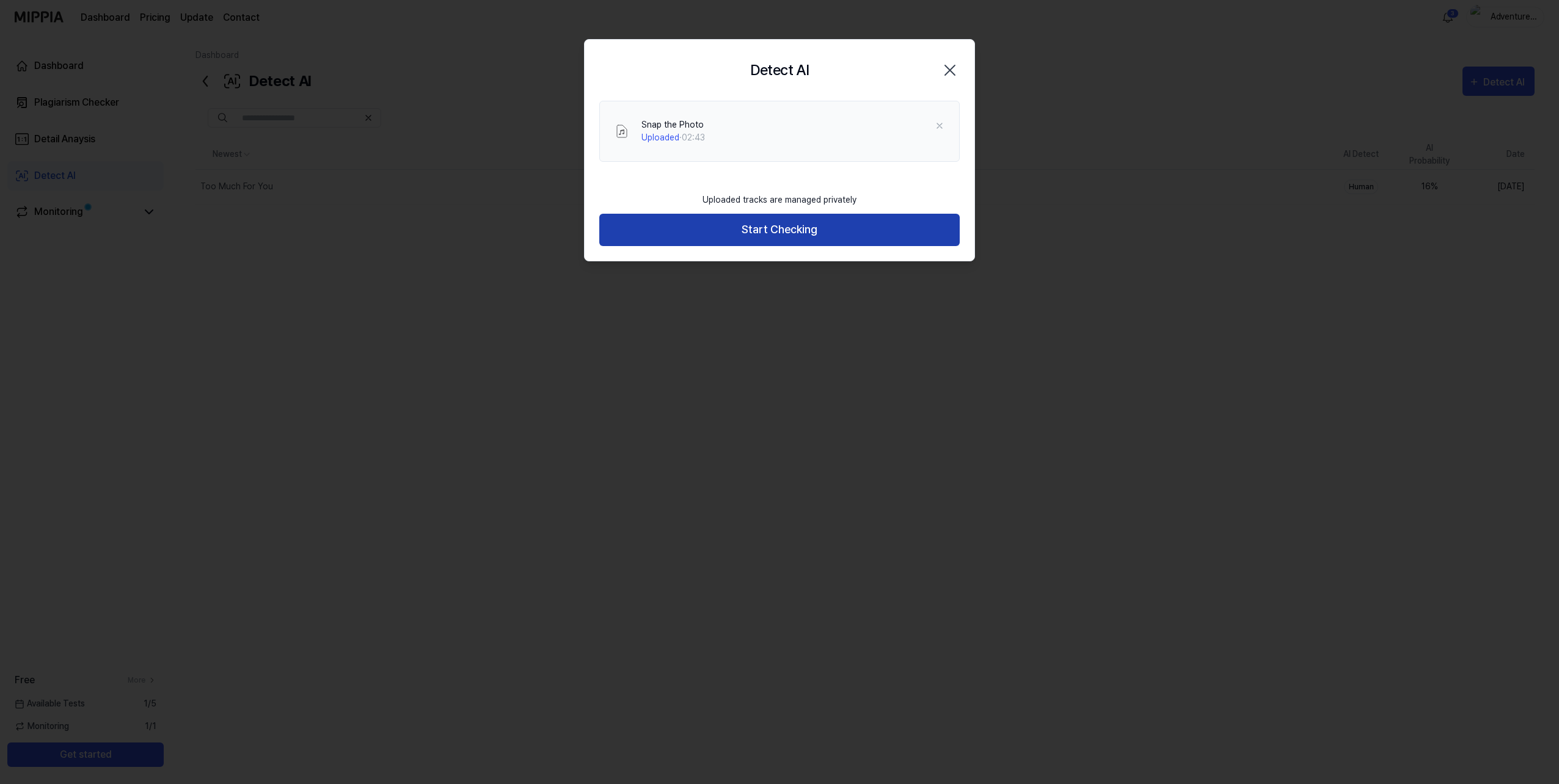
click at [767, 236] on button "Start Checking" at bounding box center [779, 229] width 361 height 32
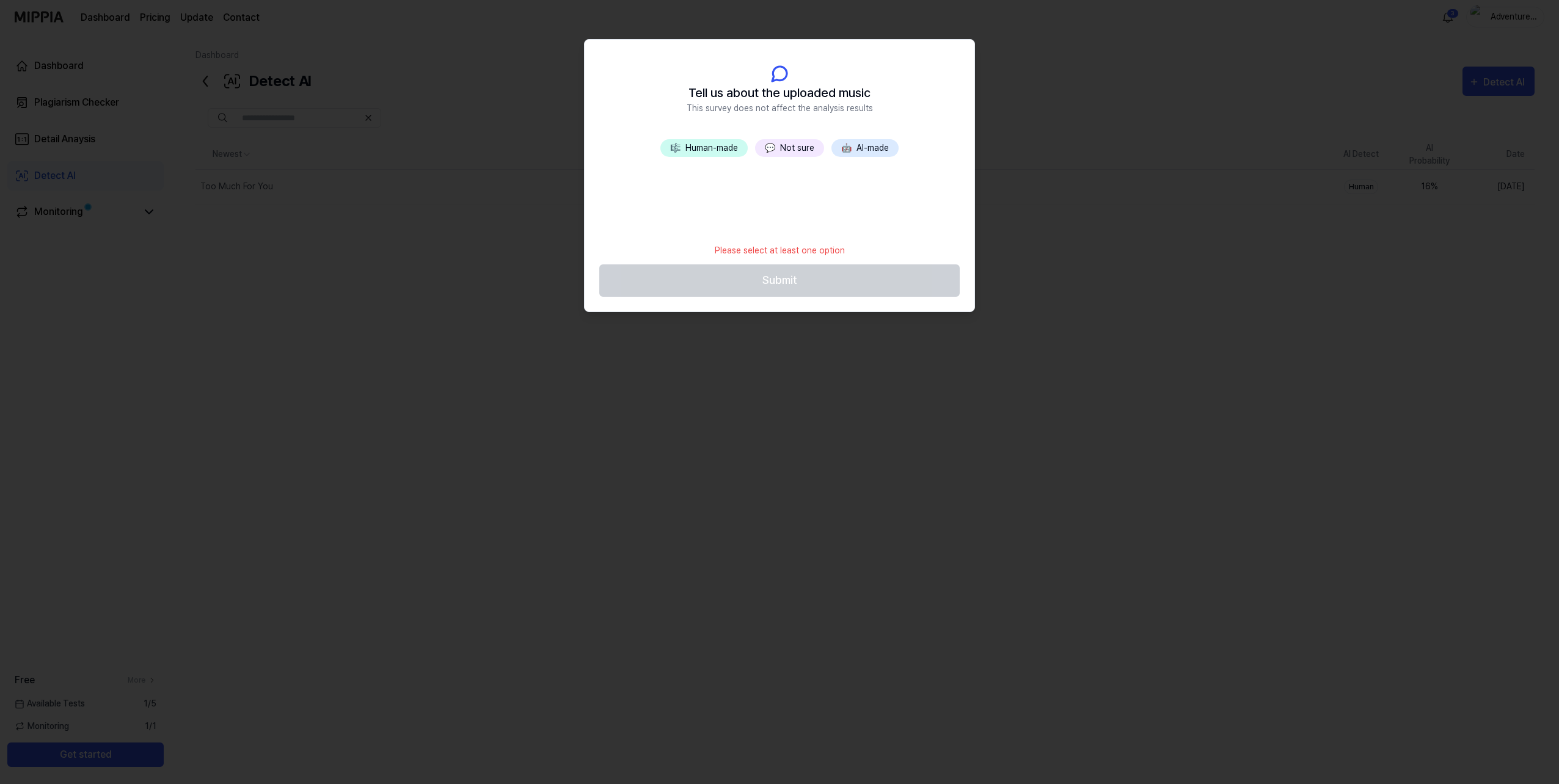
click at [789, 149] on button "💬 Not sure" at bounding box center [790, 148] width 69 height 17
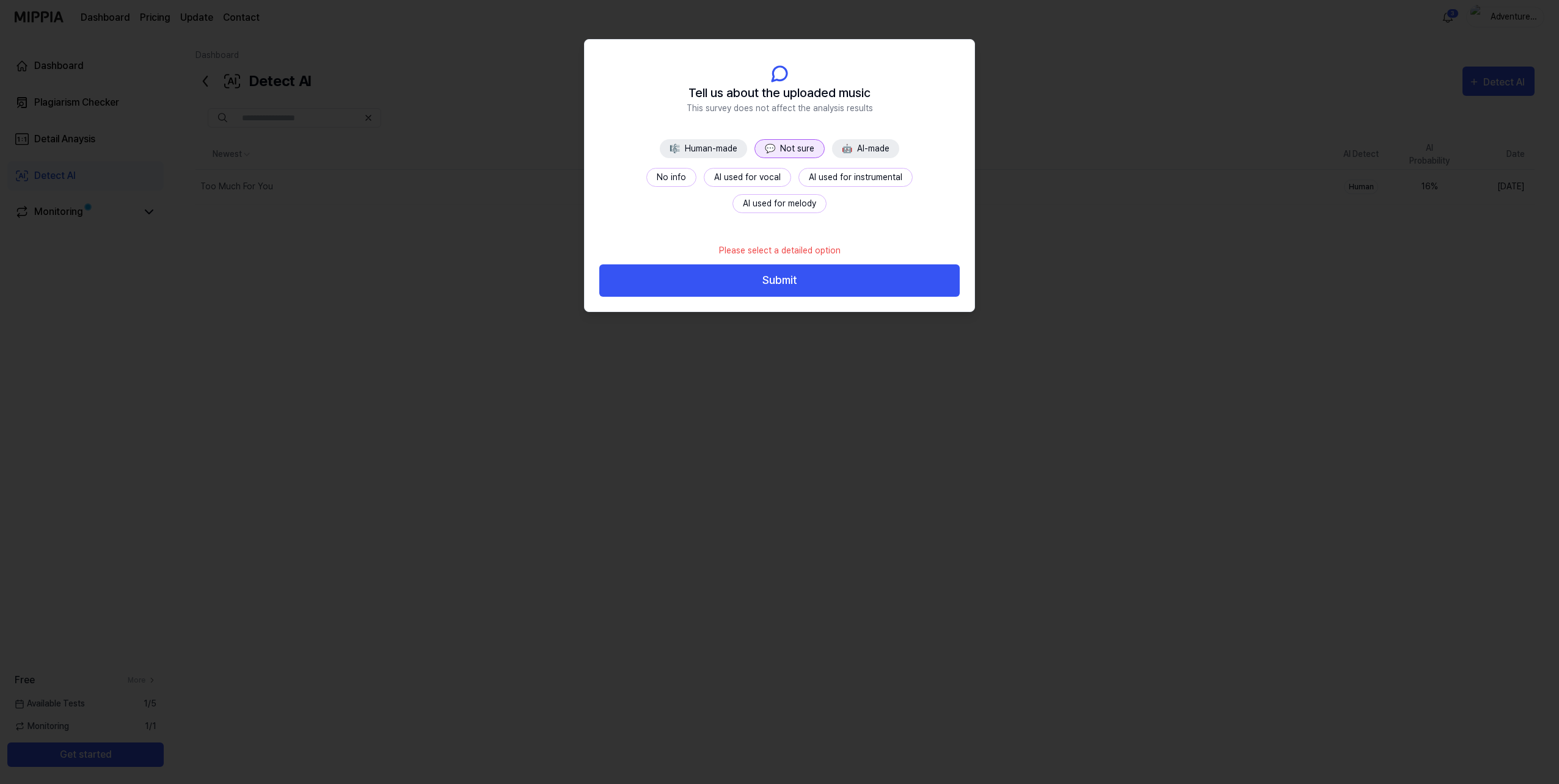
drag, startPoint x: 782, startPoint y: 276, endPoint x: 716, endPoint y: 290, distance: 67.5
click at [777, 278] on button "Submit" at bounding box center [779, 281] width 361 height 32
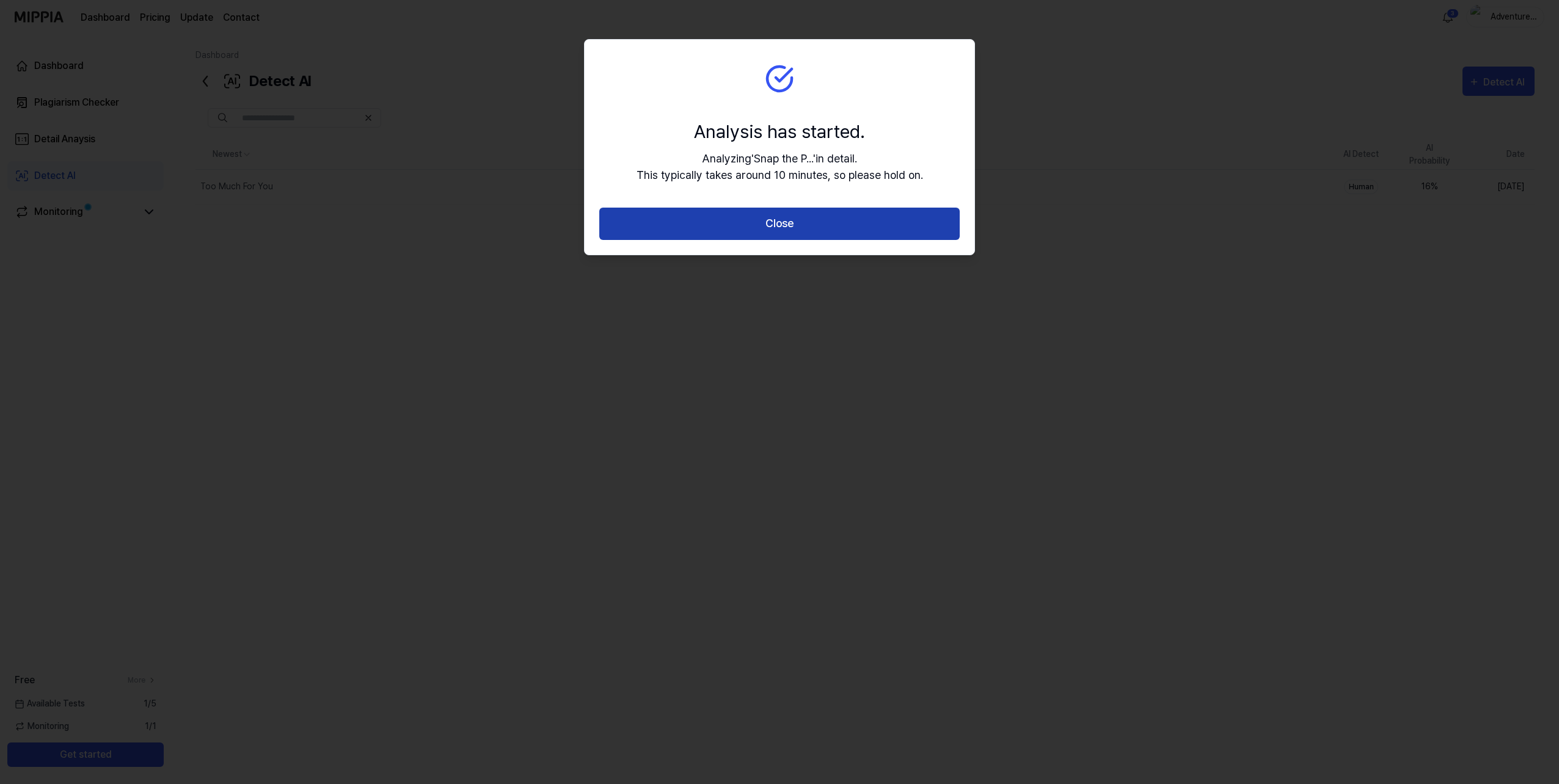
click at [789, 222] on button "Close" at bounding box center [779, 224] width 361 height 32
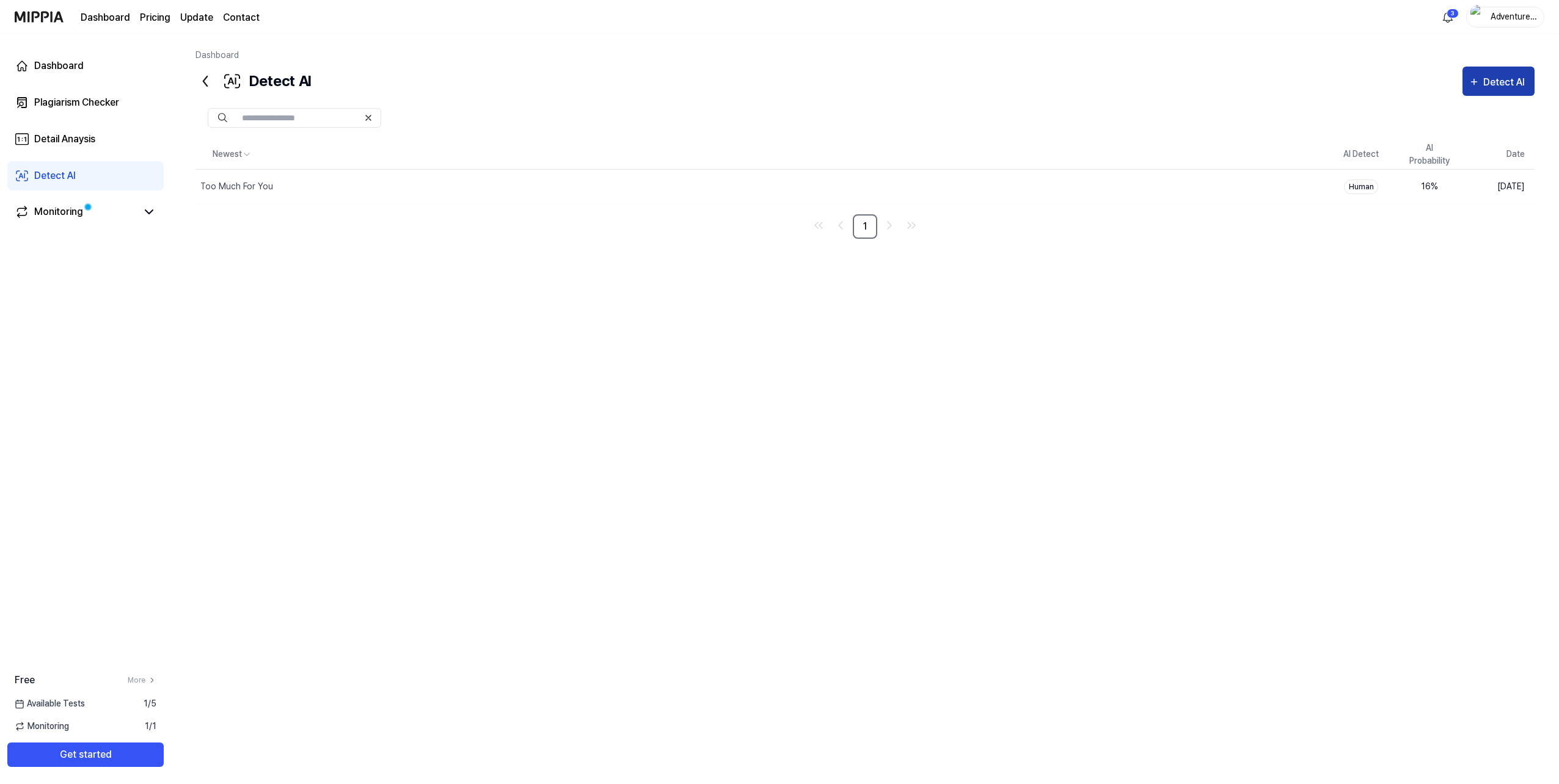
click at [1495, 81] on div "Detect AI" at bounding box center [1505, 82] width 45 height 16
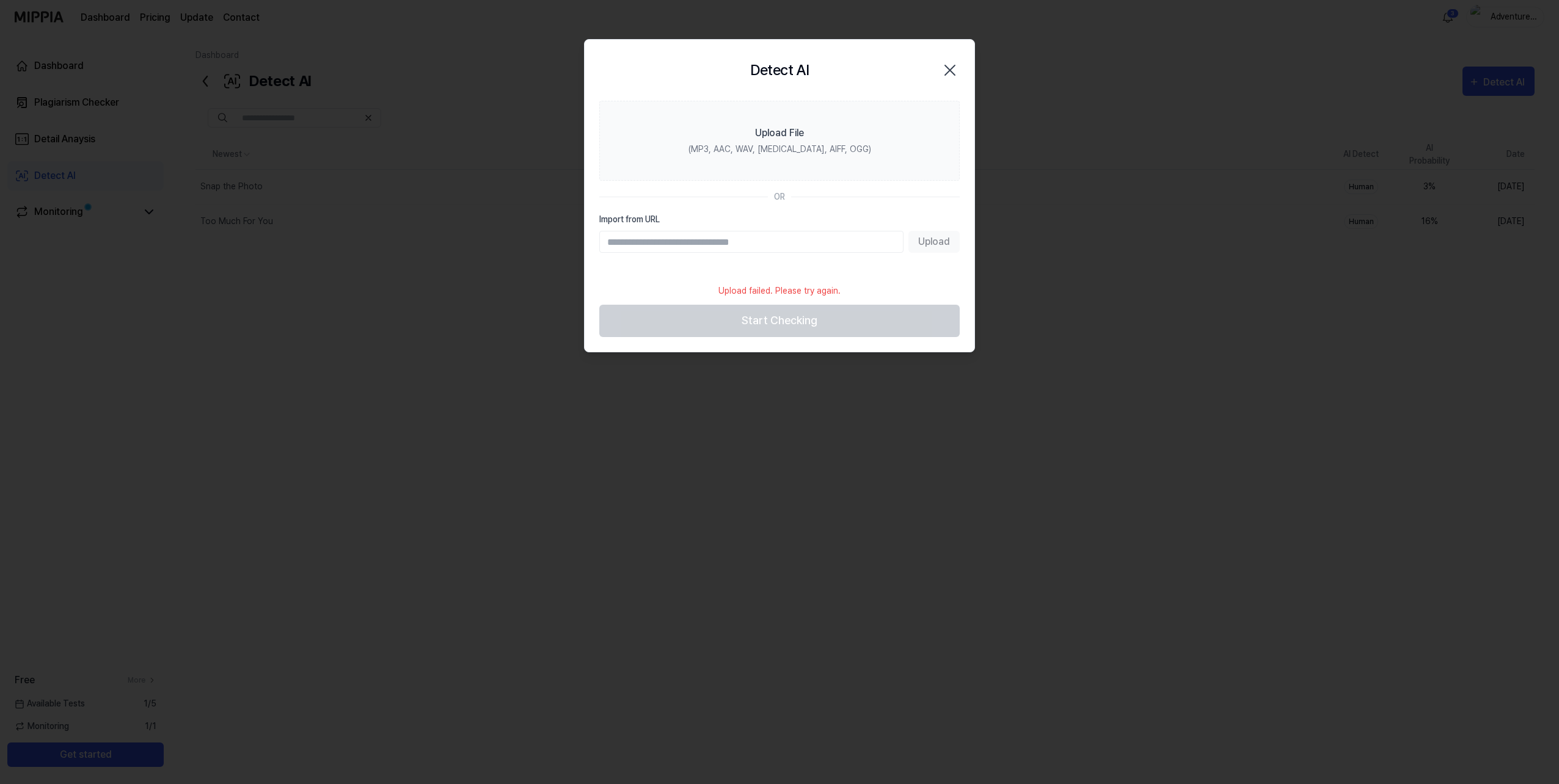
click at [948, 67] on icon "button" at bounding box center [950, 70] width 20 height 20
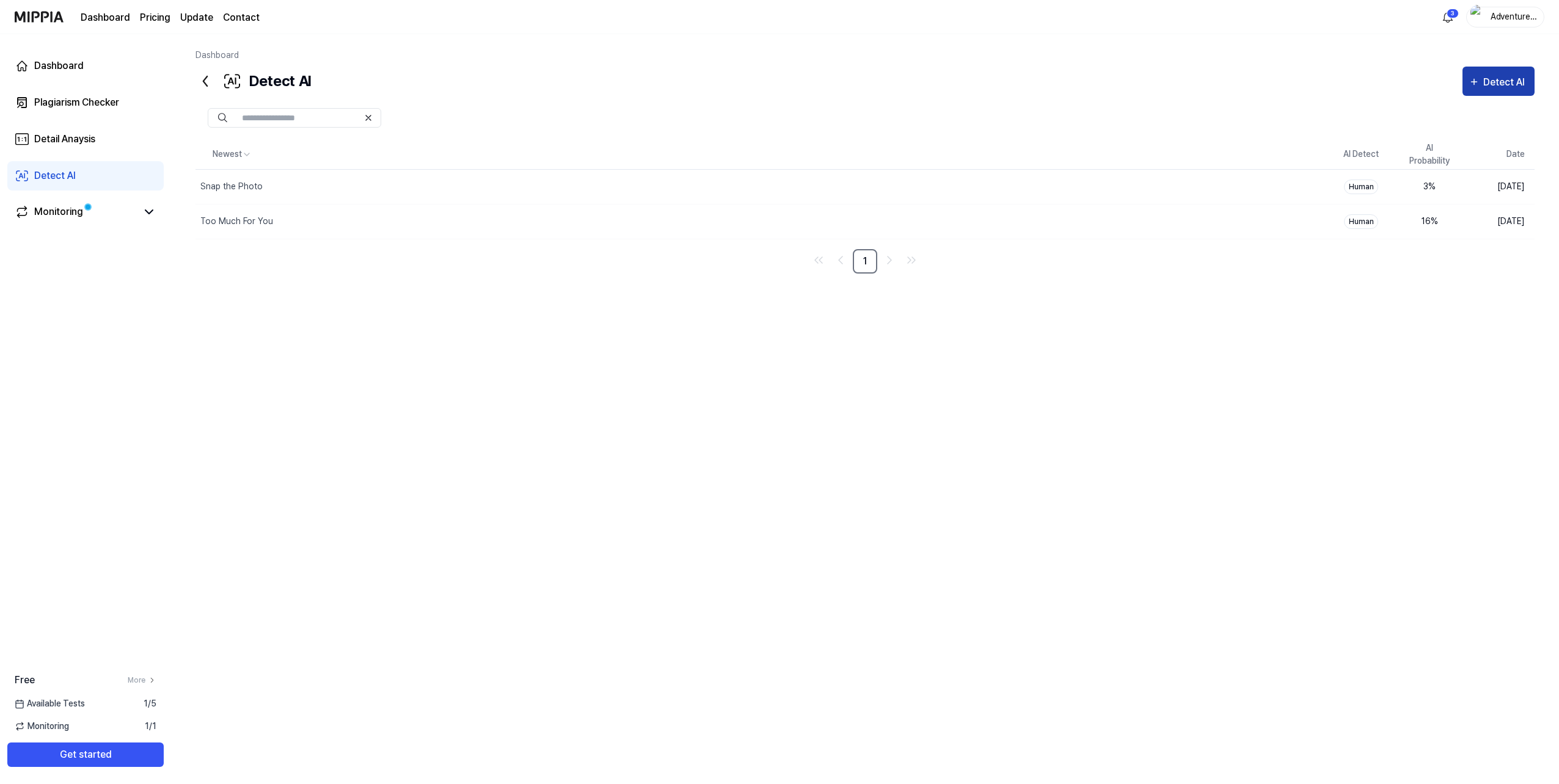
click at [1515, 74] on div "Detect AI" at bounding box center [1505, 82] width 45 height 16
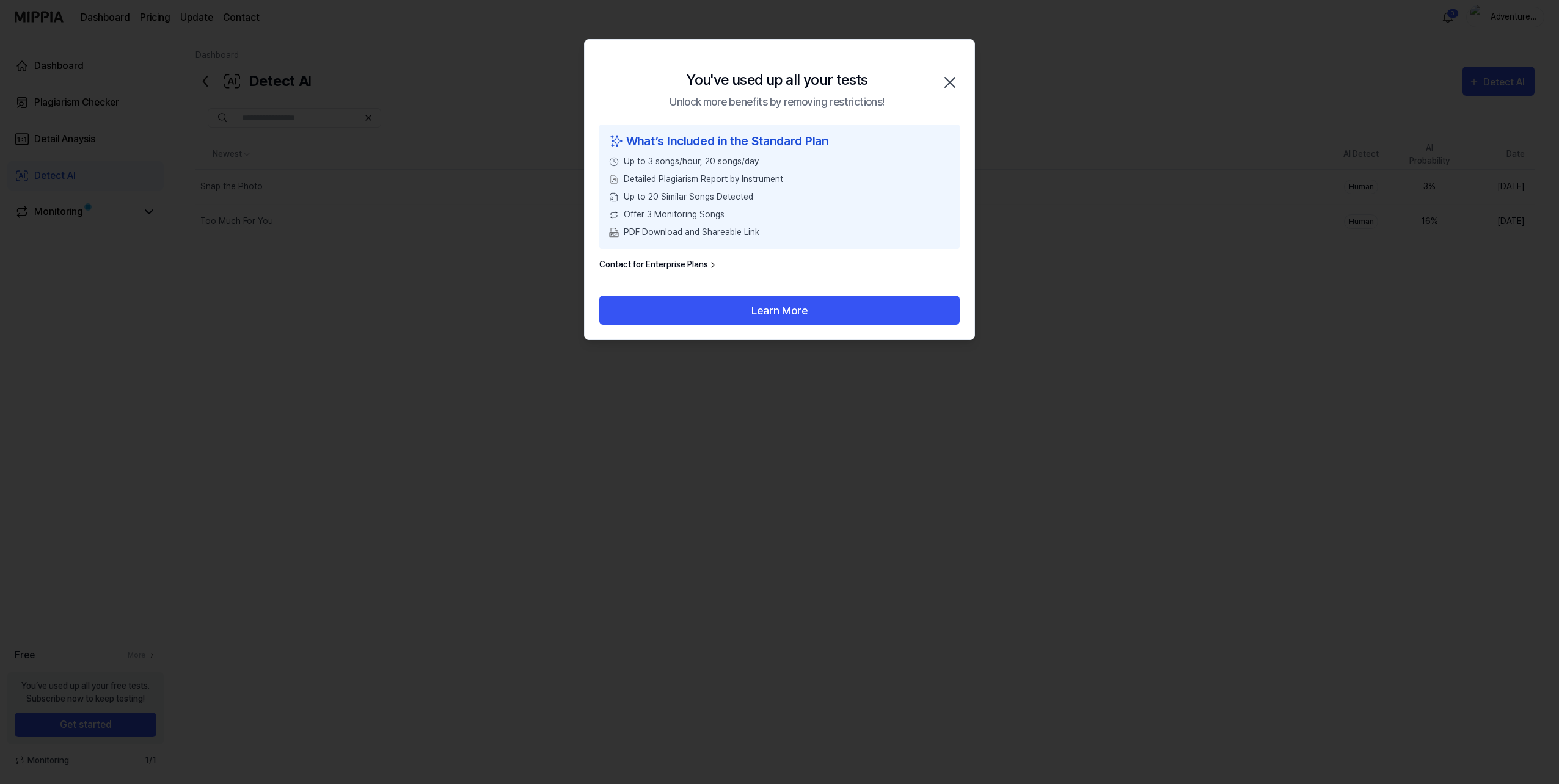
click at [950, 83] on icon "button" at bounding box center [950, 83] width 10 height 10
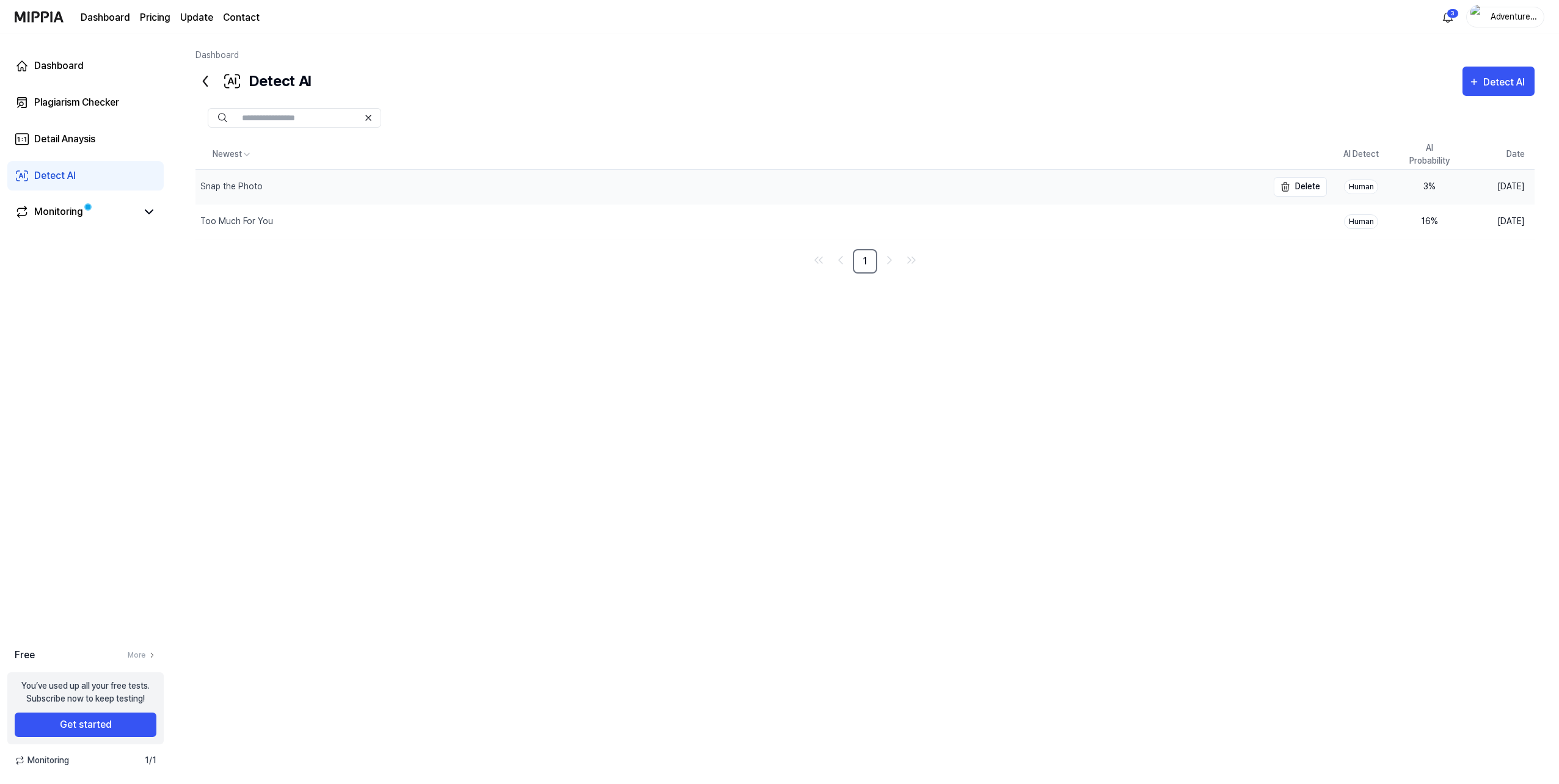
click at [326, 188] on div "Snap the Photo" at bounding box center [731, 187] width 1072 height 34
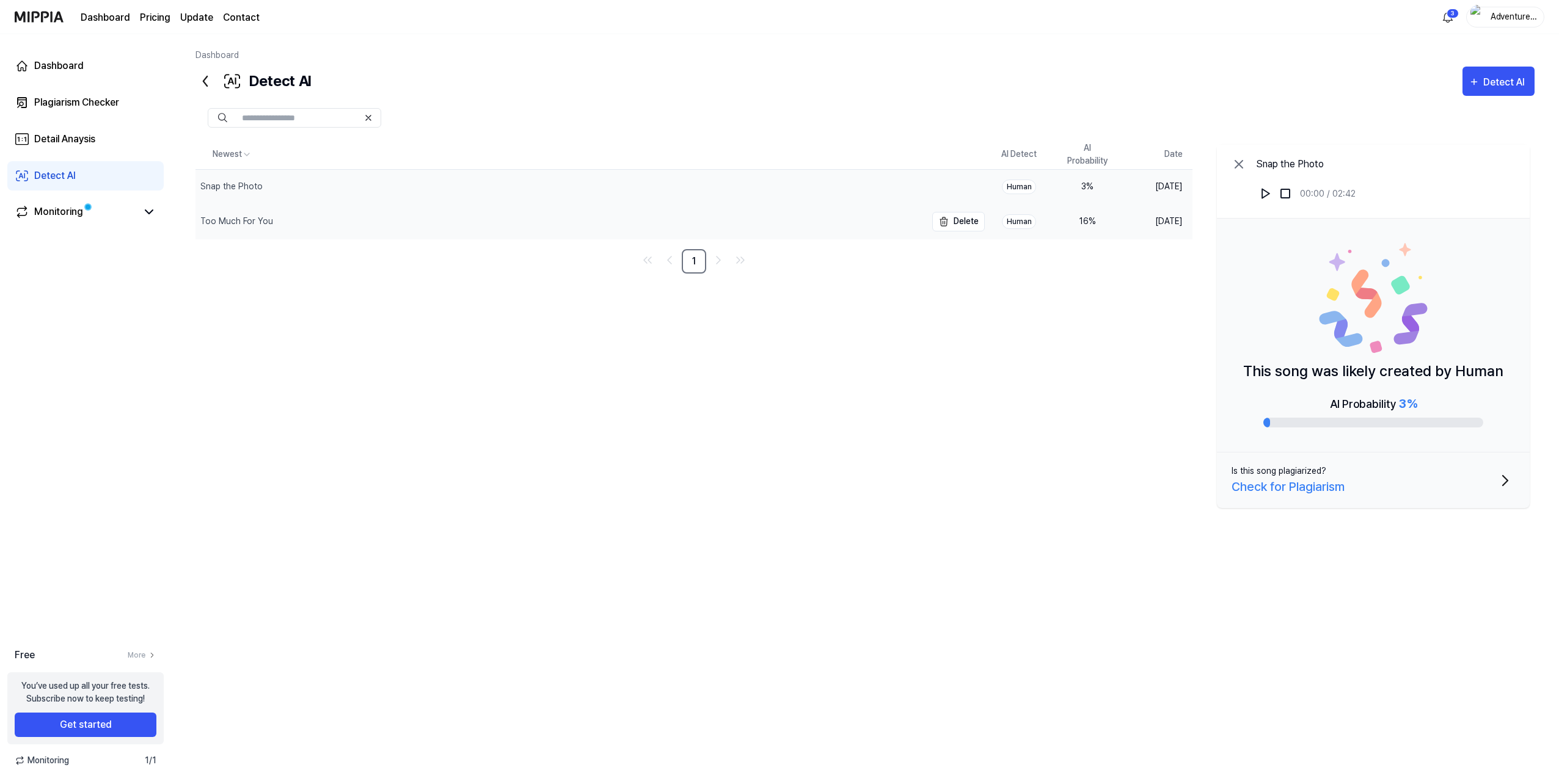
click at [288, 224] on div "Too Much For You" at bounding box center [560, 221] width 730 height 34
click at [283, 185] on div "Snap the Photo" at bounding box center [560, 187] width 730 height 34
click at [281, 220] on div "Too Much For You" at bounding box center [560, 221] width 730 height 34
click at [293, 187] on div "Snap the Photo" at bounding box center [560, 187] width 730 height 34
click at [302, 503] on div "Newest AI Detect AI Probability Date Snap the Photo Delete Human 3 % Aug 24, 20…" at bounding box center [865, 395] width 1339 height 510
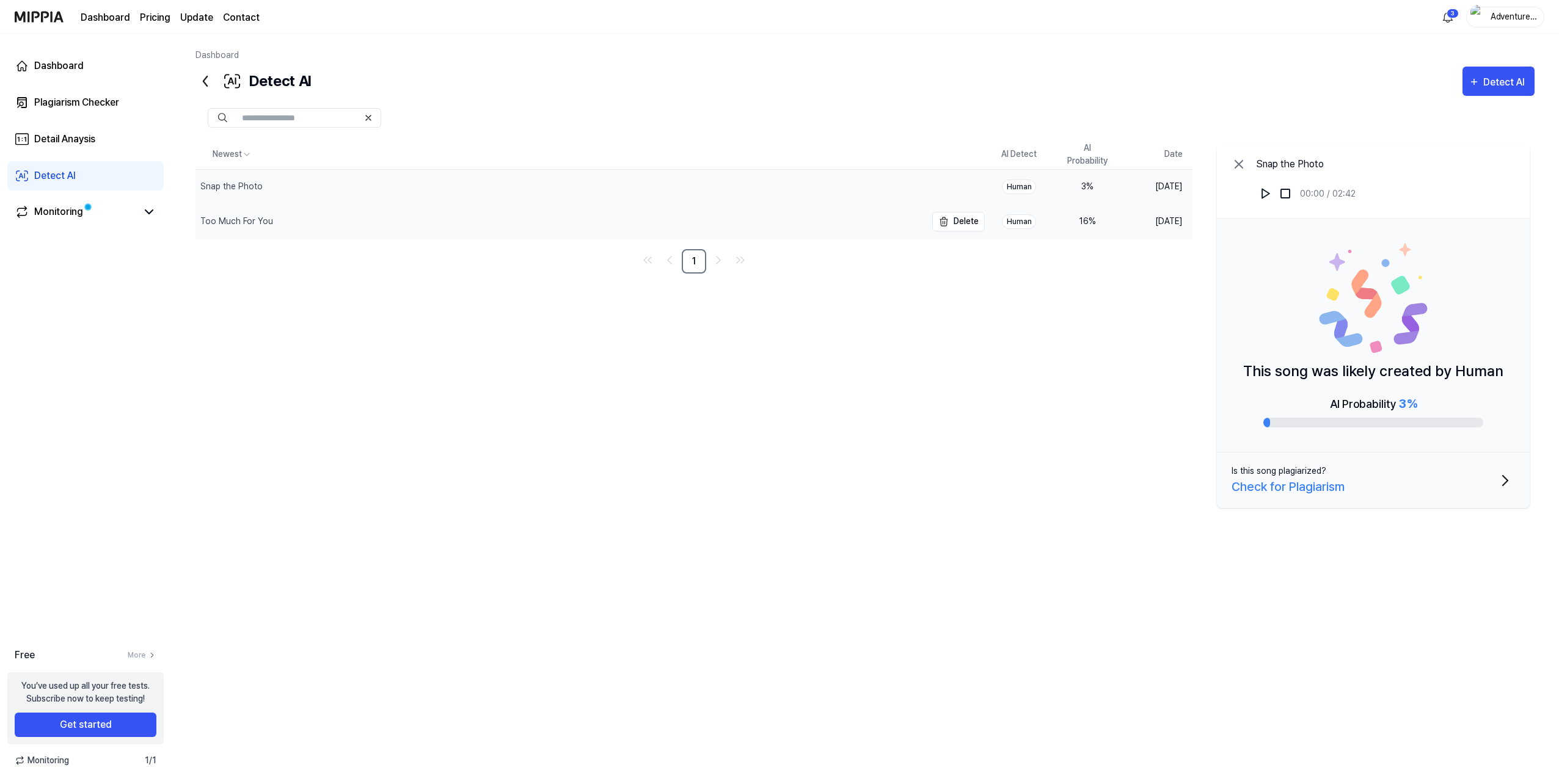
click at [316, 216] on div "Too Much For You" at bounding box center [560, 221] width 730 height 34
click at [69, 210] on div "Monitoring" at bounding box center [58, 212] width 49 height 15
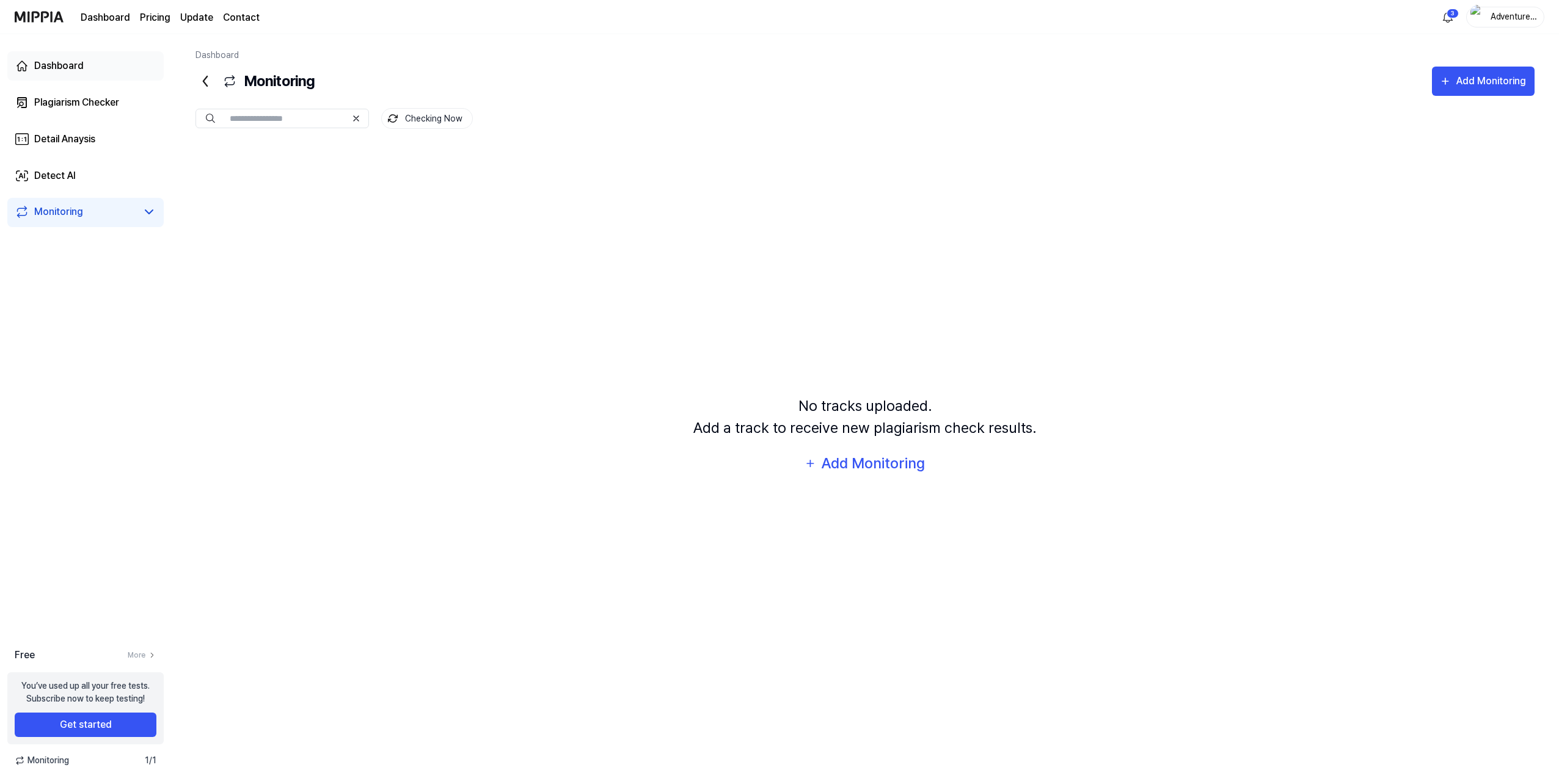
click at [81, 69] on div "Dashboard" at bounding box center [59, 66] width 50 height 15
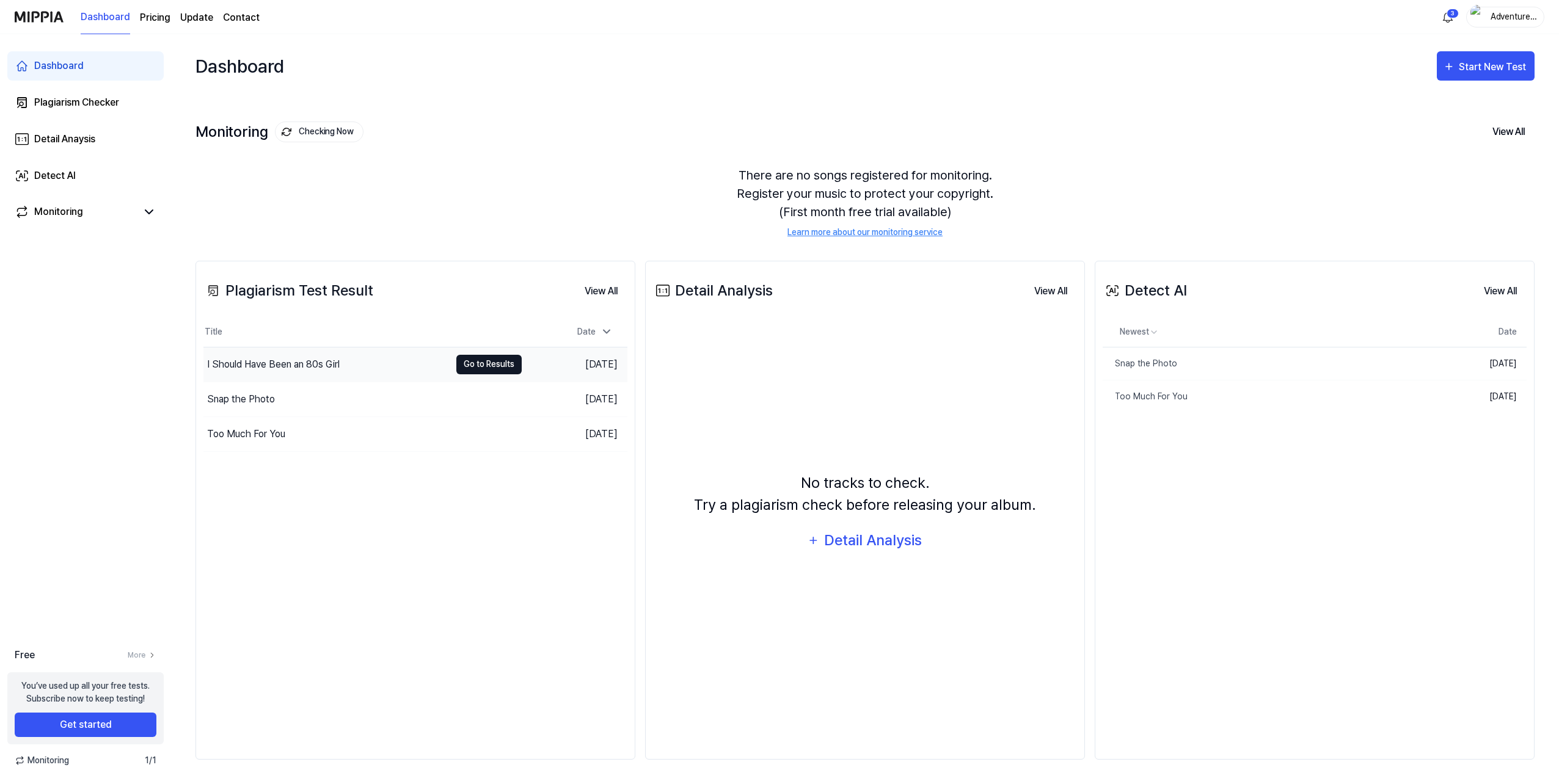
click at [480, 369] on button "Go to Results" at bounding box center [489, 365] width 65 height 20
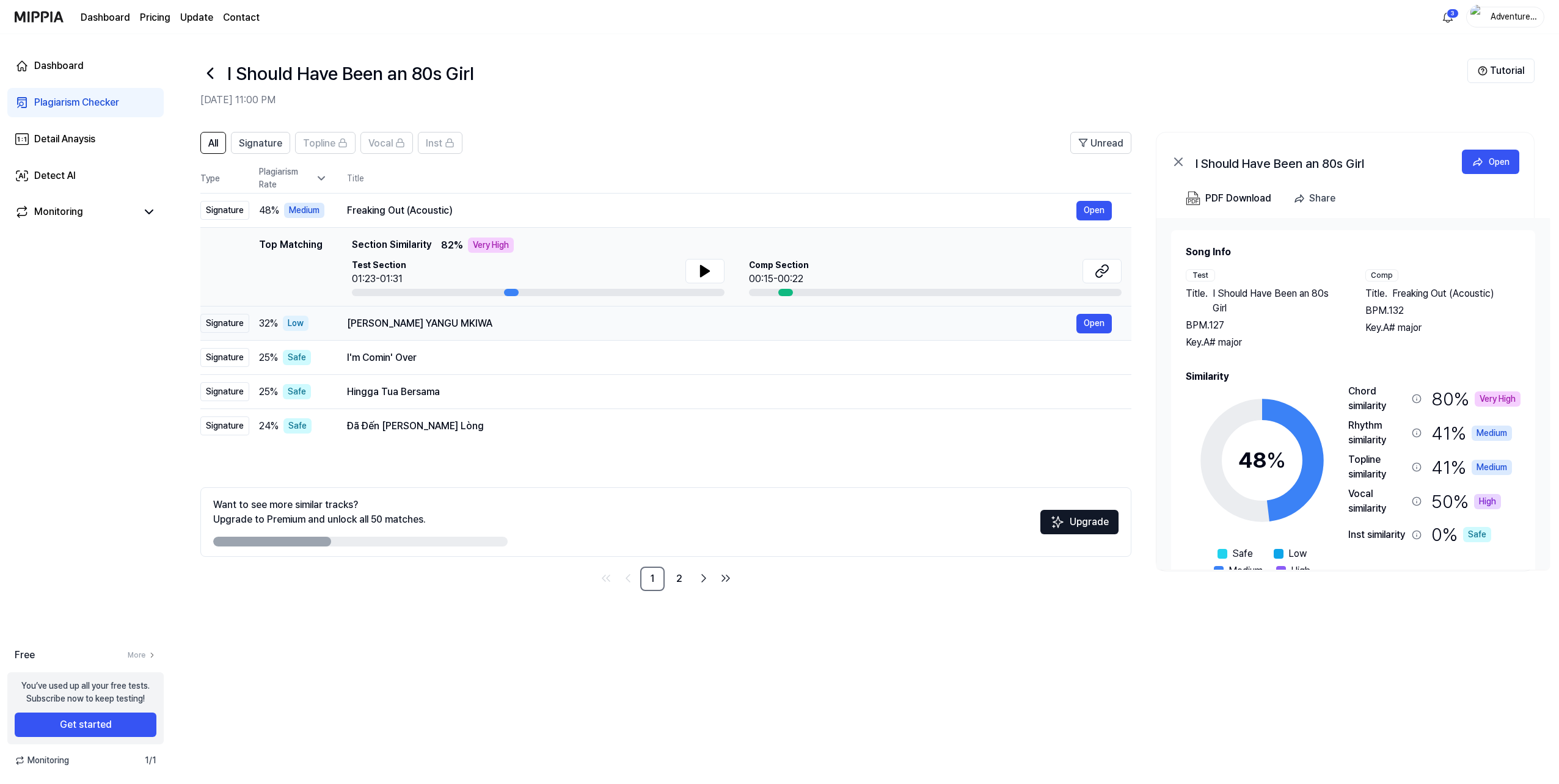
click at [404, 331] on div "NIKO PEKE YANGU MKIWA Open" at bounding box center [729, 324] width 765 height 20
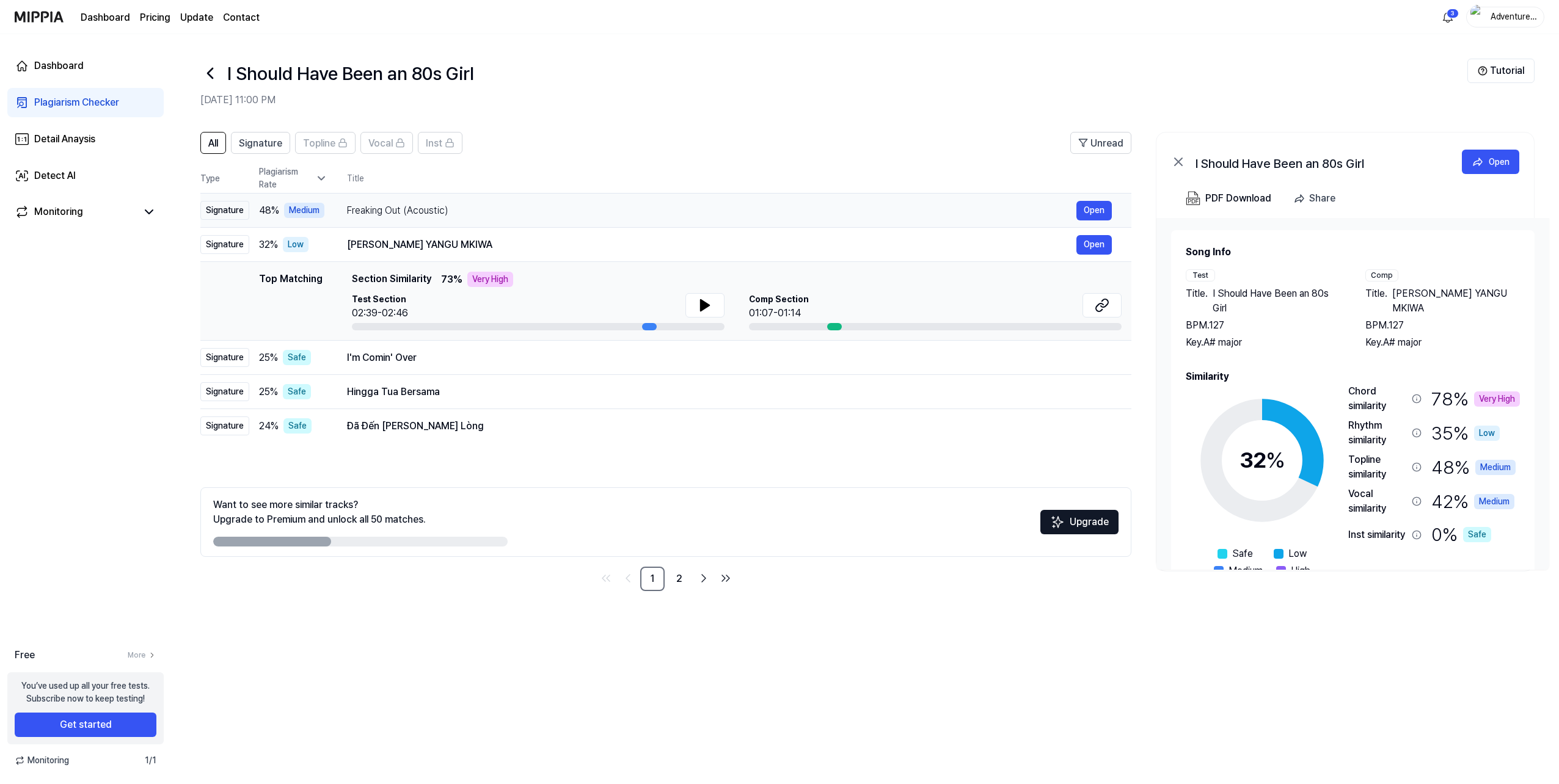
click at [377, 218] on div "Freaking Out (Acoustic)" at bounding box center [711, 210] width 730 height 15
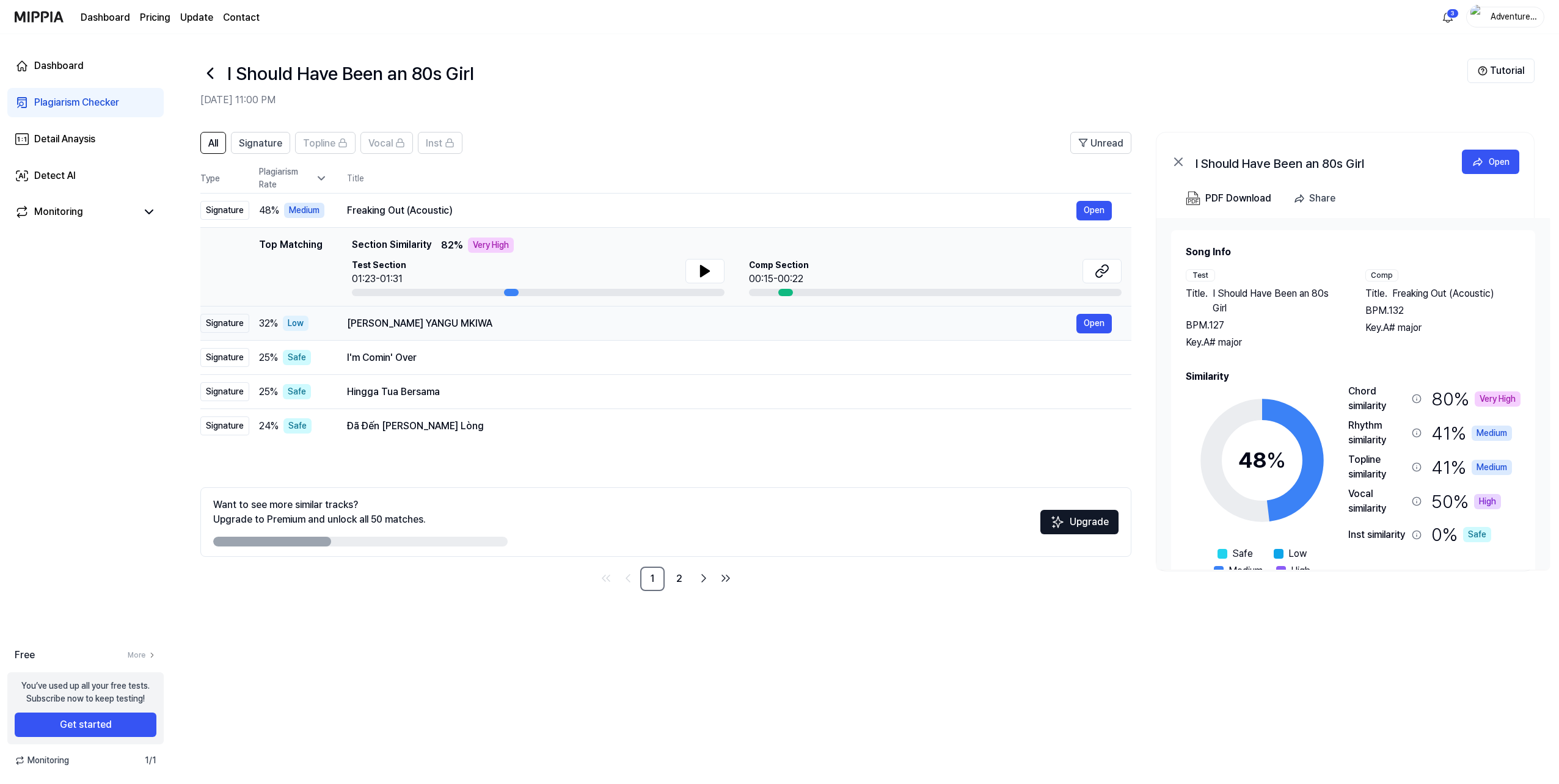
click at [481, 328] on div "NIKO PEKE YANGU MKIWA" at bounding box center [711, 324] width 730 height 15
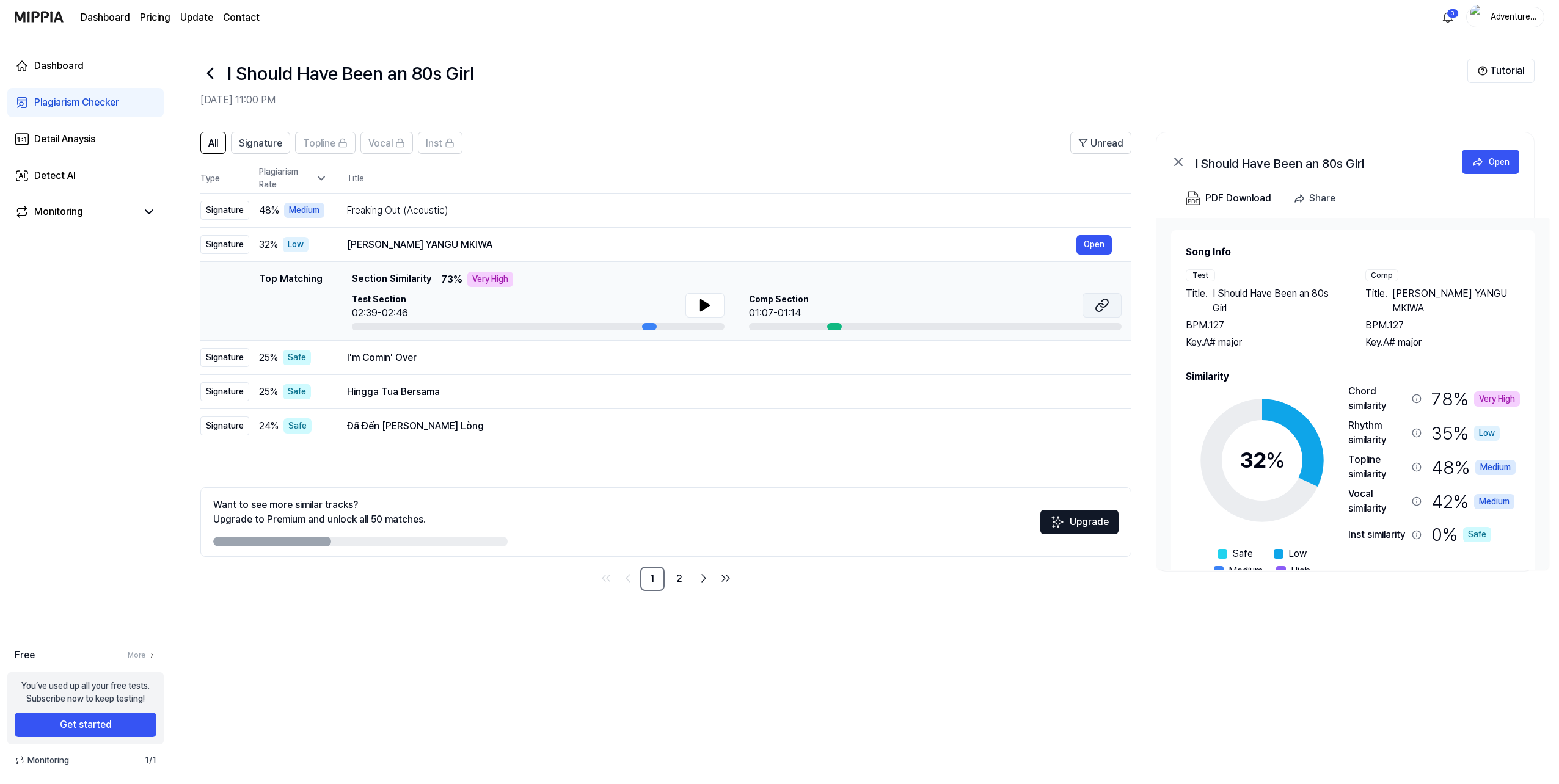
click at [1102, 305] on icon at bounding box center [1102, 305] width 15 height 15
click at [376, 358] on div "I'm Comin' Over" at bounding box center [711, 358] width 730 height 15
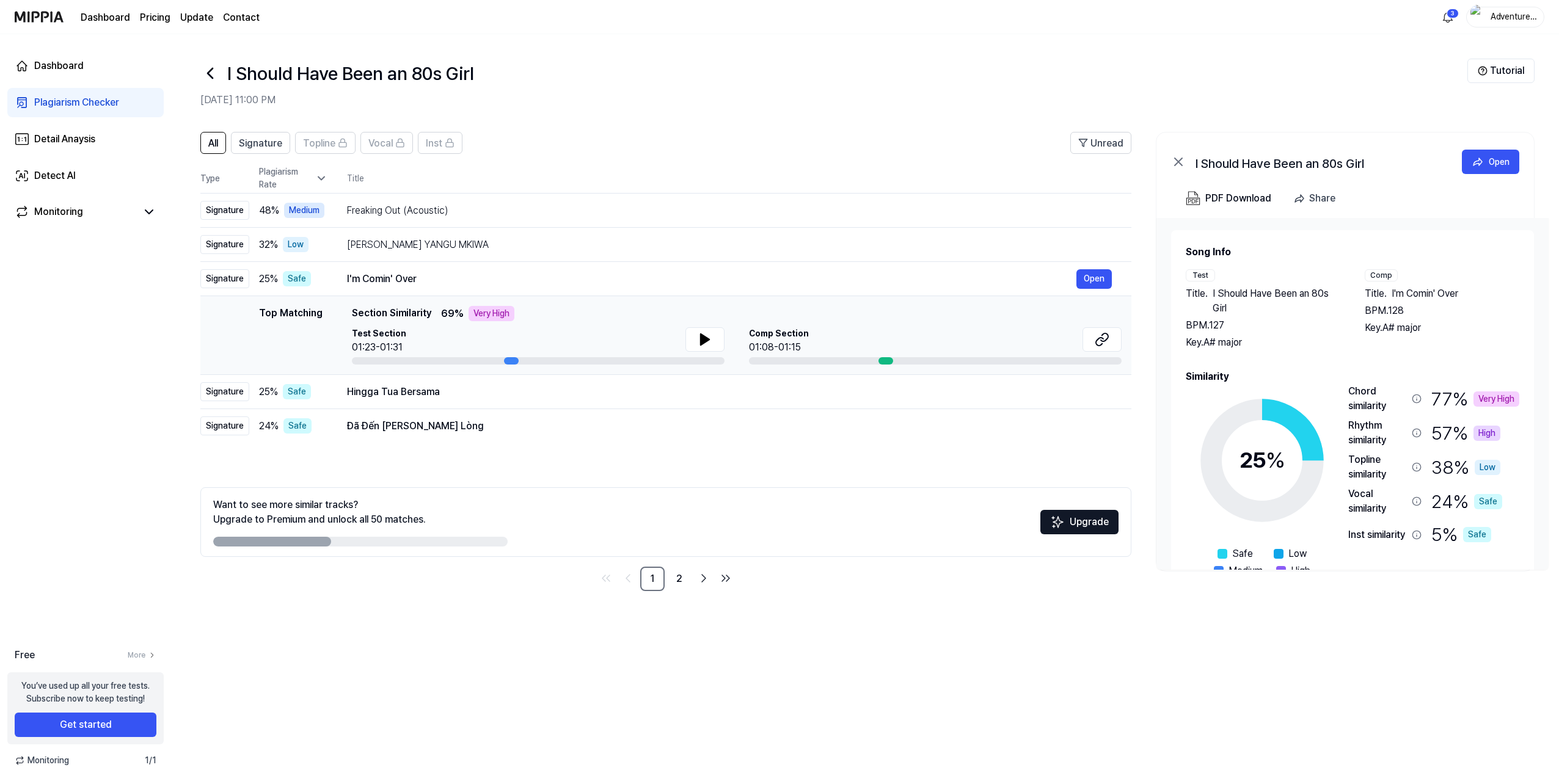
drag, startPoint x: 1097, startPoint y: 337, endPoint x: 1066, endPoint y: 328, distance: 32.3
click at [1031, 328] on div "Comp Section 01:08-01:15" at bounding box center [935, 341] width 373 height 27
click at [1103, 335] on icon at bounding box center [1102, 340] width 15 height 15
click at [109, 361] on div "Dashboard Plagiarism Checker Detail Anaysis Detect AI Monitoring Free More You’…" at bounding box center [85, 409] width 171 height 750
click at [46, 64] on div "Dashboard" at bounding box center [59, 66] width 50 height 15
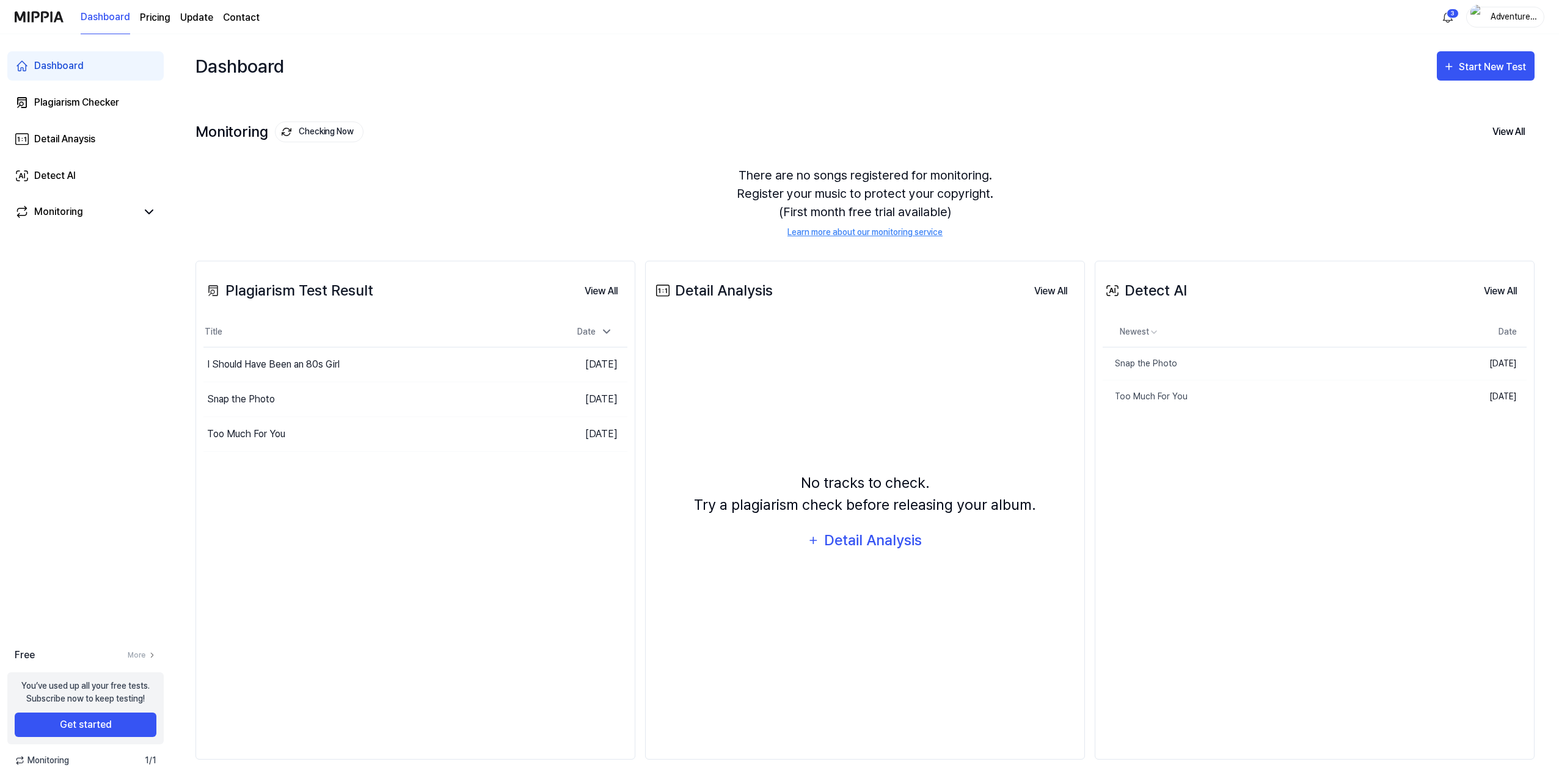
click at [97, 503] on div "Dashboard Plagiarism Checker Detail Anaysis Detect AI Monitoring Free More You’…" at bounding box center [85, 409] width 171 height 750
click at [278, 438] on div "Too Much For You" at bounding box center [246, 434] width 78 height 15
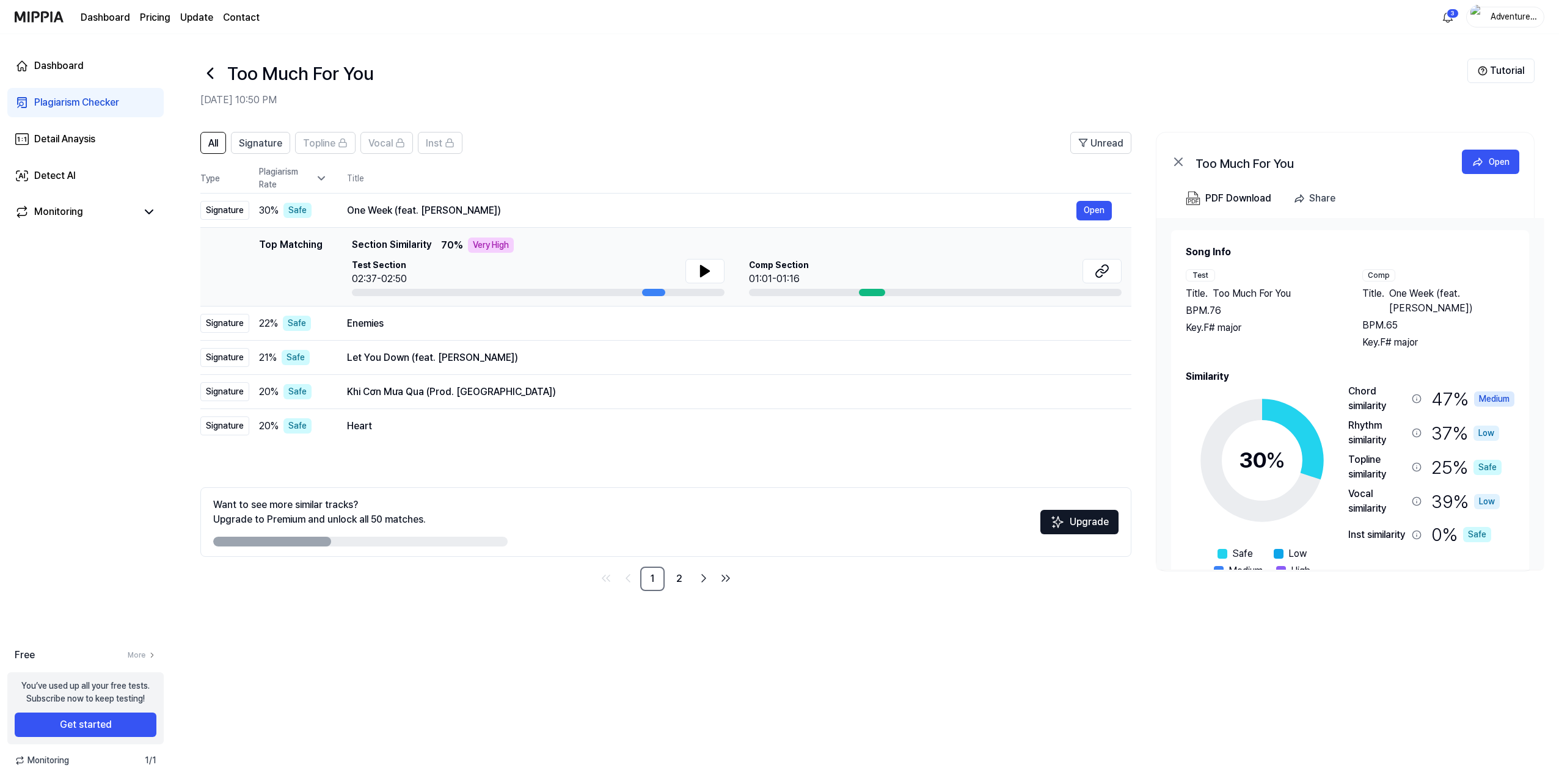
click at [555, 138] on header "All Signature Topline Vocal Inst Unread" at bounding box center [666, 148] width 931 height 31
click at [694, 275] on button at bounding box center [705, 272] width 39 height 25
click at [1105, 270] on icon at bounding box center [1102, 272] width 15 height 15
click at [706, 88] on div "Too Much For You Aug 23, 2025, 10:50 PM" at bounding box center [834, 83] width 1267 height 49
click at [631, 83] on div "Too Much For You" at bounding box center [834, 73] width 1267 height 30
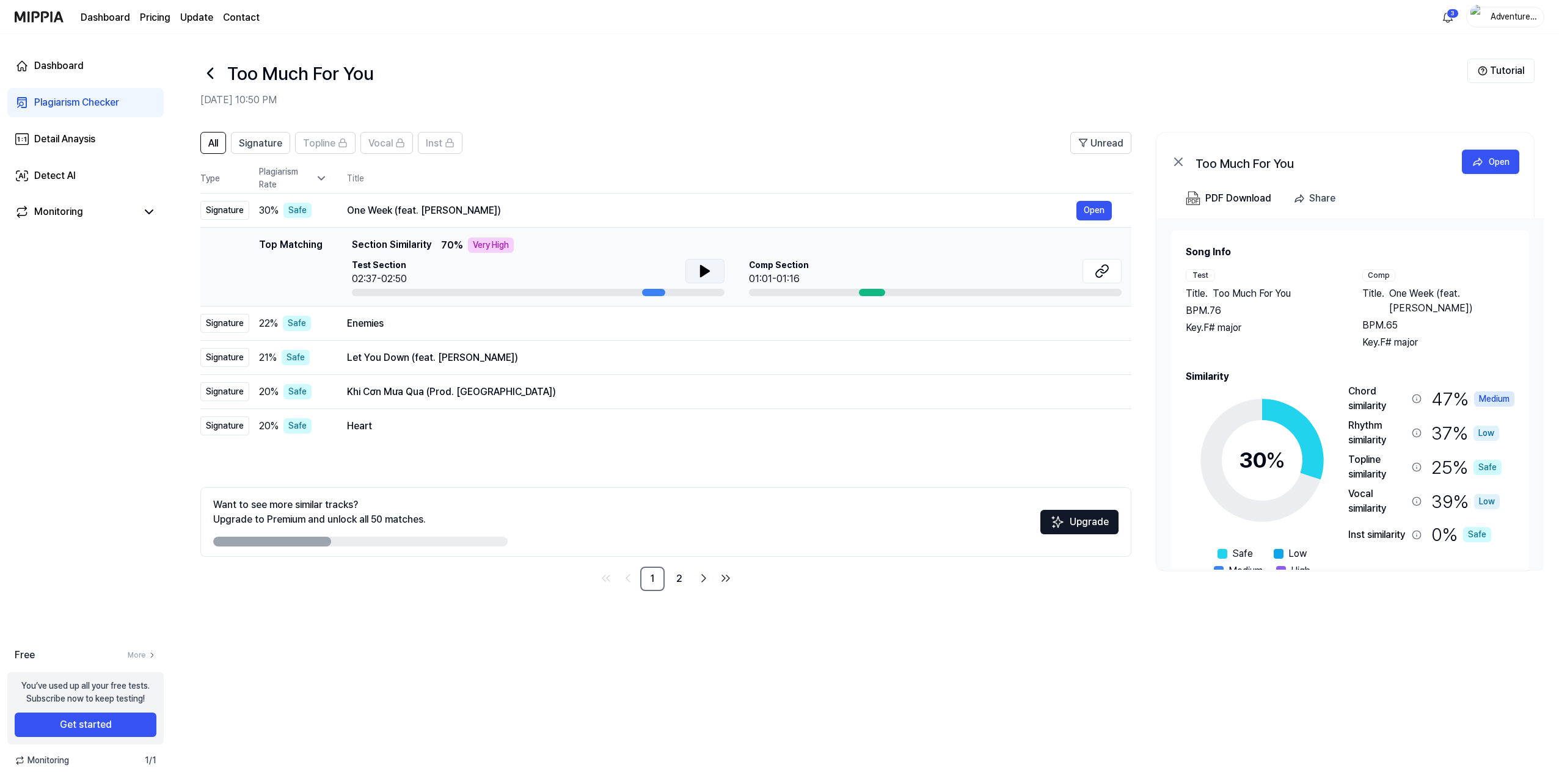
click at [59, 101] on div "Plagiarism Checker" at bounding box center [76, 102] width 85 height 15
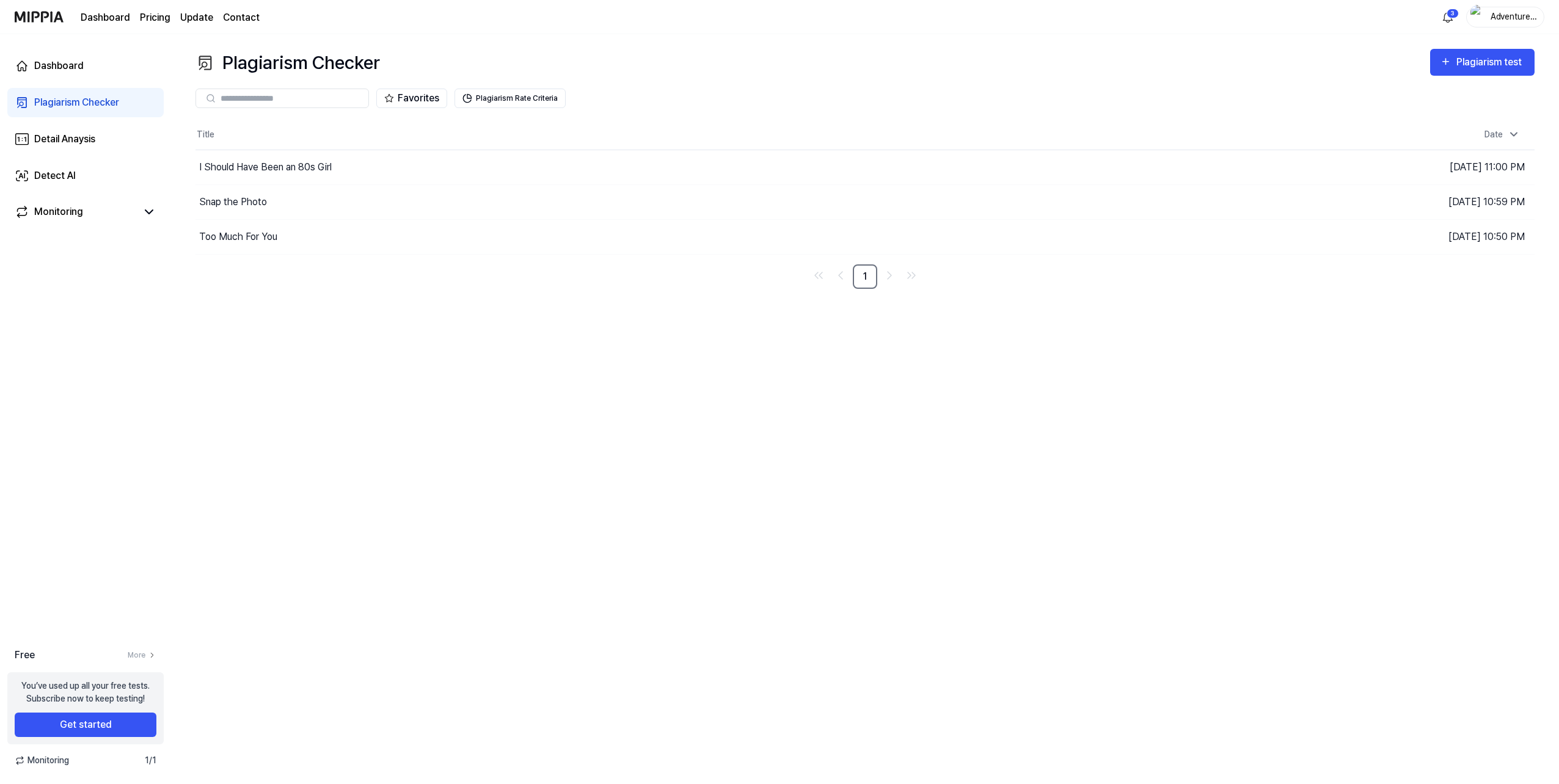
click at [97, 104] on div "Plagiarism Checker" at bounding box center [76, 102] width 85 height 15
click at [243, 162] on div "I Should Have Been an 80s Girl" at bounding box center [265, 168] width 133 height 15
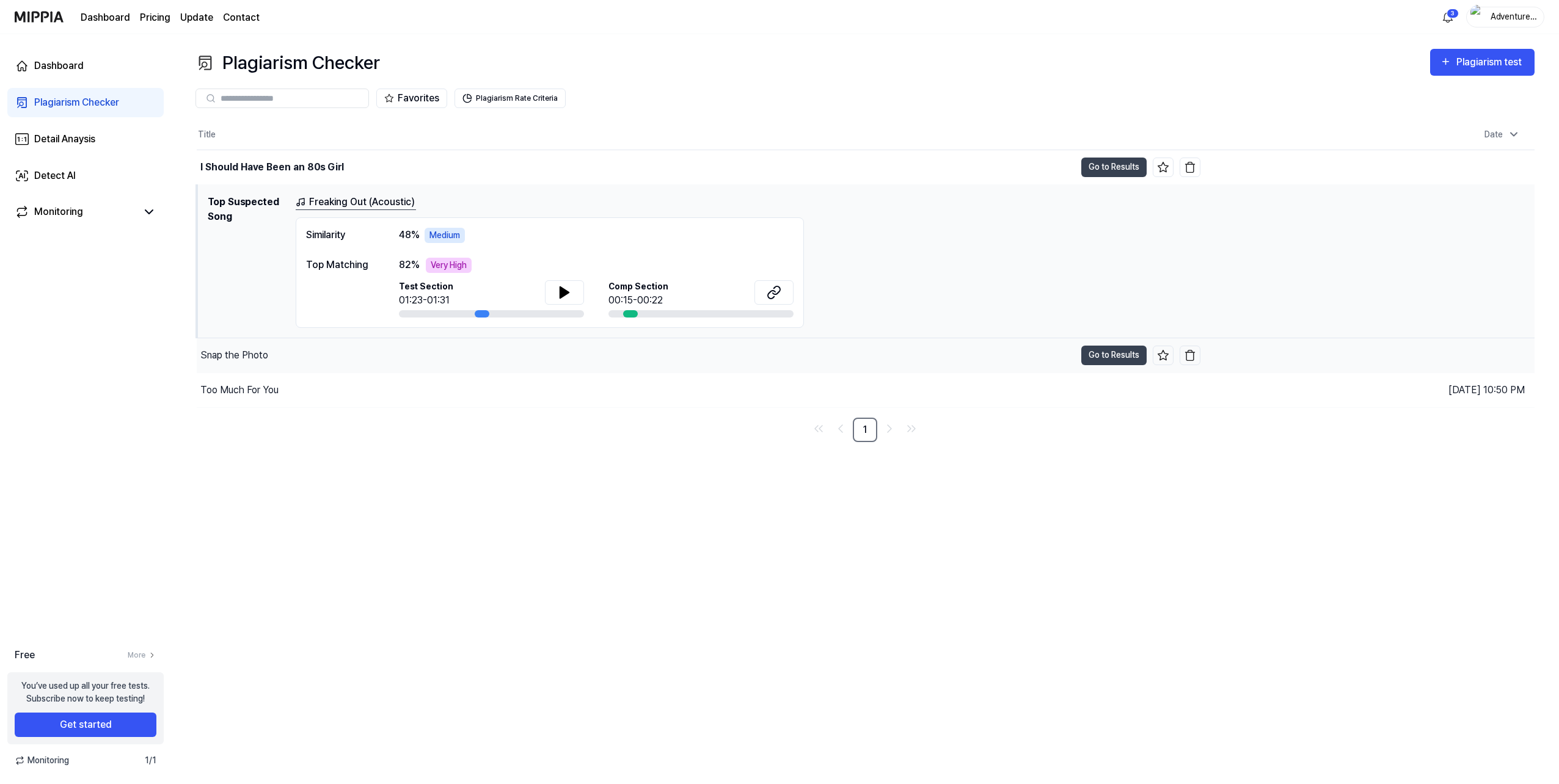
click at [243, 360] on div "Snap the Photo" at bounding box center [234, 356] width 68 height 15
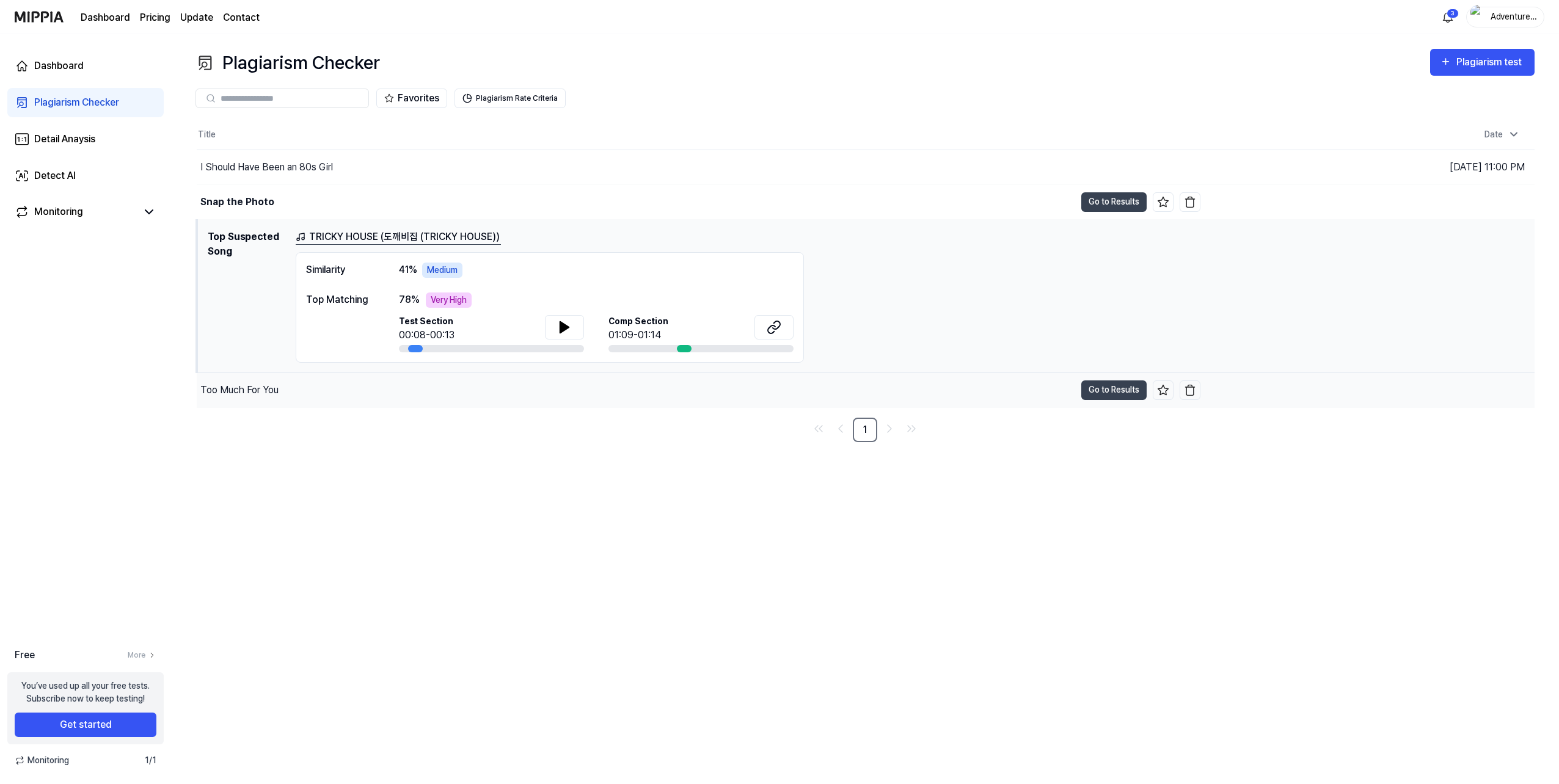
click at [231, 389] on div "Too Much For You" at bounding box center [239, 390] width 78 height 15
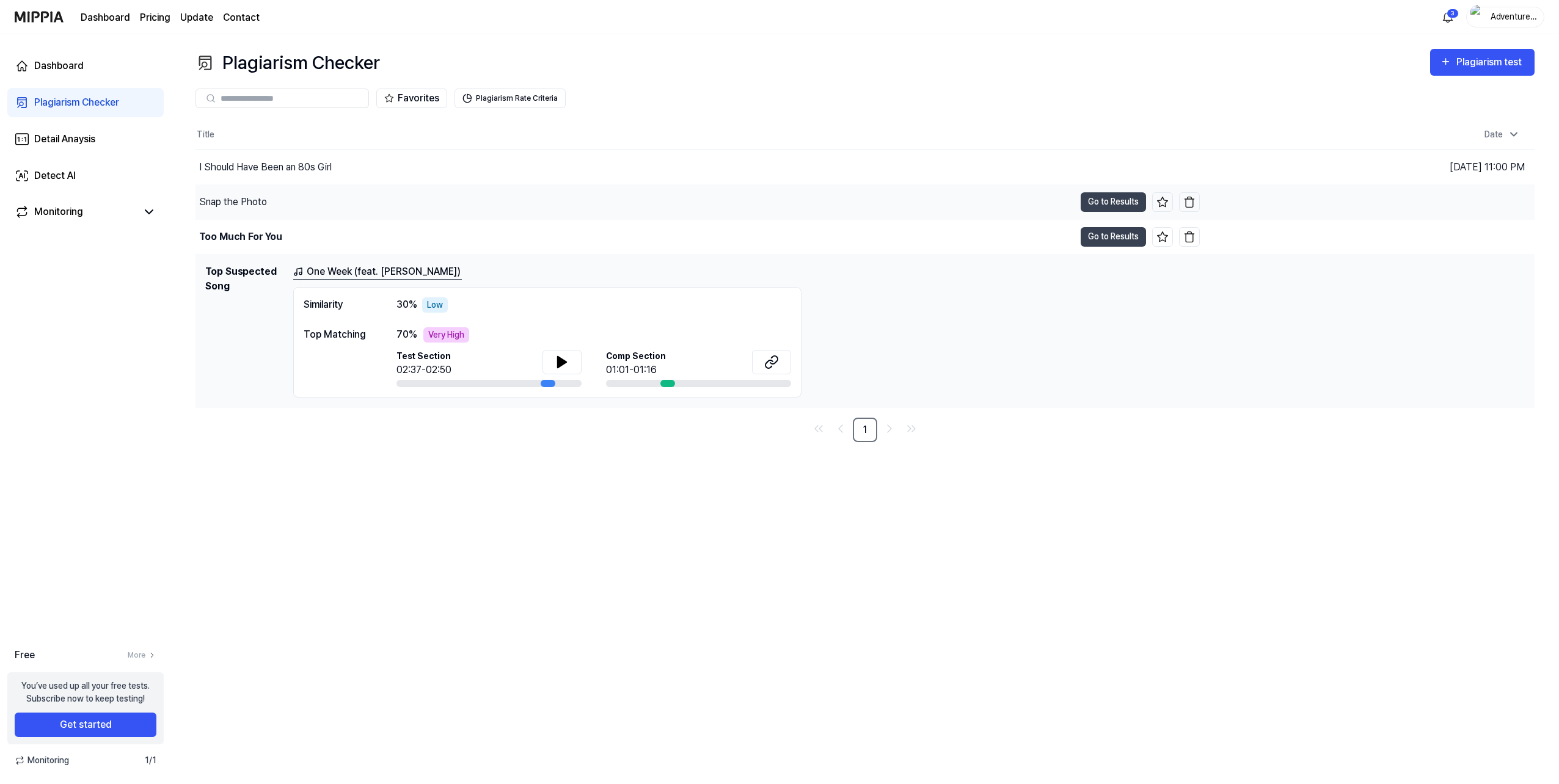
click at [231, 201] on div "Snap the Photo" at bounding box center [233, 202] width 68 height 15
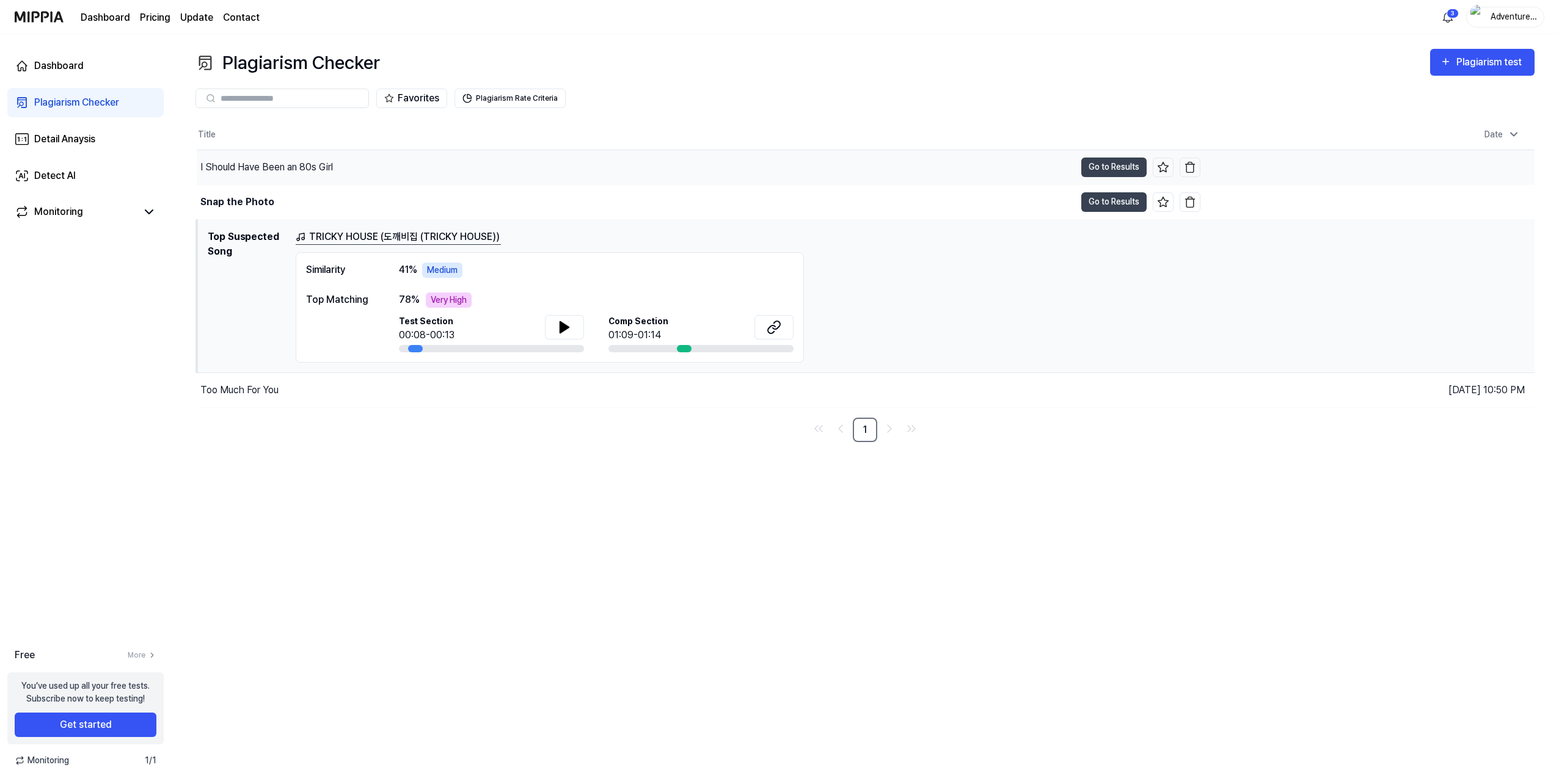
click at [262, 172] on div "I Should Have Been an 80s Girl" at bounding box center [267, 168] width 133 height 15
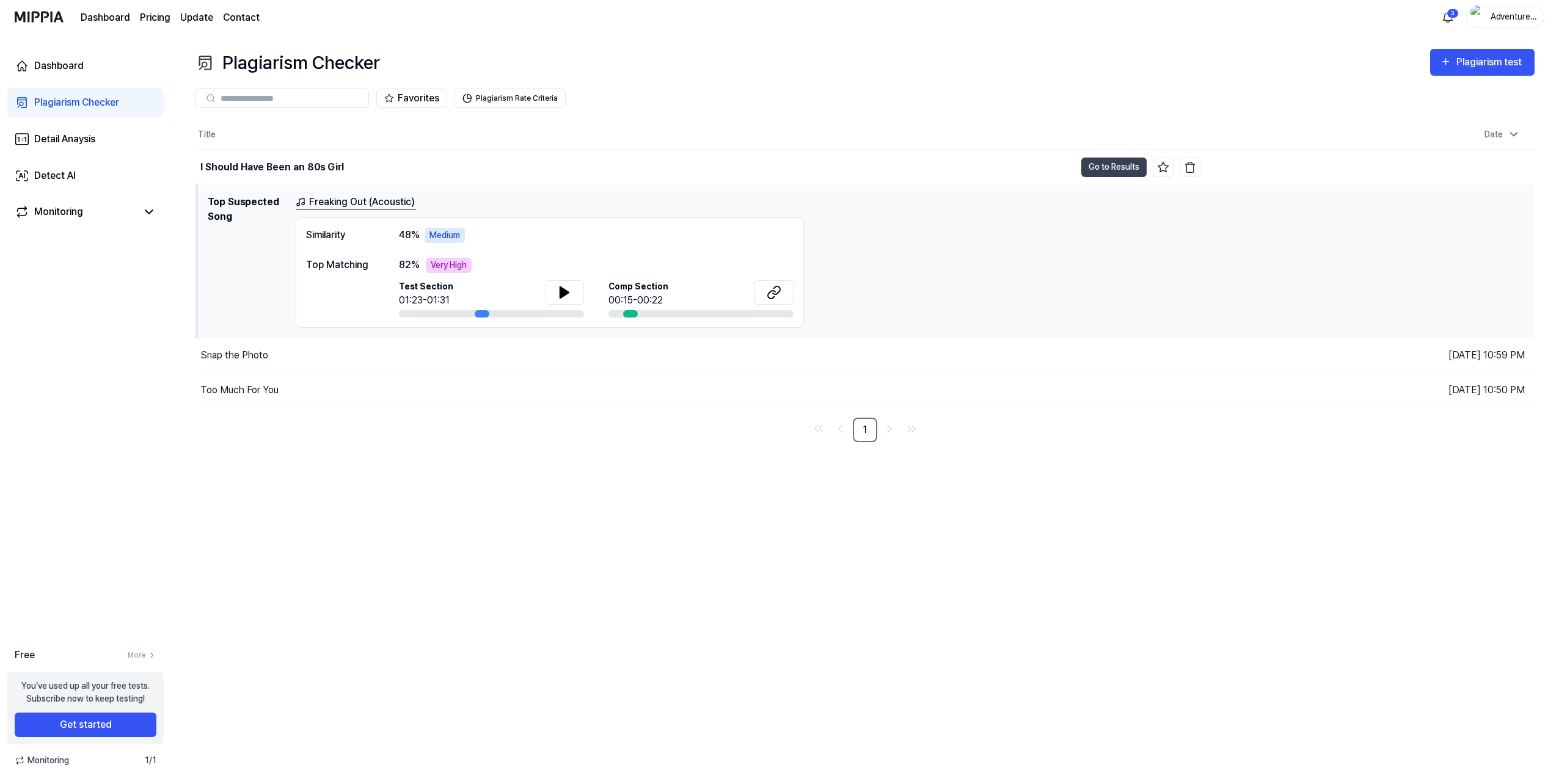
click at [443, 267] on div "Very High" at bounding box center [449, 265] width 46 height 16
click at [1114, 166] on button "Go to Results" at bounding box center [1113, 168] width 65 height 20
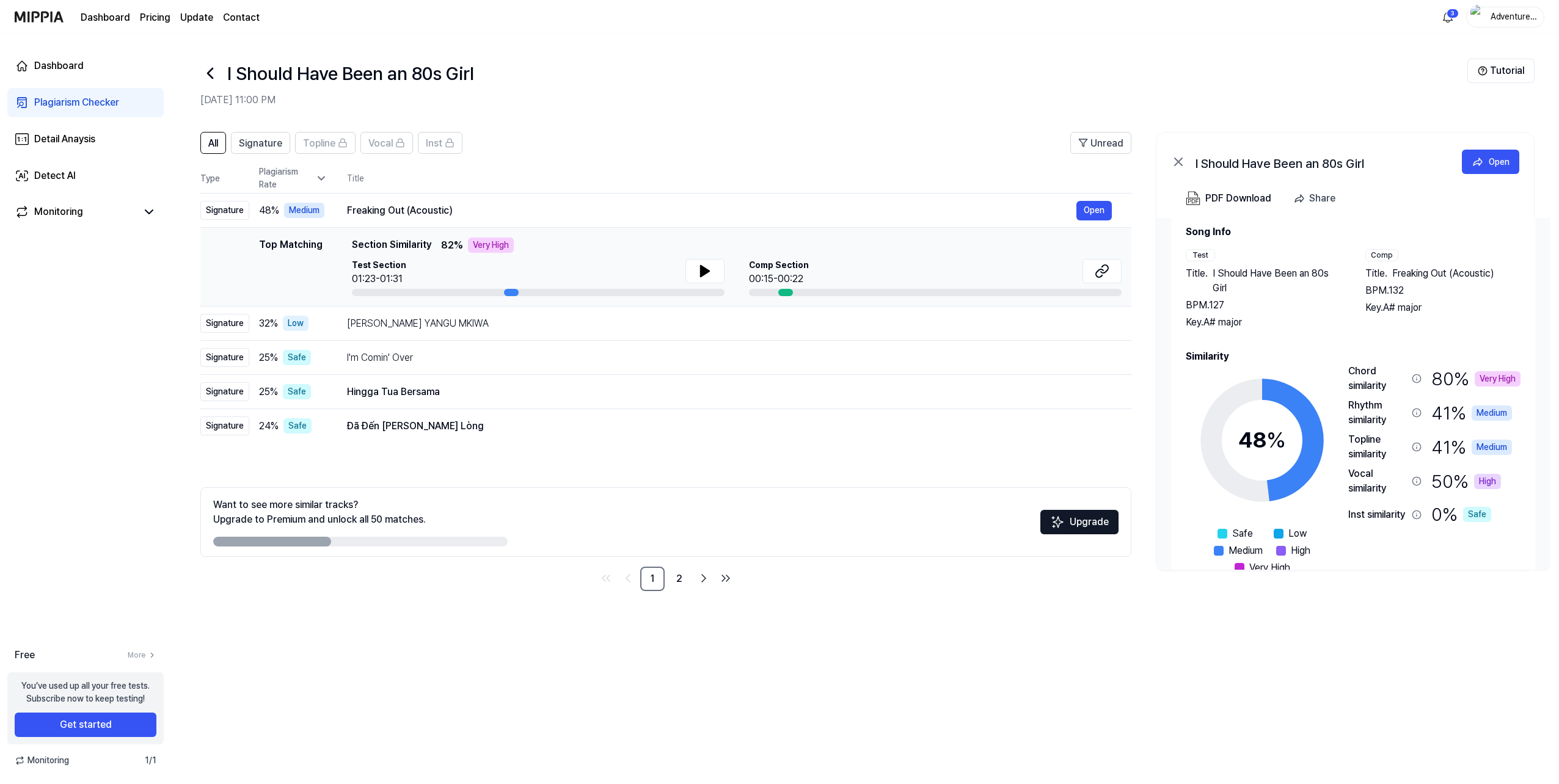
scroll to position [53, 0]
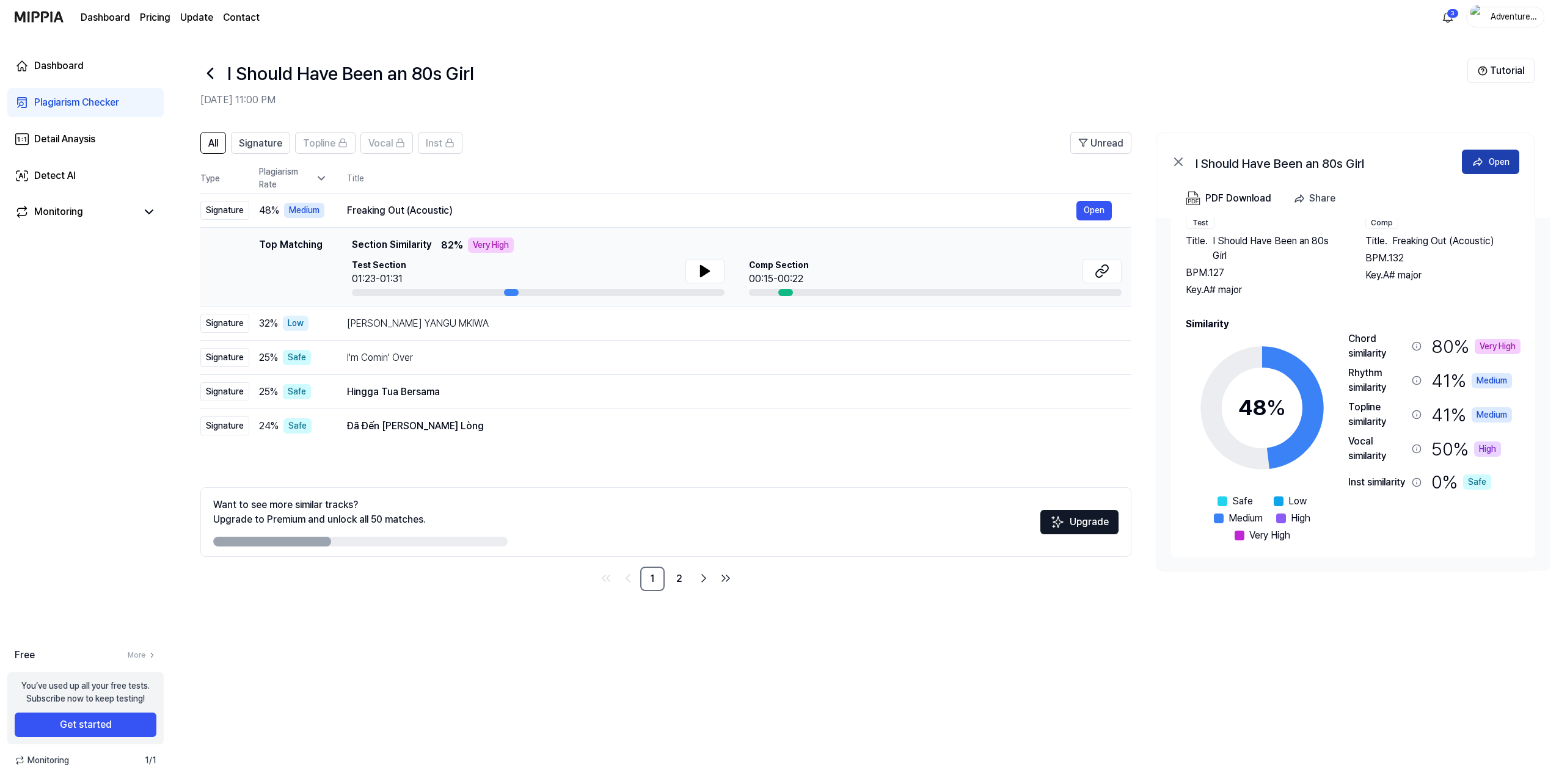
click at [1489, 163] on div "Open" at bounding box center [1499, 162] width 21 height 13
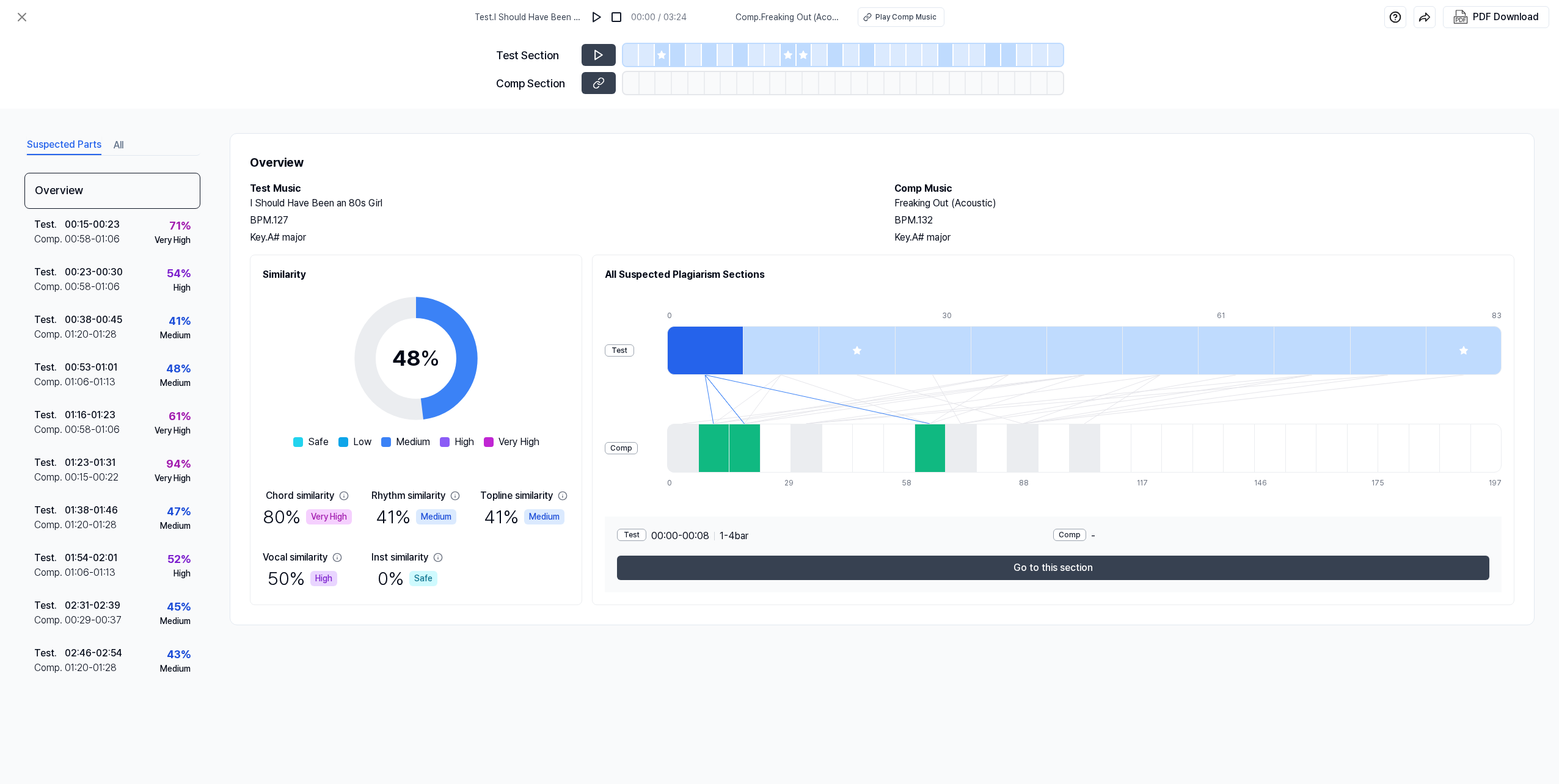
click at [716, 448] on div at bounding box center [714, 448] width 31 height 49
click at [744, 450] on div at bounding box center [744, 448] width 31 height 49
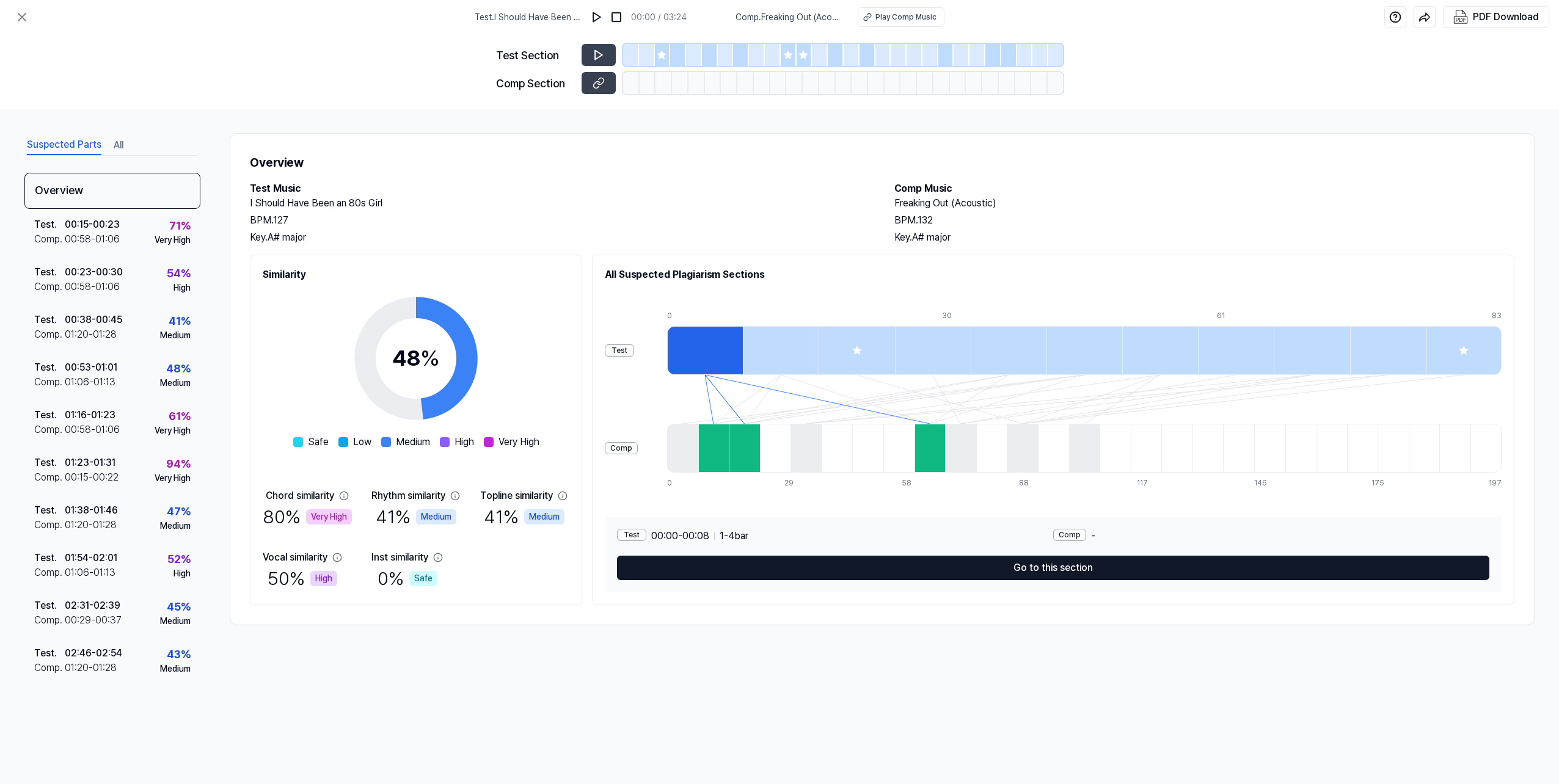
click at [1047, 563] on button "Go to this section" at bounding box center [1053, 569] width 872 height 25
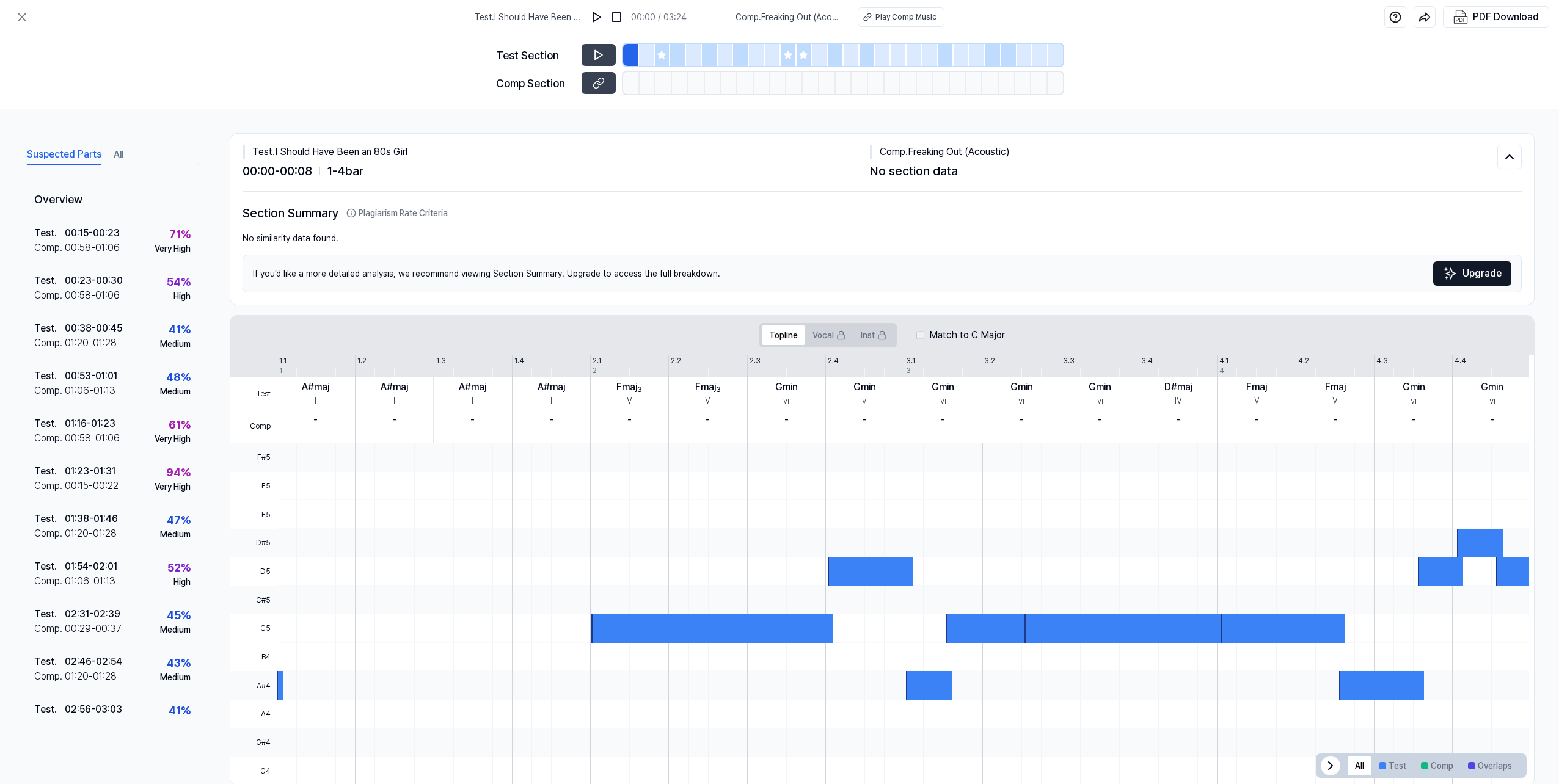
click at [589, 197] on div "Section Summary Plagiarism Rate Criteria No similarity data found. If you’d lik…" at bounding box center [882, 248] width 1279 height 113
click at [78, 475] on div "01:23 - 01:31" at bounding box center [89, 472] width 50 height 15
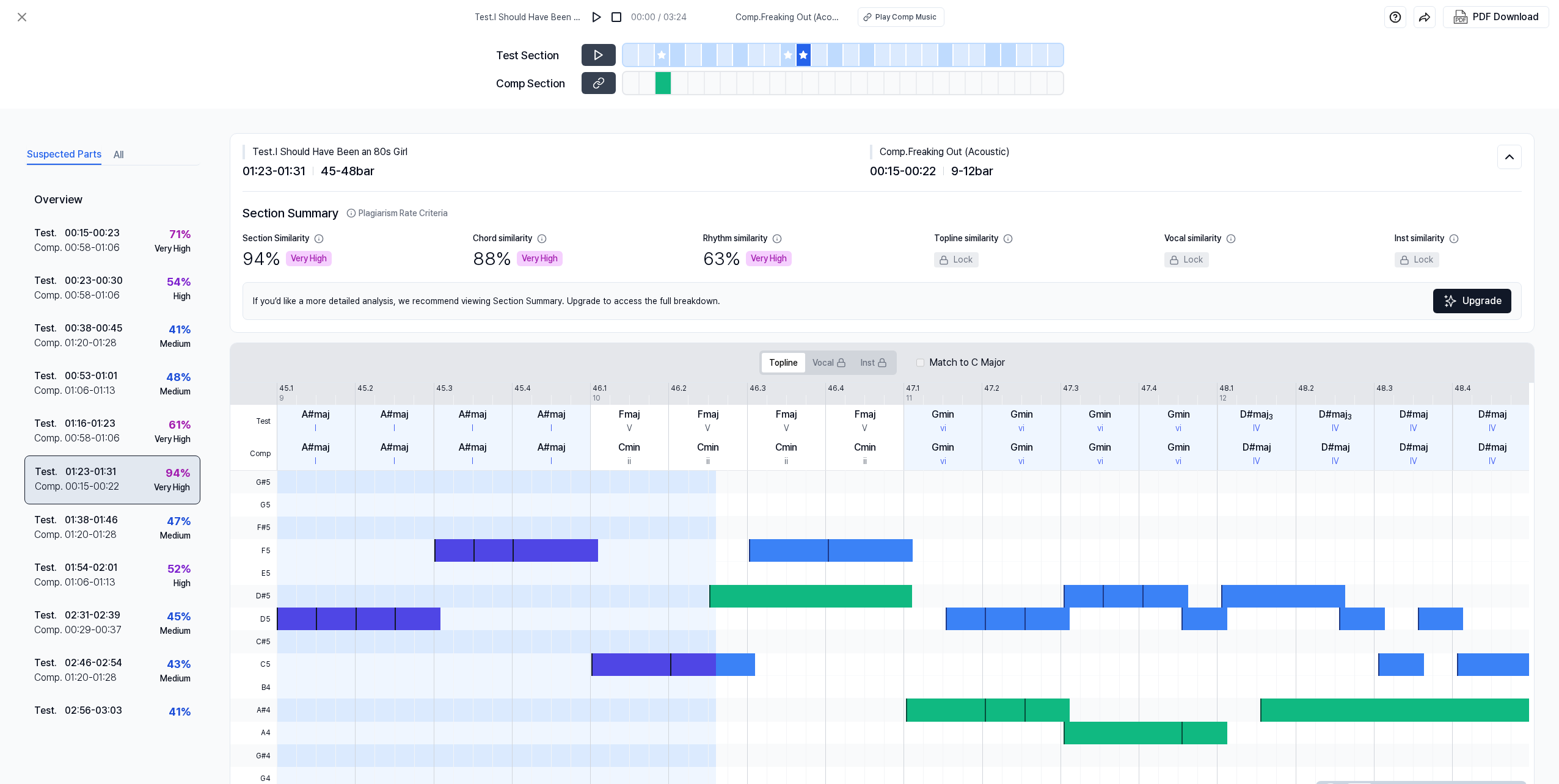
click at [78, 470] on div "01:23 - 01:31" at bounding box center [90, 472] width 50 height 15
click at [820, 365] on button "Vocal" at bounding box center [829, 363] width 48 height 20
click at [787, 364] on button "Topline" at bounding box center [783, 363] width 44 height 20
click at [777, 550] on div at bounding box center [791, 550] width 85 height 22
click at [249, 87] on div "Test Section Comp Section" at bounding box center [779, 71] width 1559 height 74
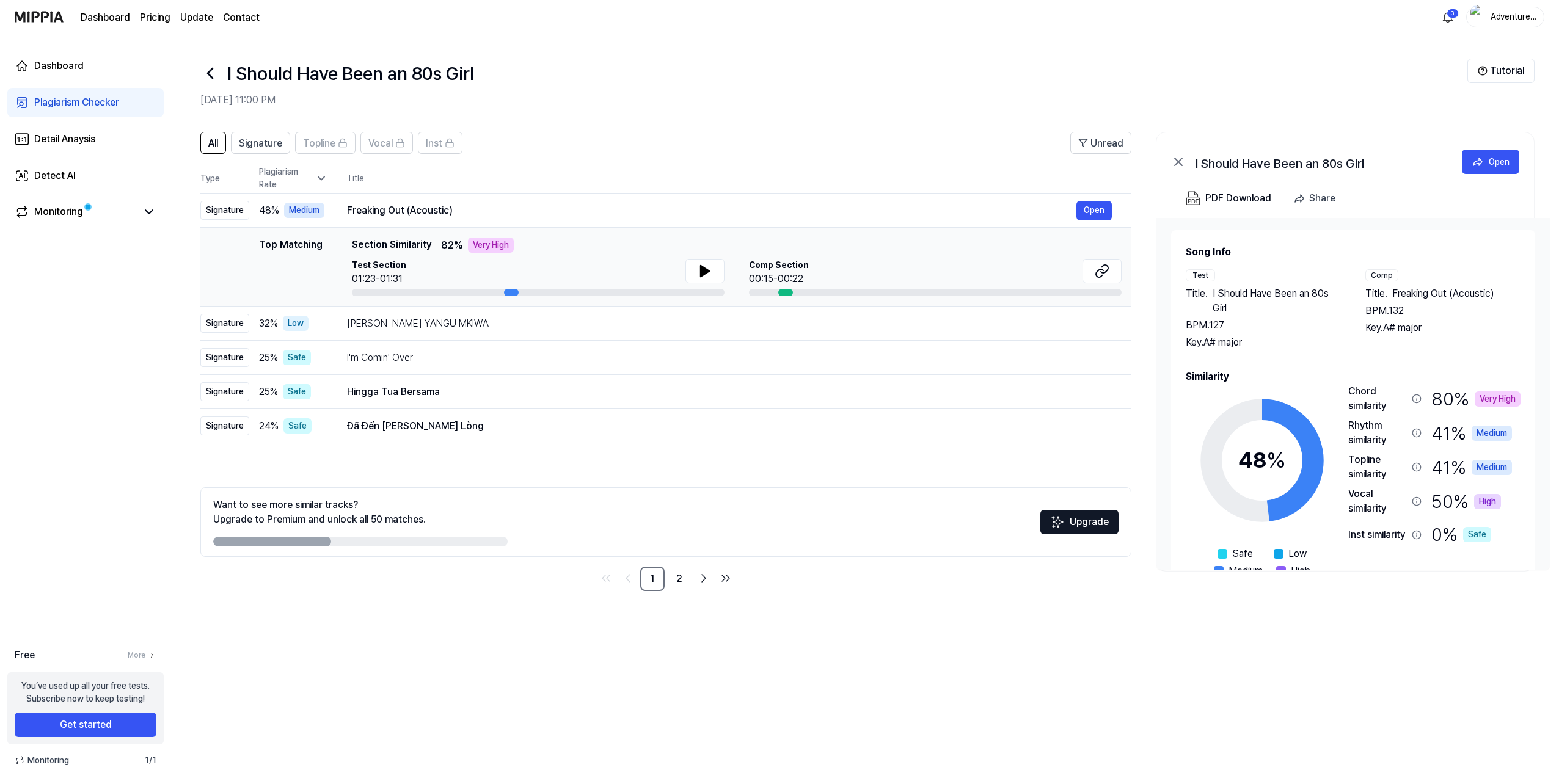
click at [60, 301] on div "Dashboard Plagiarism Checker Detail Anaysis Detect AI Monitoring Free More You’…" at bounding box center [85, 409] width 171 height 750
drag, startPoint x: 659, startPoint y: 117, endPoint x: 673, endPoint y: 108, distance: 16.6
click at [671, 109] on header "I Should Have Been an 80s Girl Aug 23, 2025, 11:00 PM Tutorial" at bounding box center [865, 77] width 1388 height 86
